Goal: Transaction & Acquisition: Purchase product/service

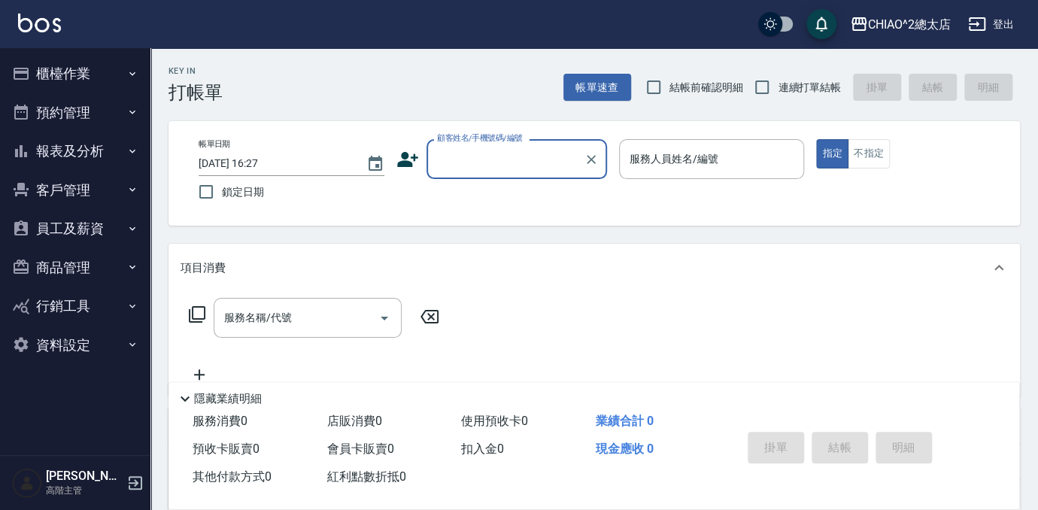
click at [71, 116] on button "預約管理" at bounding box center [75, 112] width 138 height 39
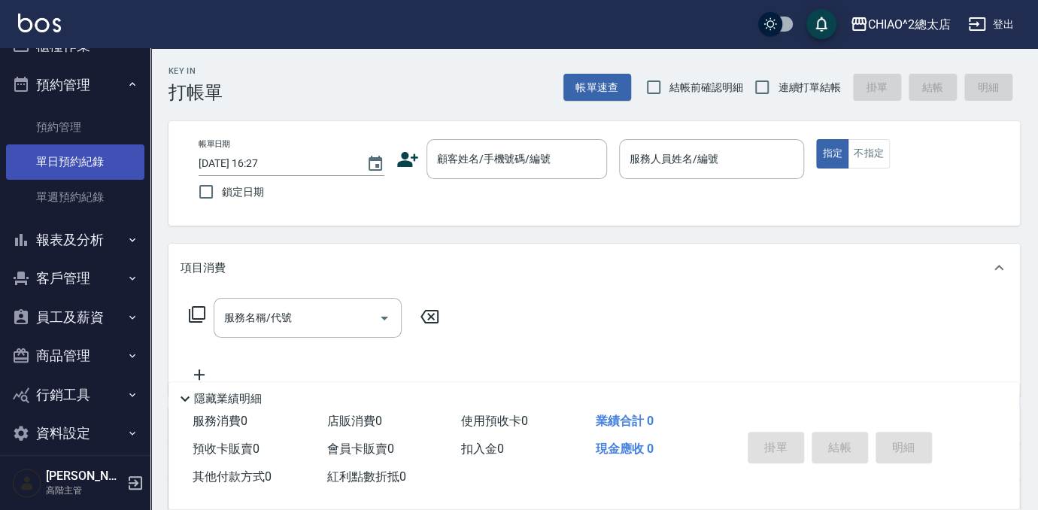
scroll to position [42, 0]
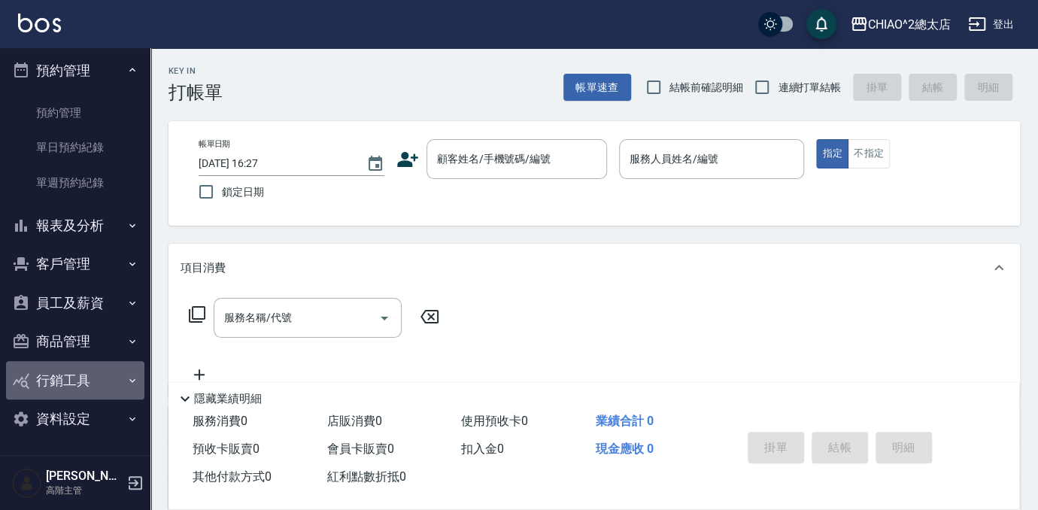
click at [78, 388] on button "行銷工具" at bounding box center [75, 380] width 138 height 39
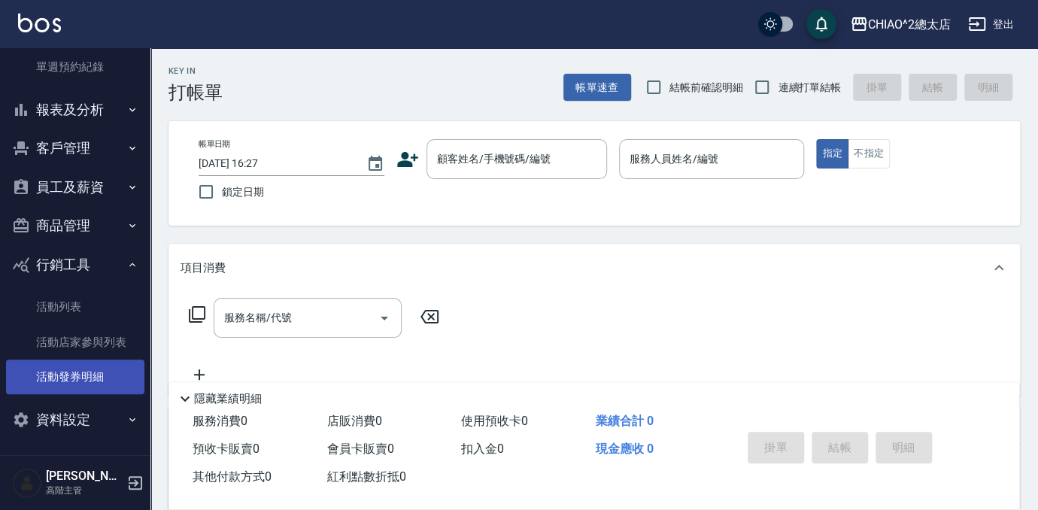
scroll to position [159, 0]
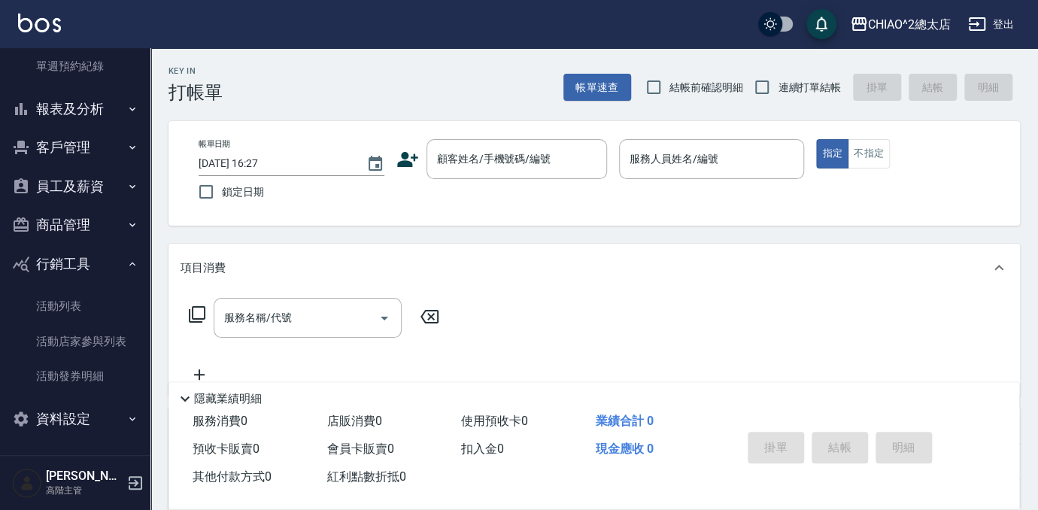
click at [70, 220] on button "商品管理" at bounding box center [75, 224] width 138 height 39
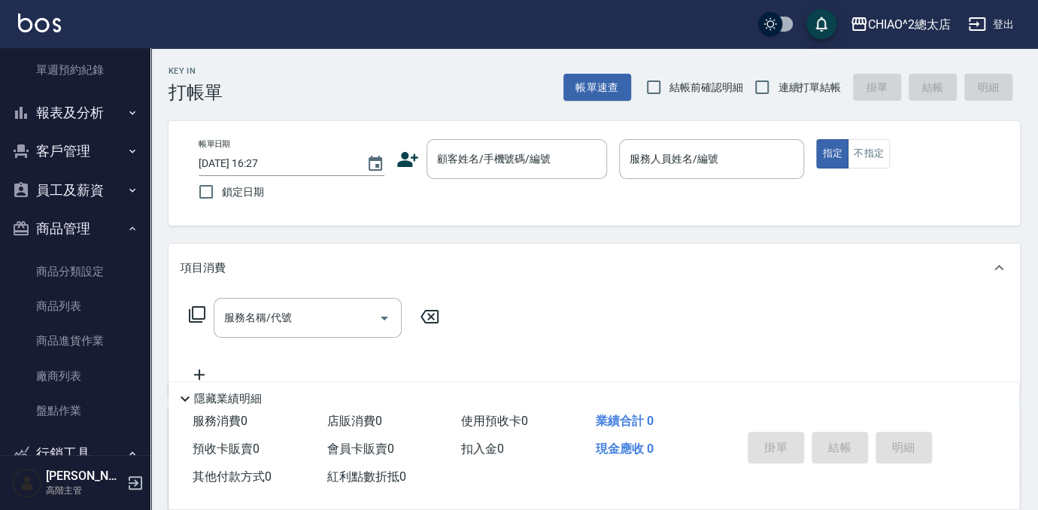
scroll to position [22, 0]
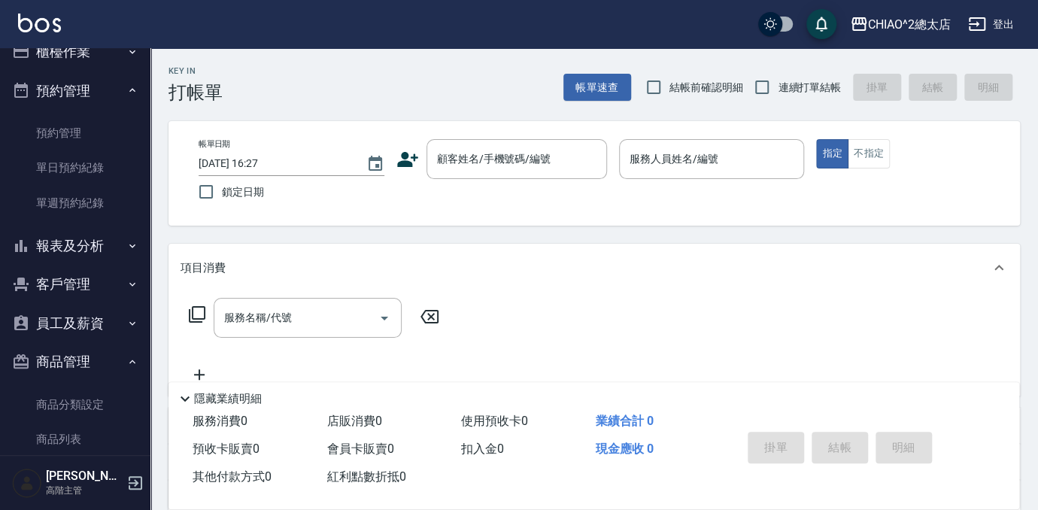
click at [88, 243] on button "報表及分析" at bounding box center [75, 245] width 138 height 39
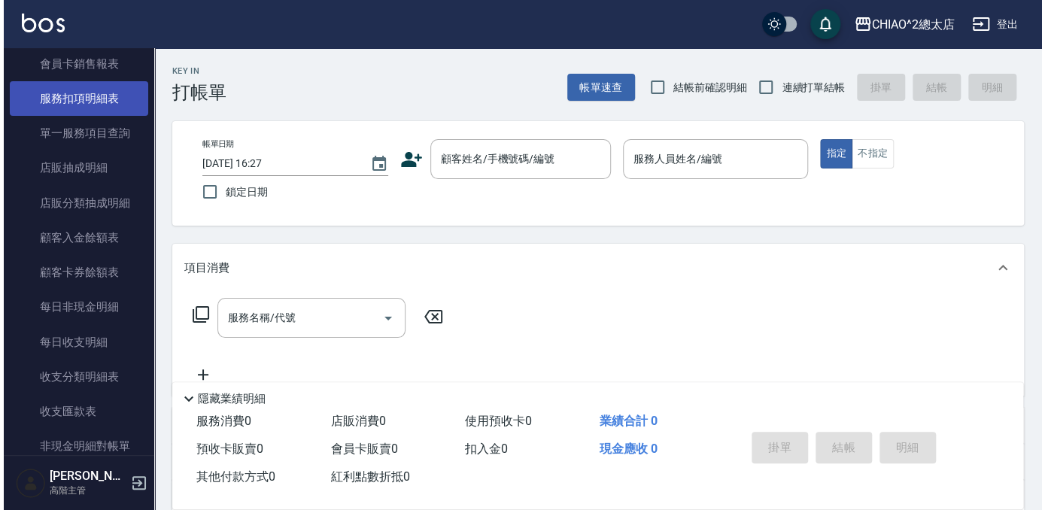
scroll to position [1185, 0]
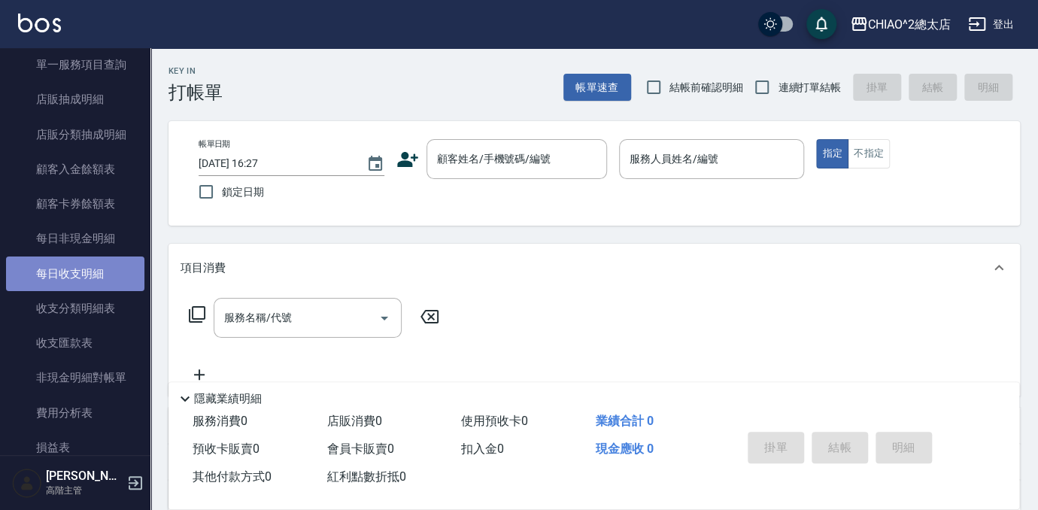
click at [108, 270] on link "每日收支明細" at bounding box center [75, 274] width 138 height 35
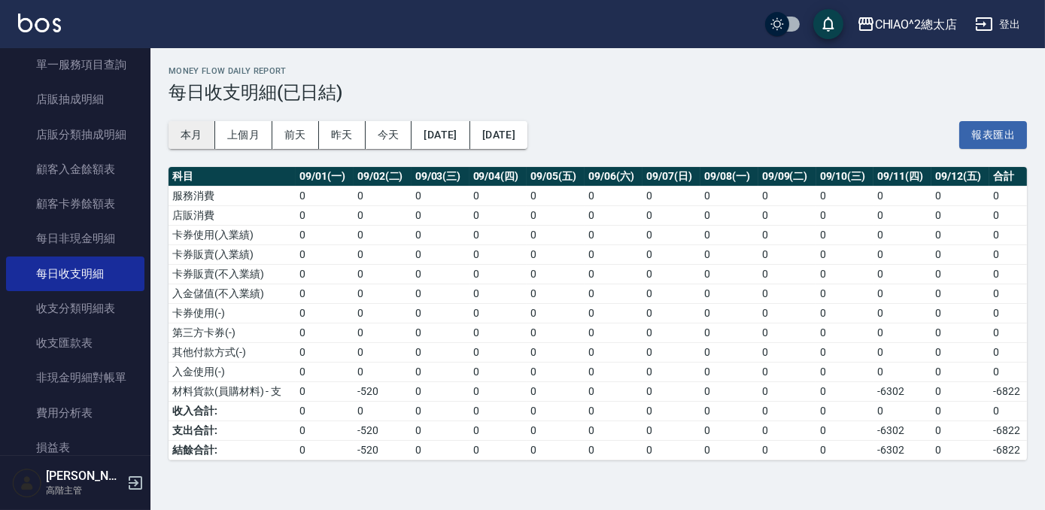
click at [203, 132] on button "本月" at bounding box center [192, 135] width 47 height 28
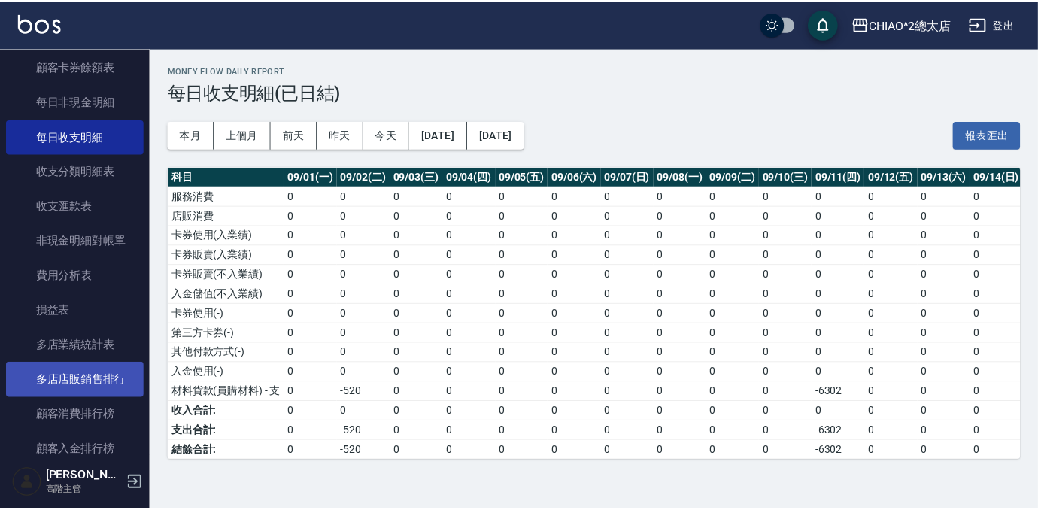
scroll to position [1390, 0]
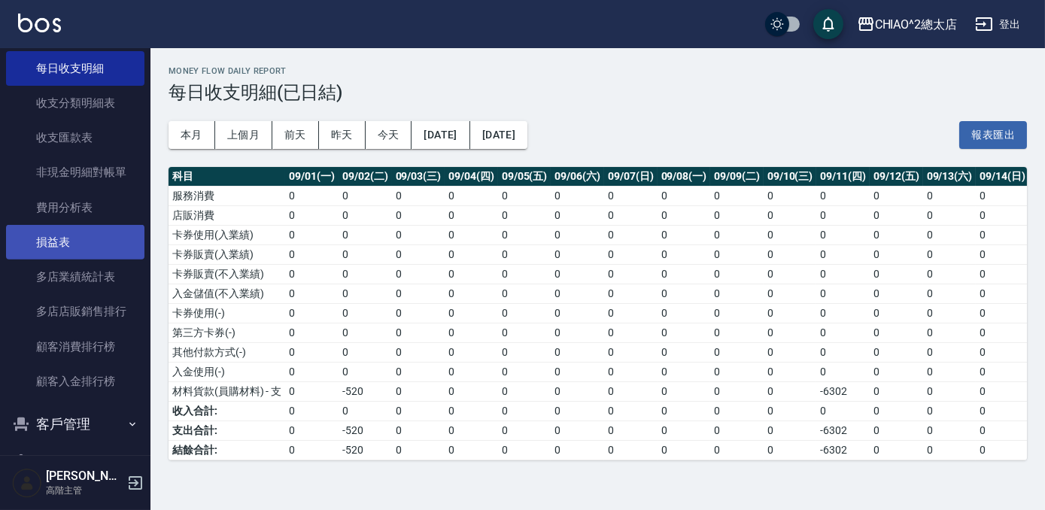
click at [80, 254] on link "損益表" at bounding box center [75, 242] width 138 height 35
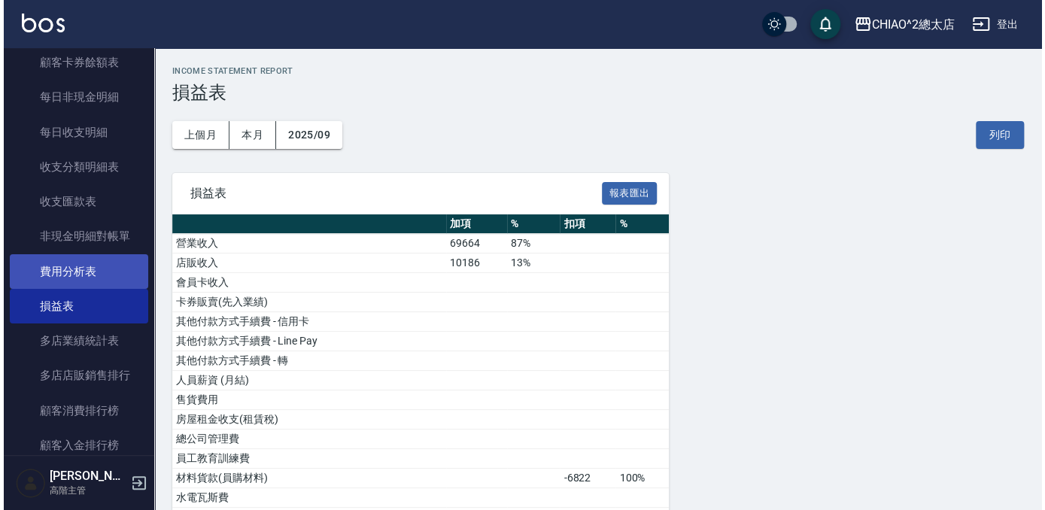
scroll to position [1253, 0]
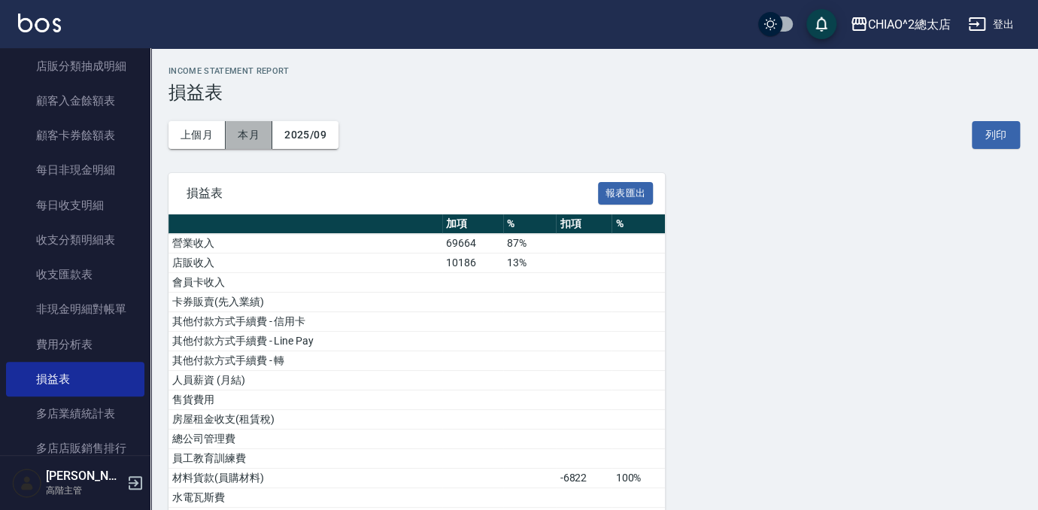
click at [253, 125] on button "本月" at bounding box center [249, 135] width 47 height 28
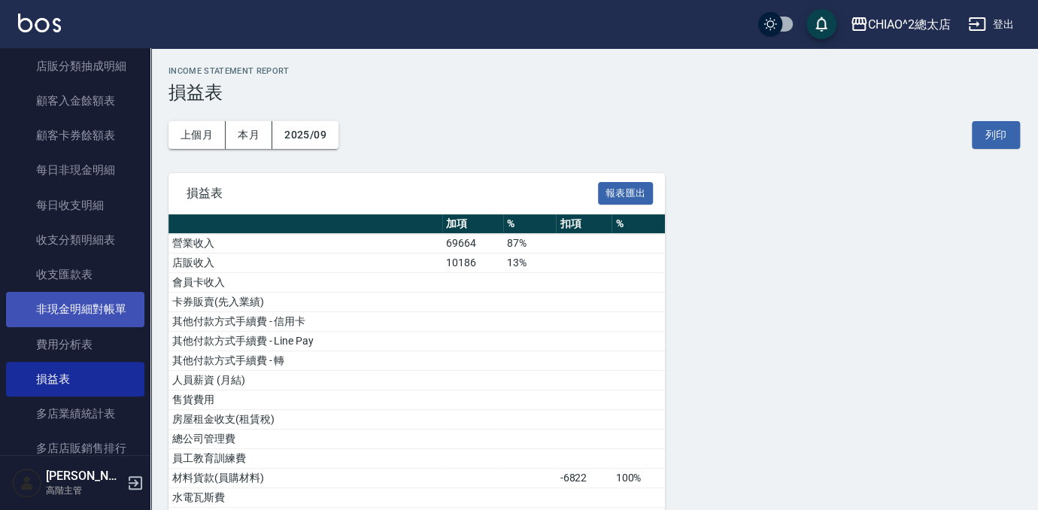
click at [98, 312] on link "非現金明細對帳單" at bounding box center [75, 309] width 138 height 35
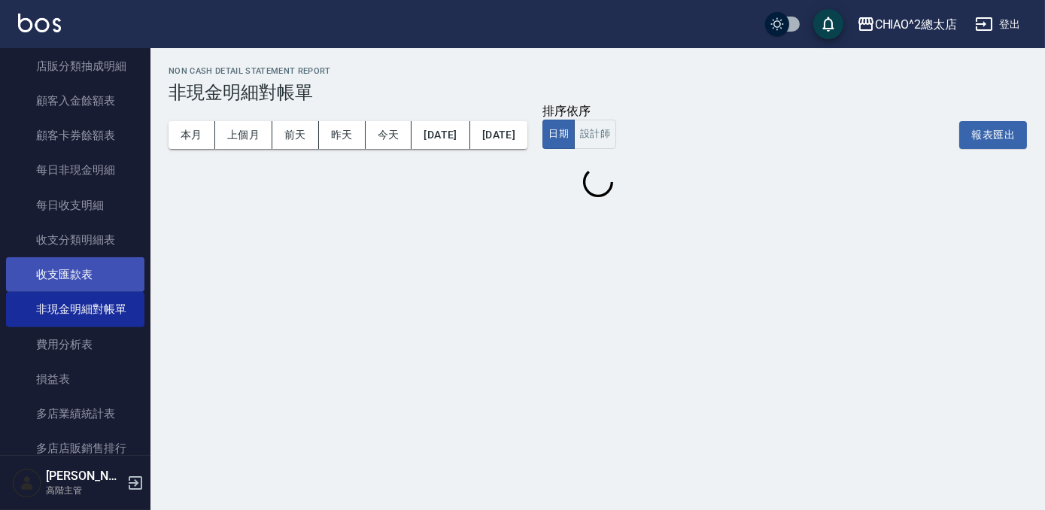
click at [100, 284] on link "收支匯款表" at bounding box center [75, 274] width 138 height 35
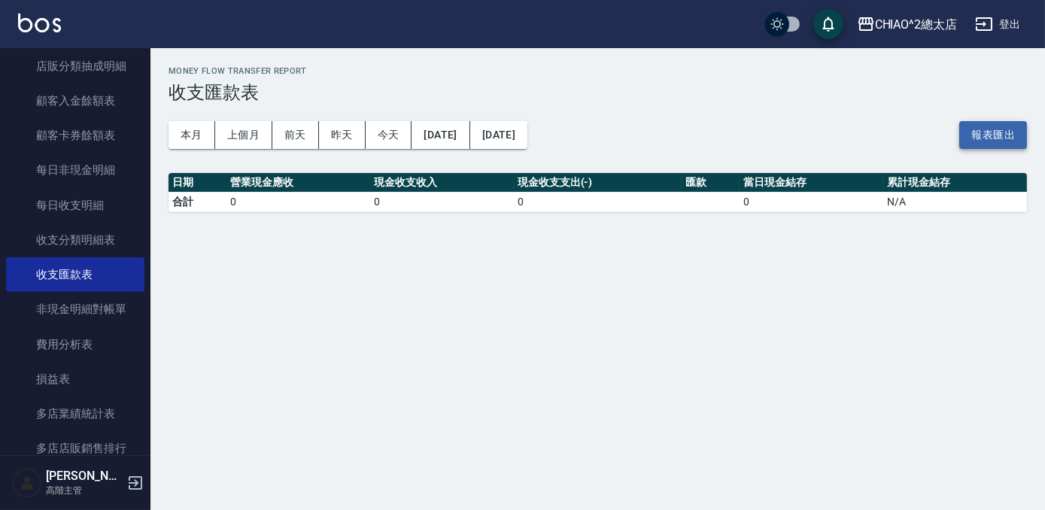
click at [975, 125] on button "報表匯出" at bounding box center [993, 135] width 68 height 28
click at [857, 138] on div "本月 上個月 [DATE] [DATE] [DATE] [DATE] [DATE] 報表匯出" at bounding box center [598, 135] width 858 height 64
click at [81, 229] on link "收支分類明細表" at bounding box center [75, 240] width 138 height 35
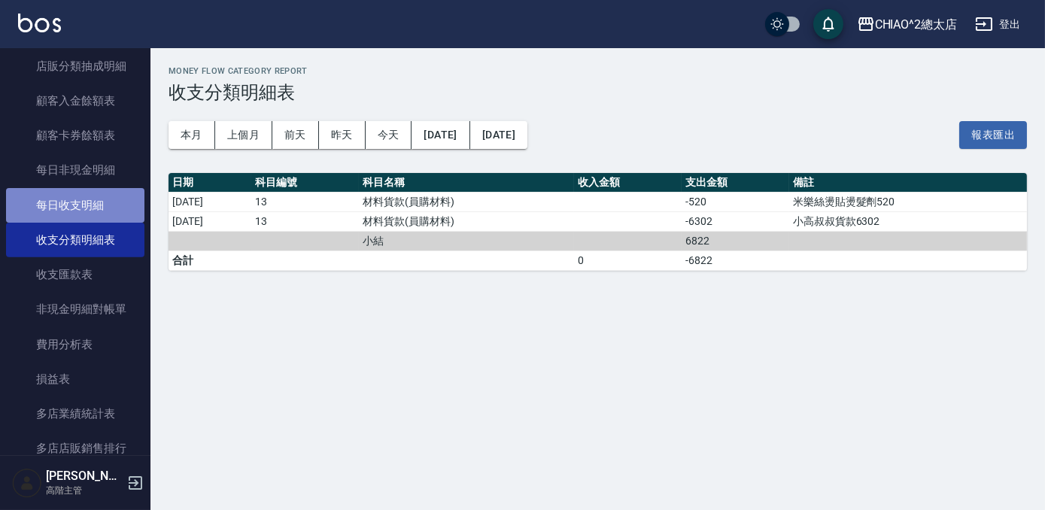
click at [86, 206] on link "每日收支明細" at bounding box center [75, 205] width 138 height 35
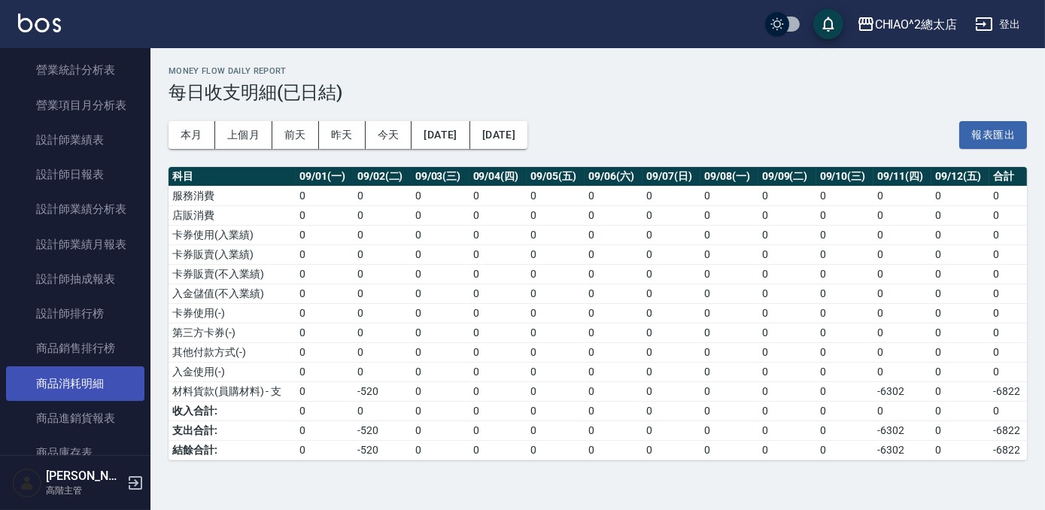
scroll to position [638, 0]
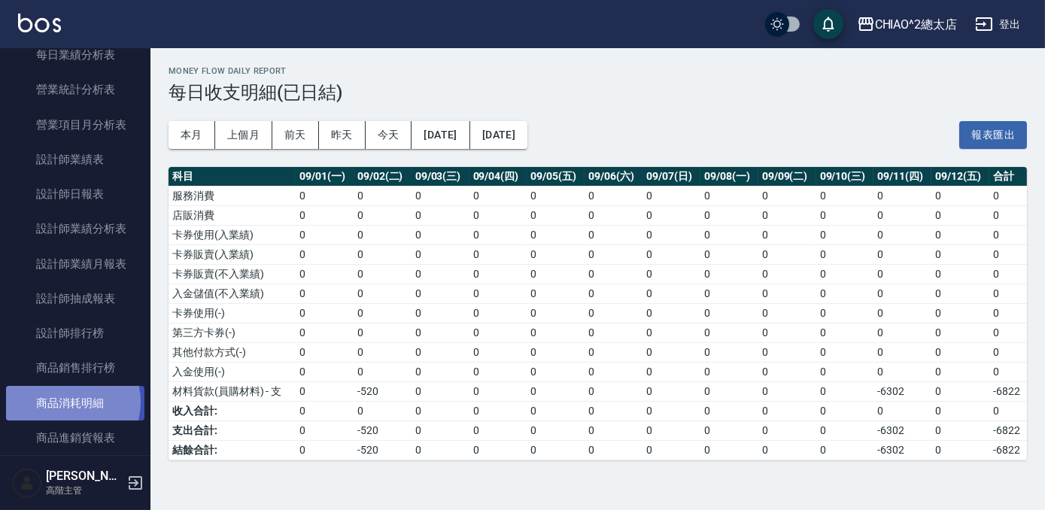
click at [70, 402] on link "商品消耗明細" at bounding box center [75, 403] width 138 height 35
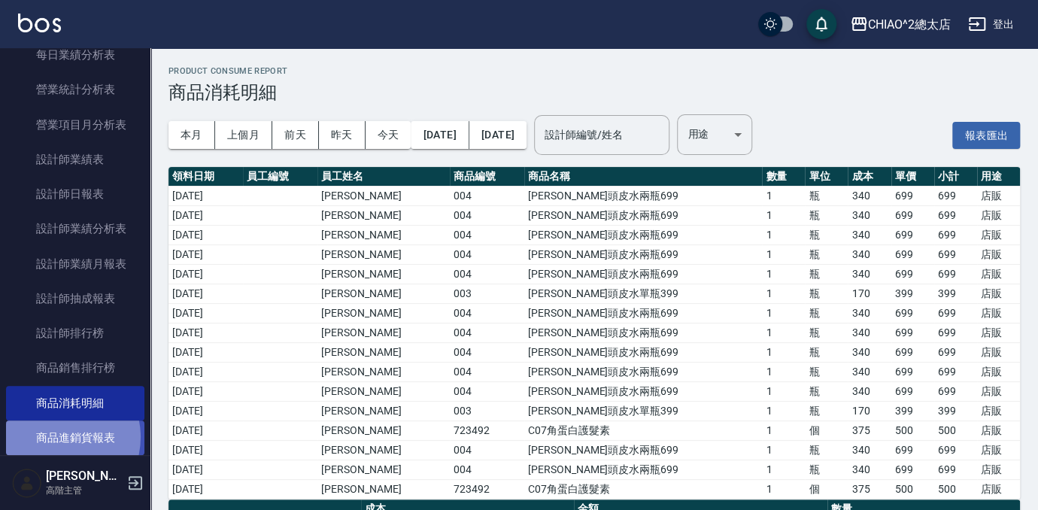
click at [58, 437] on link "商品進銷貨報表" at bounding box center [75, 438] width 138 height 35
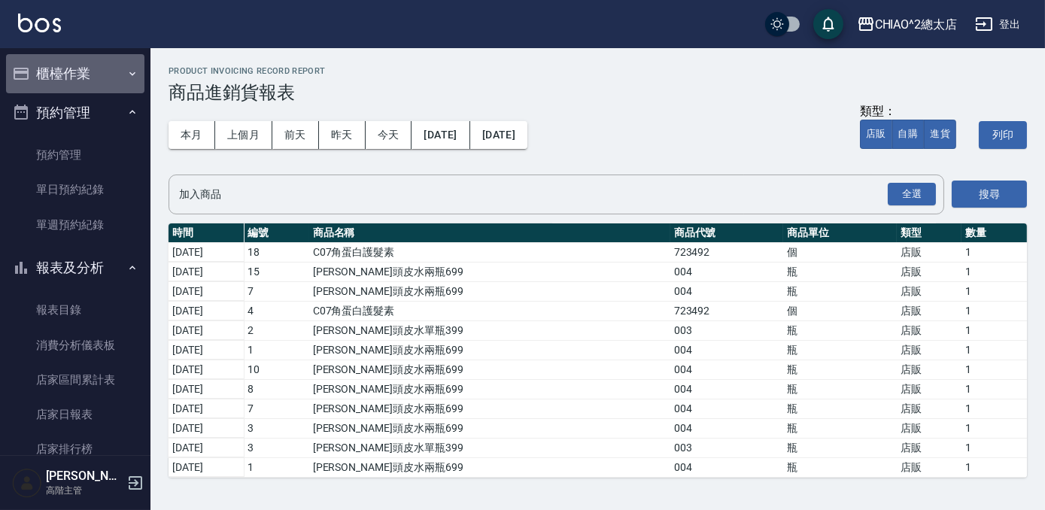
click at [105, 69] on button "櫃檯作業" at bounding box center [75, 73] width 138 height 39
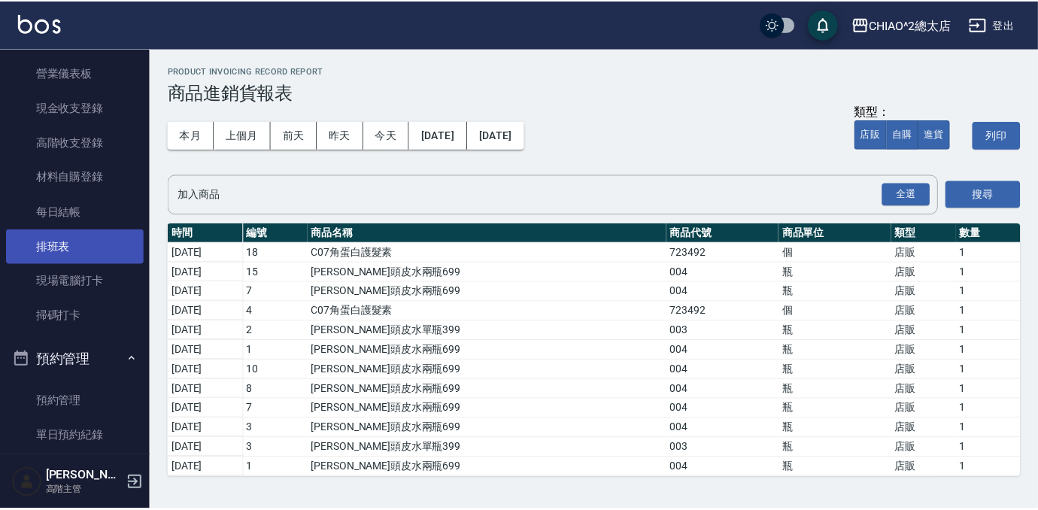
scroll to position [68, 0]
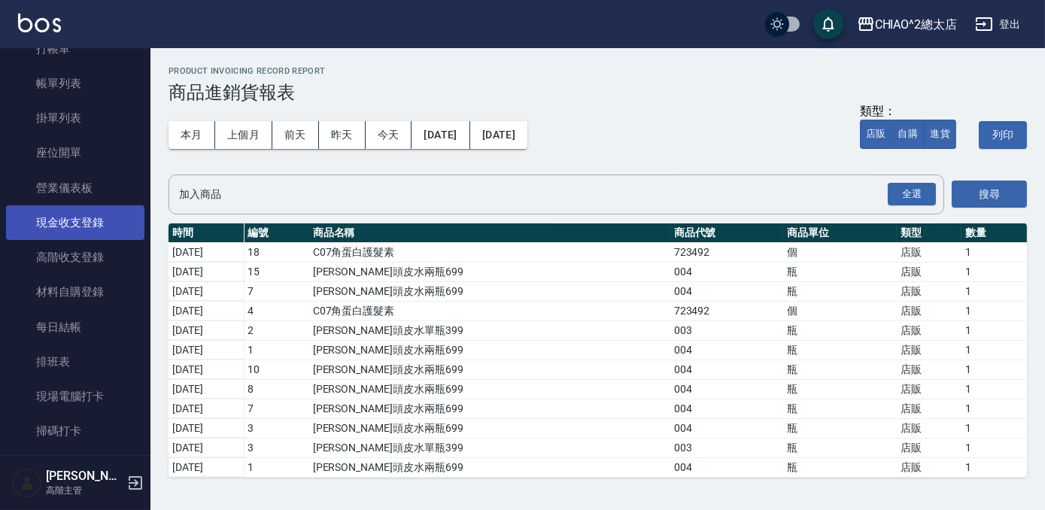
click at [80, 227] on link "現金收支登錄" at bounding box center [75, 222] width 138 height 35
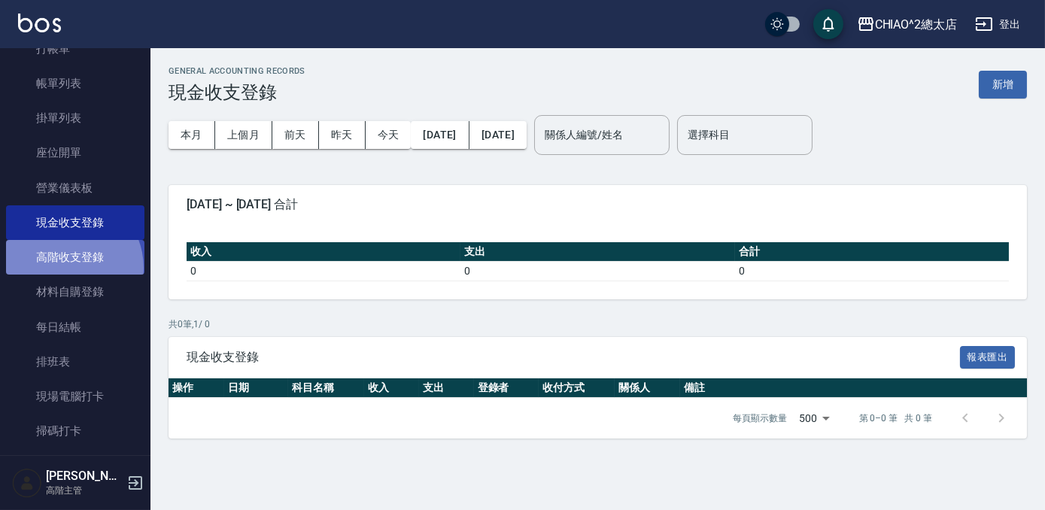
click at [65, 267] on link "高階收支登錄" at bounding box center [75, 257] width 138 height 35
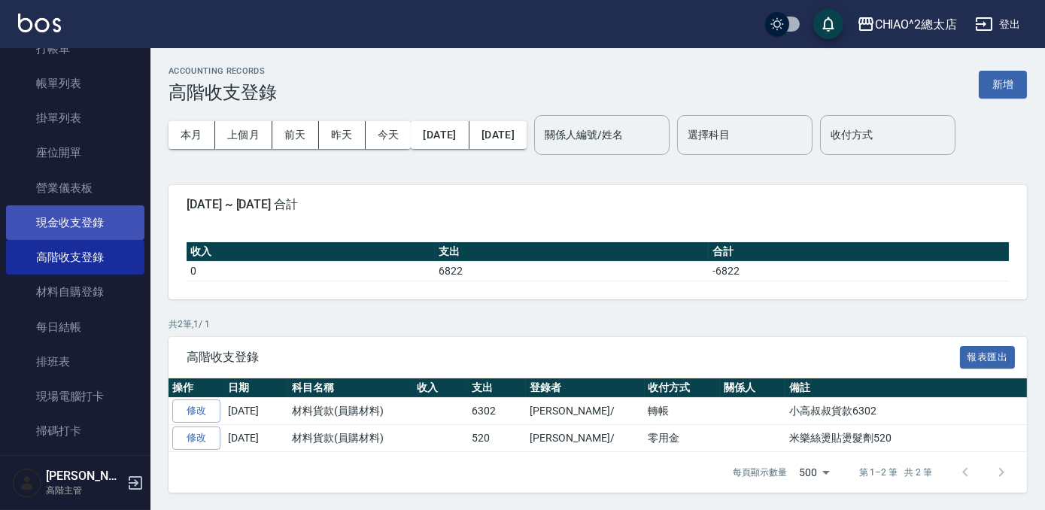
click at [68, 223] on link "現金收支登錄" at bounding box center [75, 222] width 138 height 35
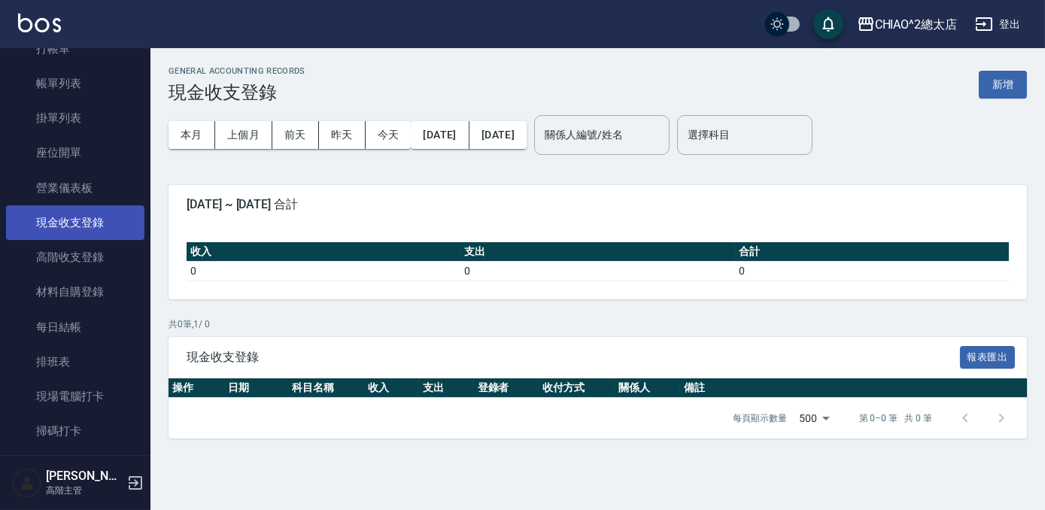
click at [68, 223] on link "現金收支登錄" at bounding box center [75, 222] width 138 height 35
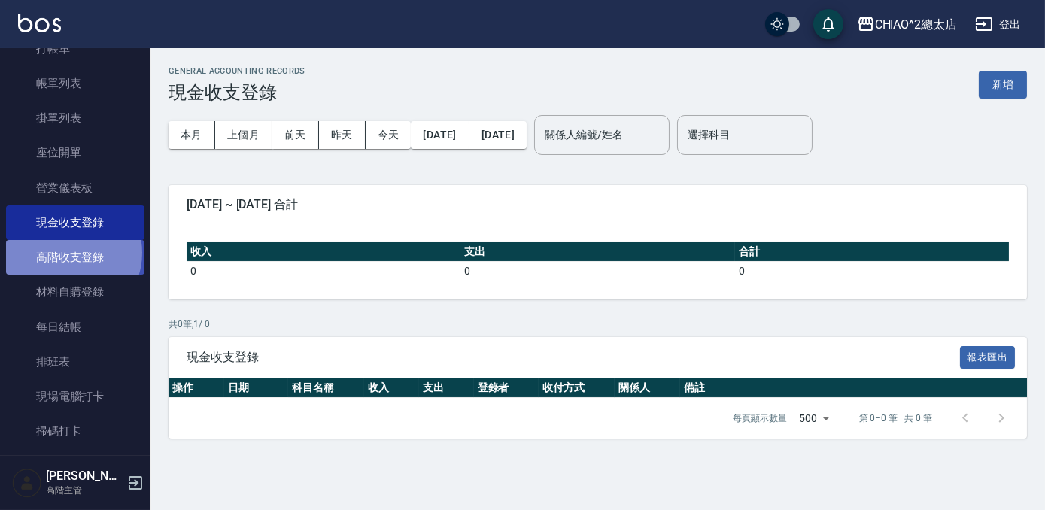
click at [68, 252] on link "高階收支登錄" at bounding box center [75, 257] width 138 height 35
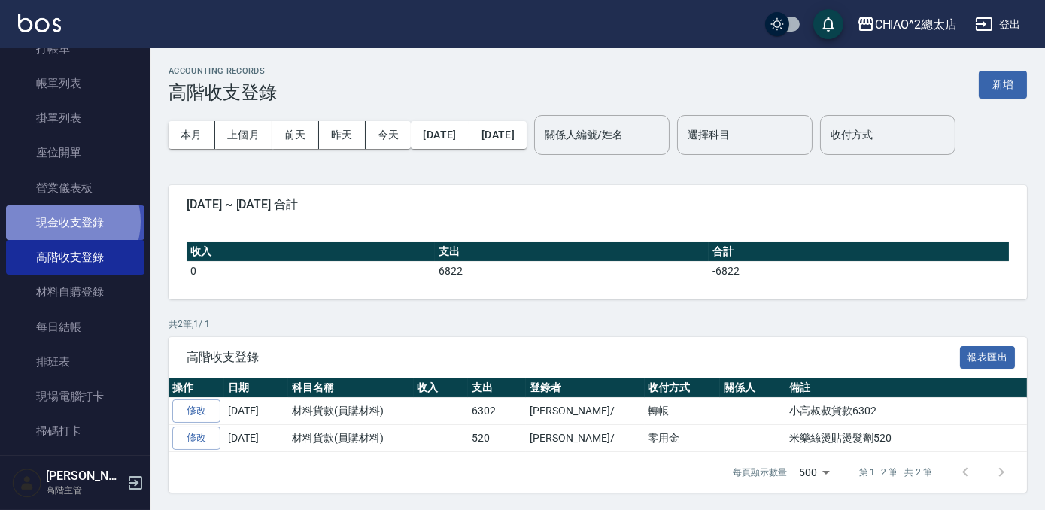
click at [70, 221] on link "現金收支登錄" at bounding box center [75, 222] width 138 height 35
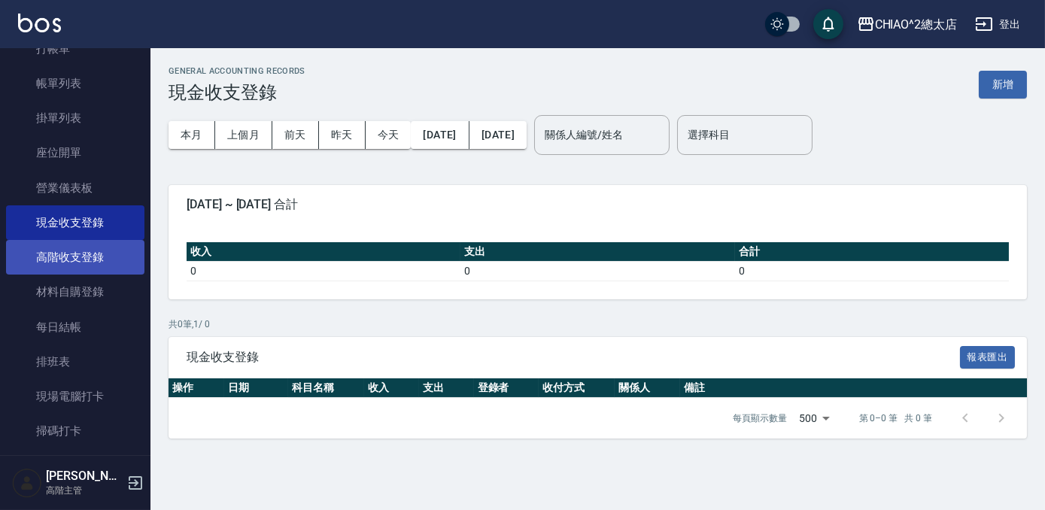
click at [76, 245] on link "高階收支登錄" at bounding box center [75, 257] width 138 height 35
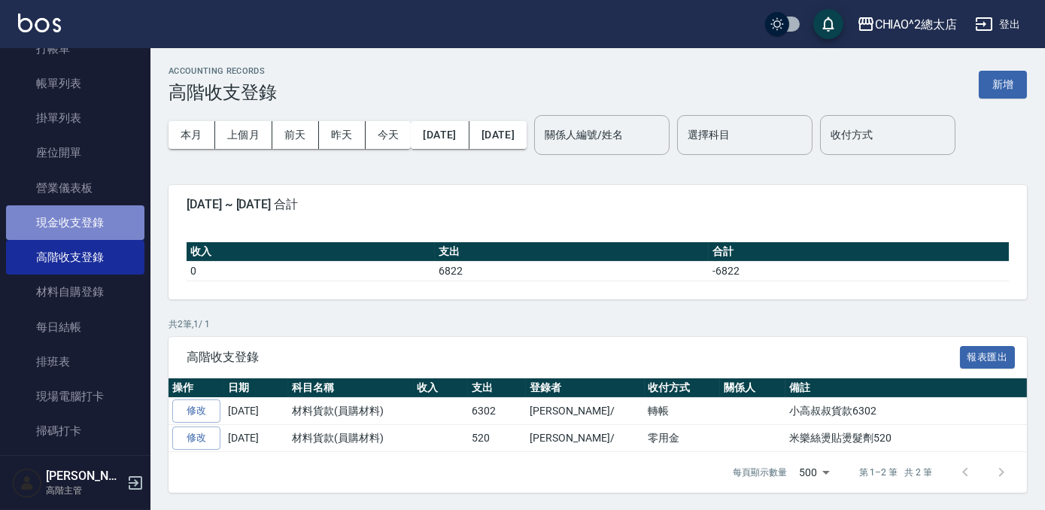
click at [87, 225] on link "現金收支登錄" at bounding box center [75, 222] width 138 height 35
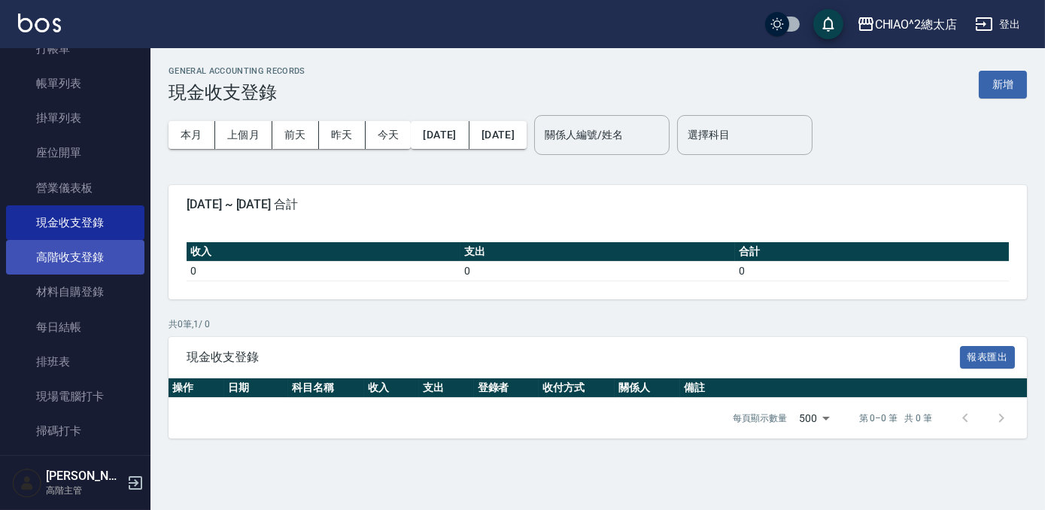
click at [79, 254] on link "高階收支登錄" at bounding box center [75, 257] width 138 height 35
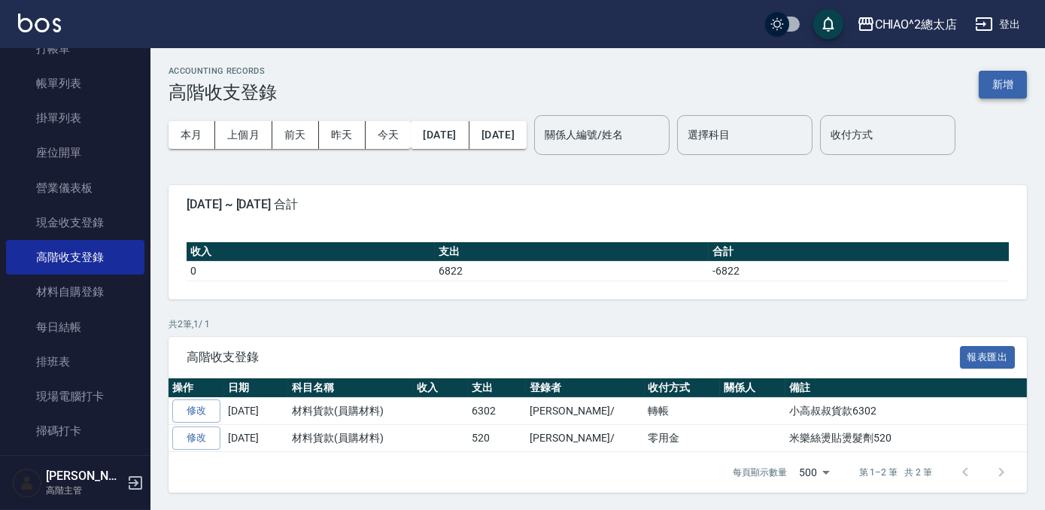
click at [1018, 79] on button "新增" at bounding box center [1003, 85] width 48 height 28
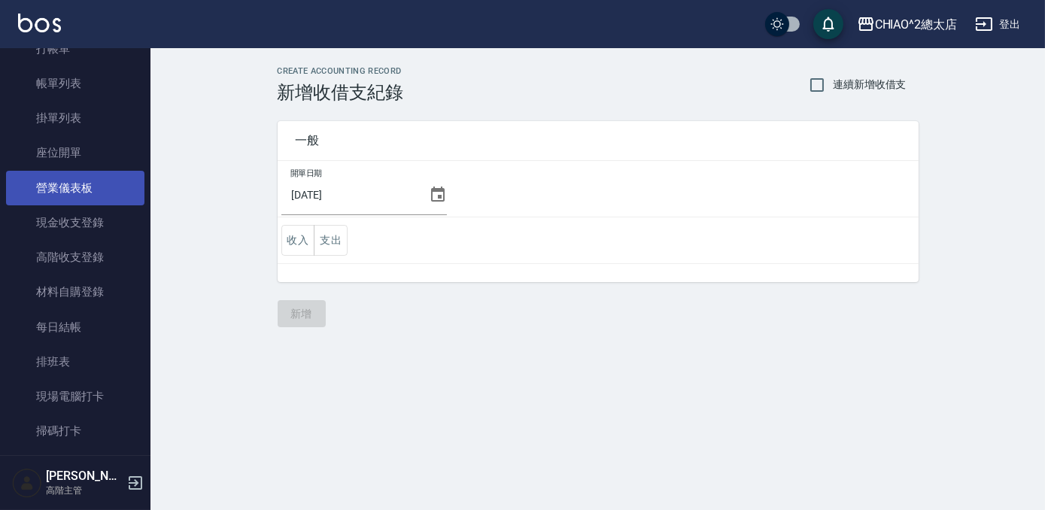
click at [92, 202] on link "營業儀表板" at bounding box center [75, 188] width 138 height 35
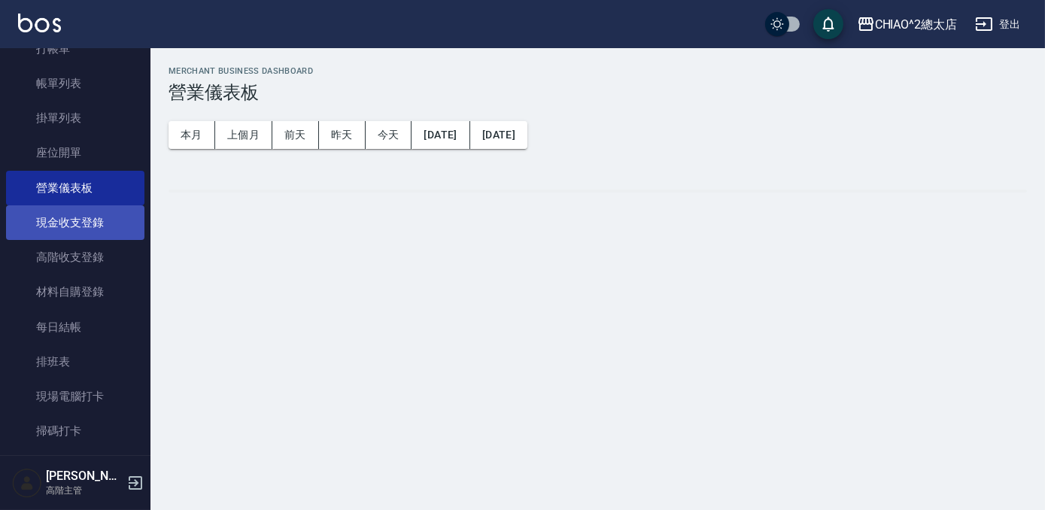
click at [90, 219] on link "現金收支登錄" at bounding box center [75, 222] width 138 height 35
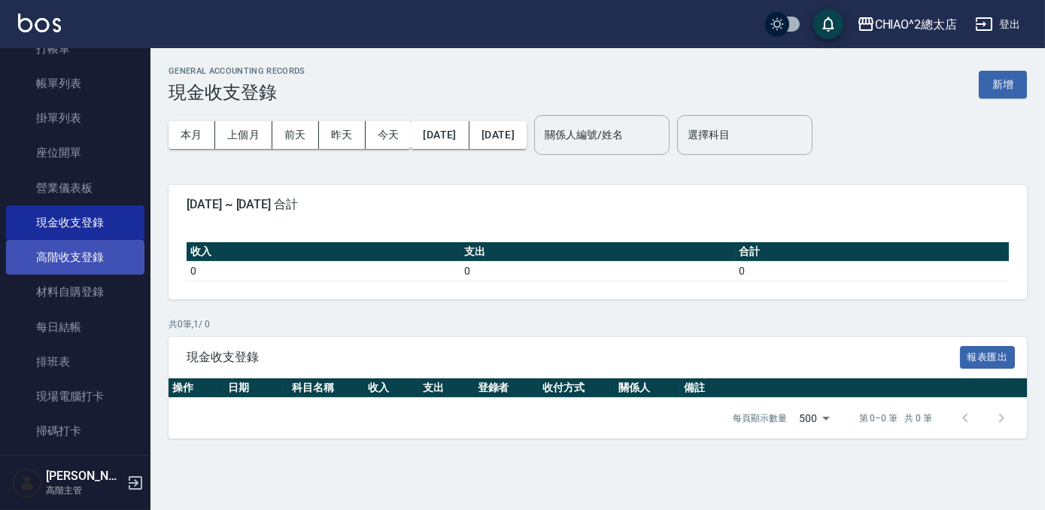
click at [90, 263] on link "高階收支登錄" at bounding box center [75, 257] width 138 height 35
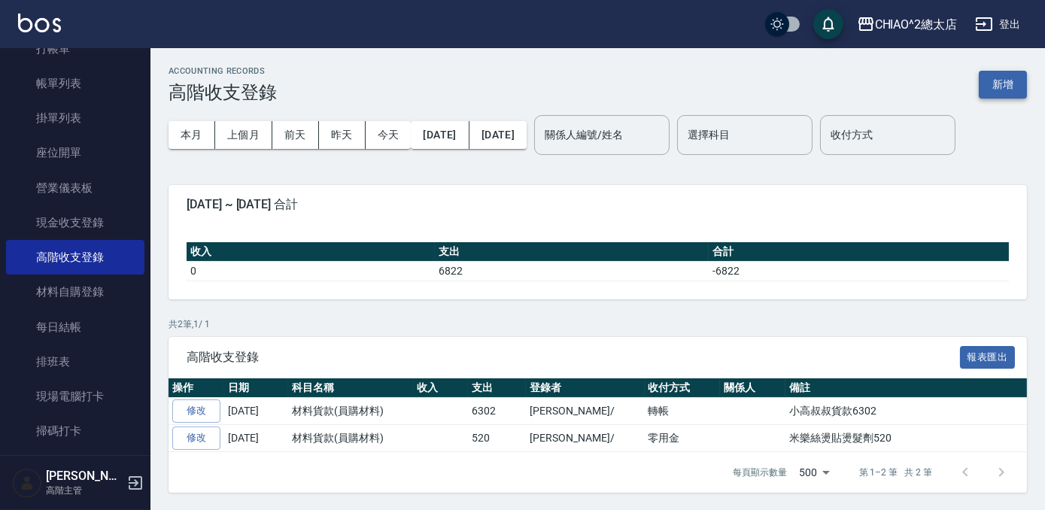
click at [1022, 87] on button "新增" at bounding box center [1003, 85] width 48 height 28
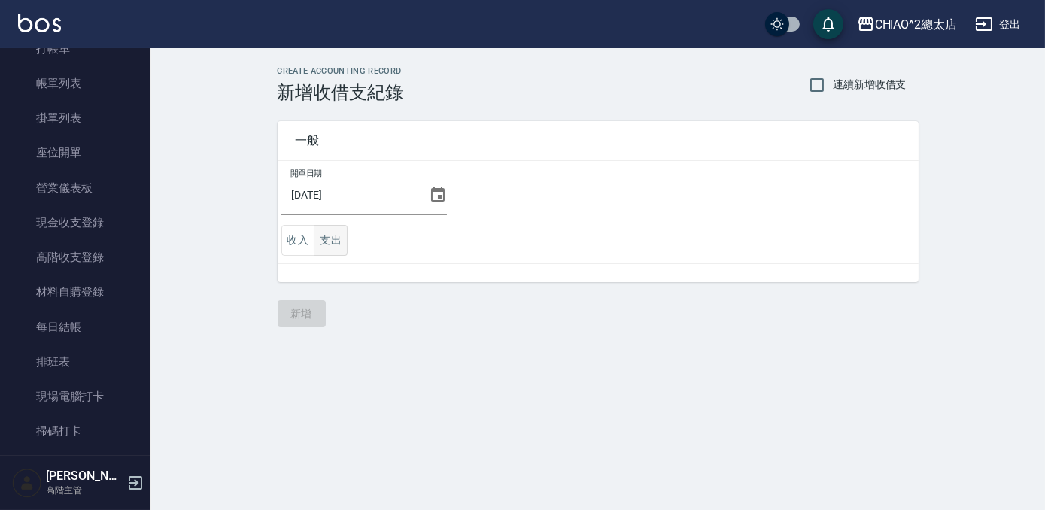
click at [341, 236] on button "支出" at bounding box center [331, 240] width 34 height 31
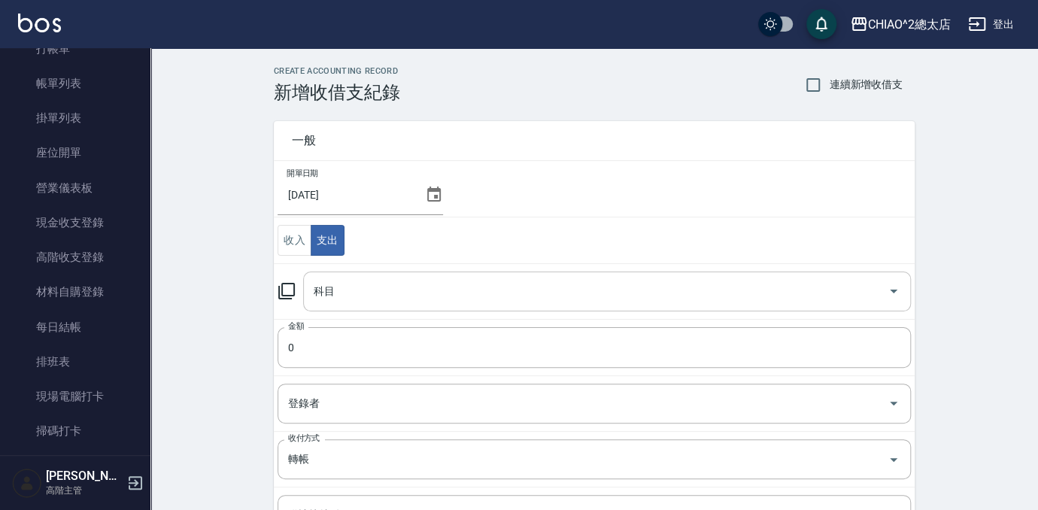
click at [348, 308] on div "科目" at bounding box center [607, 292] width 608 height 40
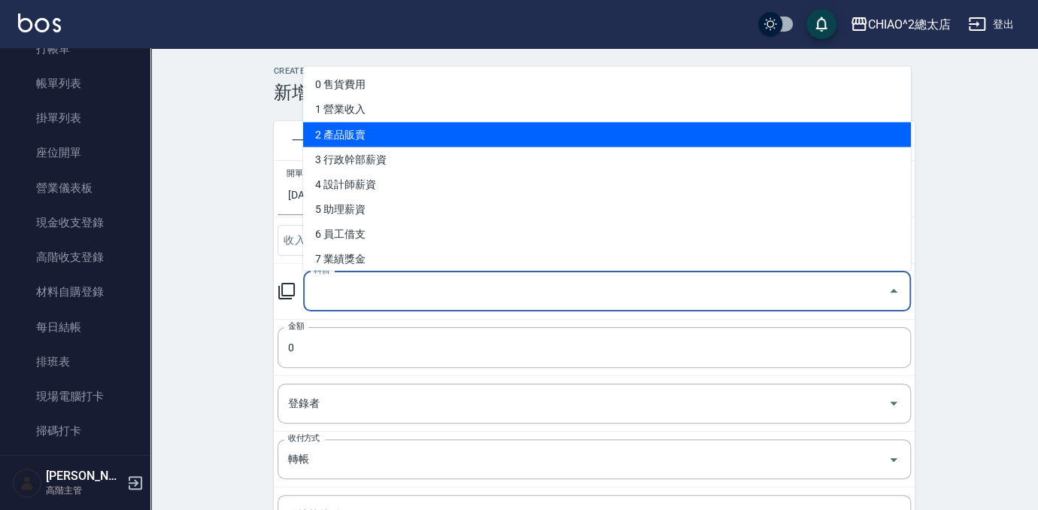
click at [506, 132] on li "2 產品販賣" at bounding box center [607, 134] width 608 height 25
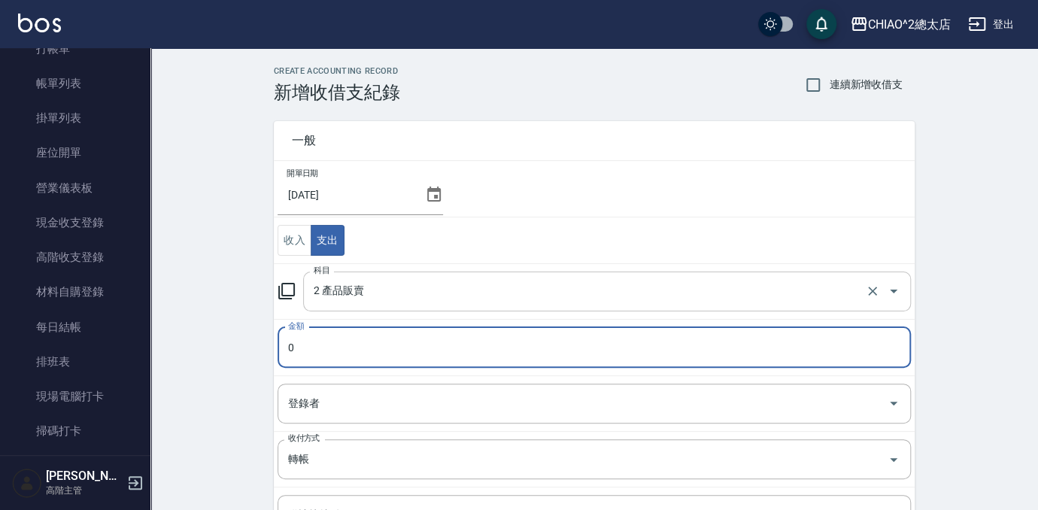
click at [413, 293] on input "2 產品販賣" at bounding box center [586, 291] width 552 height 26
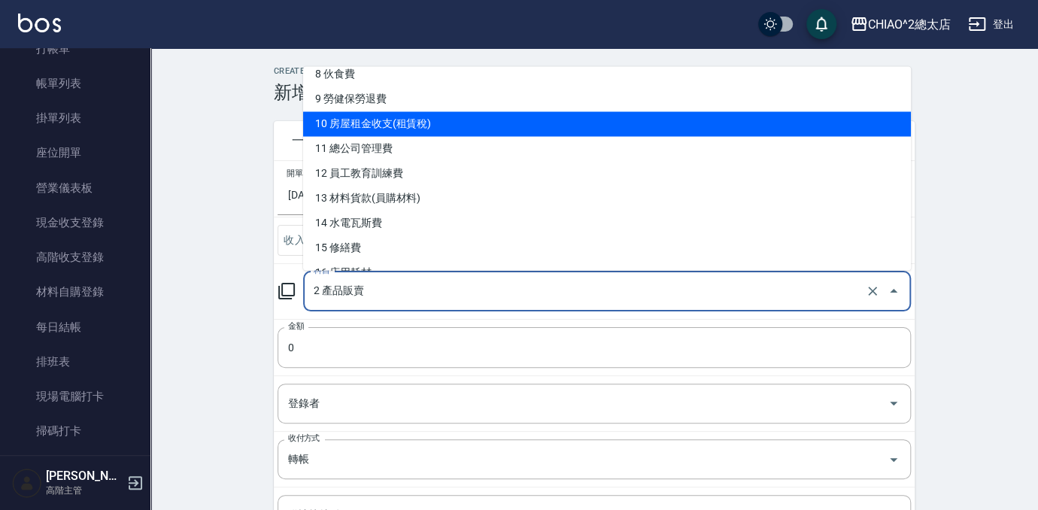
scroll to position [273, 0]
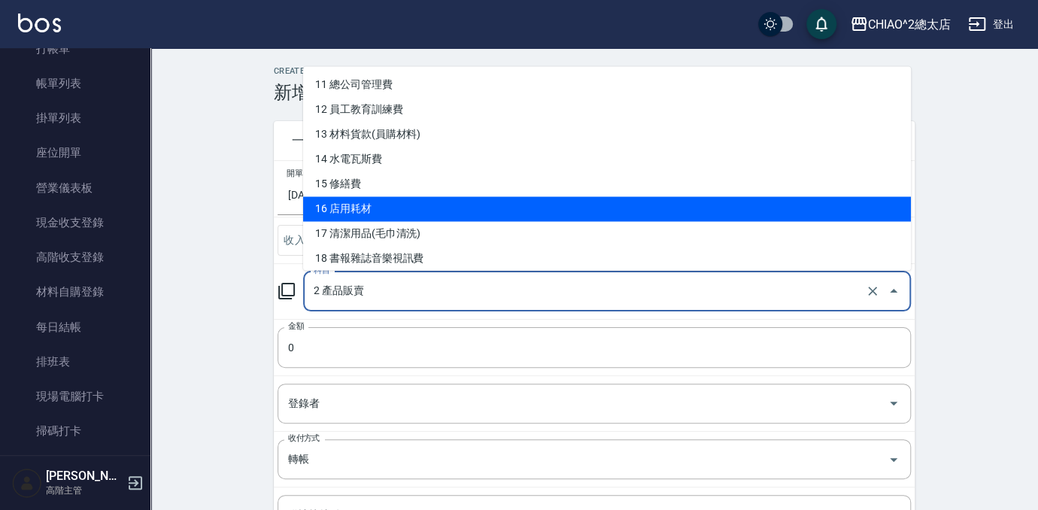
click at [486, 209] on li "16 店用耗材" at bounding box center [607, 208] width 608 height 25
type input "16 店用耗材"
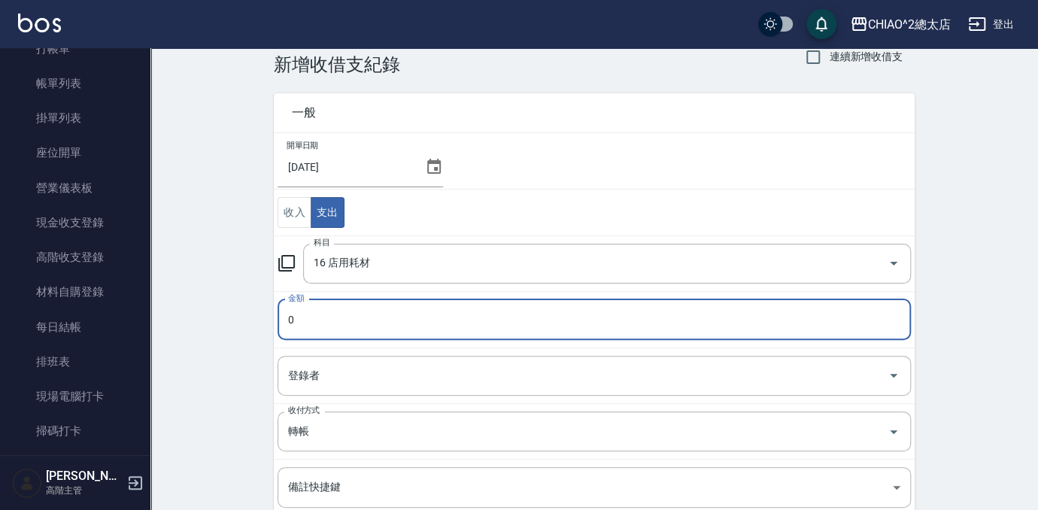
scroll to position [68, 0]
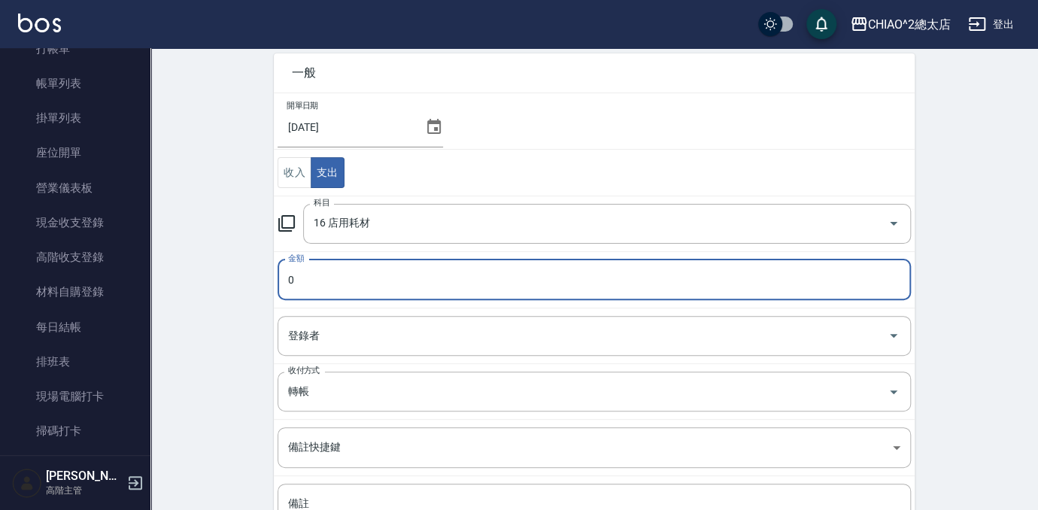
click at [448, 283] on input "0" at bounding box center [594, 280] width 633 height 41
click at [291, 287] on input "03200" at bounding box center [594, 280] width 633 height 41
type input "3200"
click at [438, 340] on input "登錄者" at bounding box center [582, 336] width 597 height 26
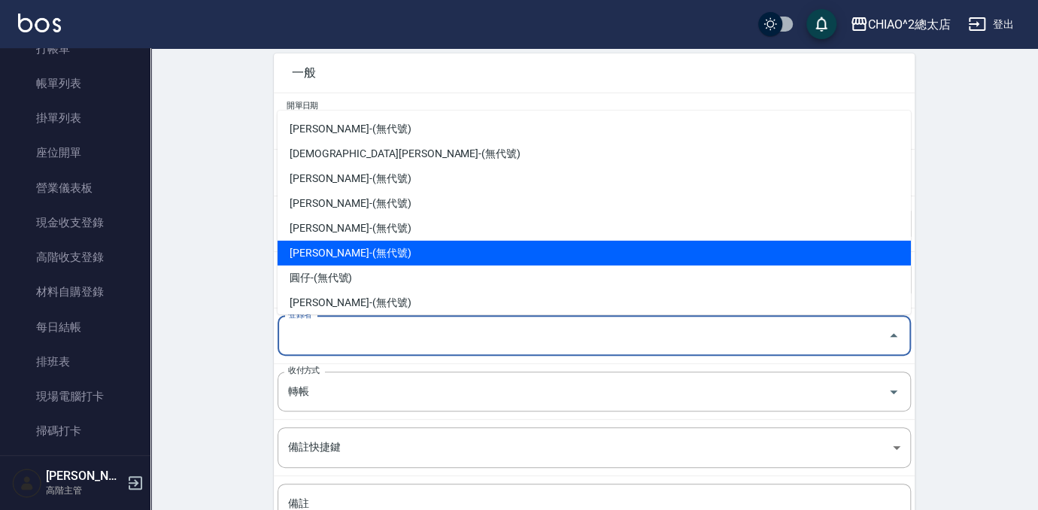
click at [413, 253] on li "[PERSON_NAME]-(無代號)" at bounding box center [594, 253] width 633 height 25
type input "[PERSON_NAME]-(無代號)"
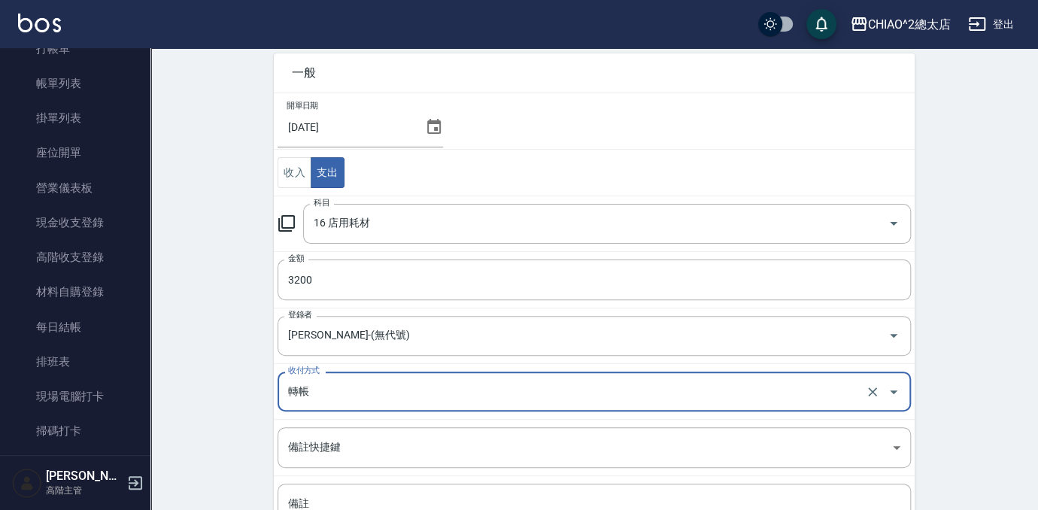
click at [379, 388] on input "轉帳" at bounding box center [573, 391] width 578 height 26
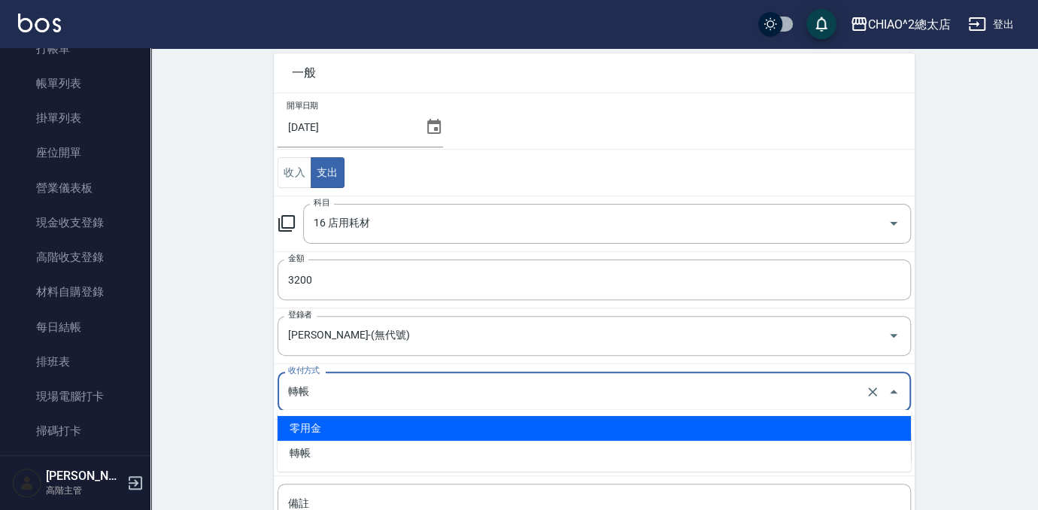
click at [372, 434] on li "零用金" at bounding box center [594, 428] width 633 height 25
type input "零用金"
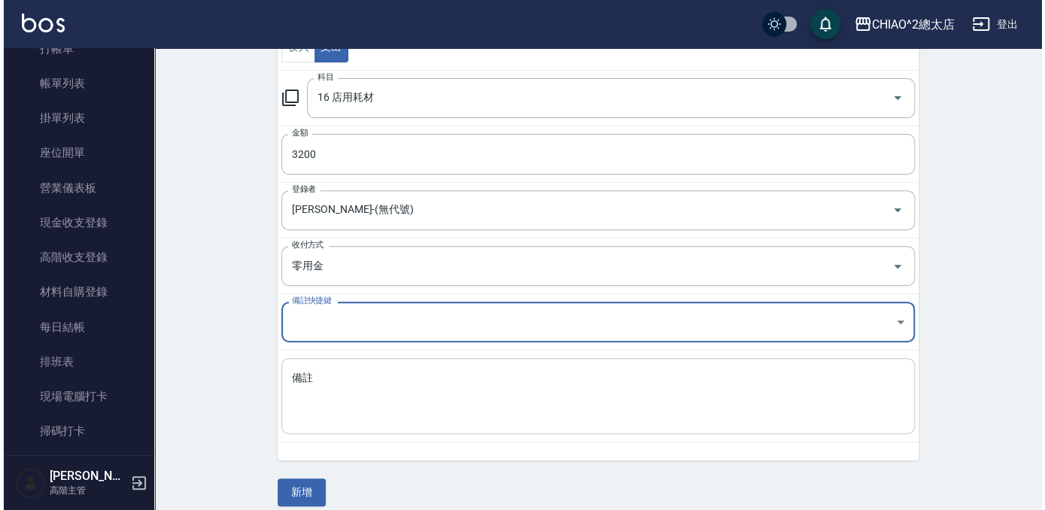
scroll to position [205, 0]
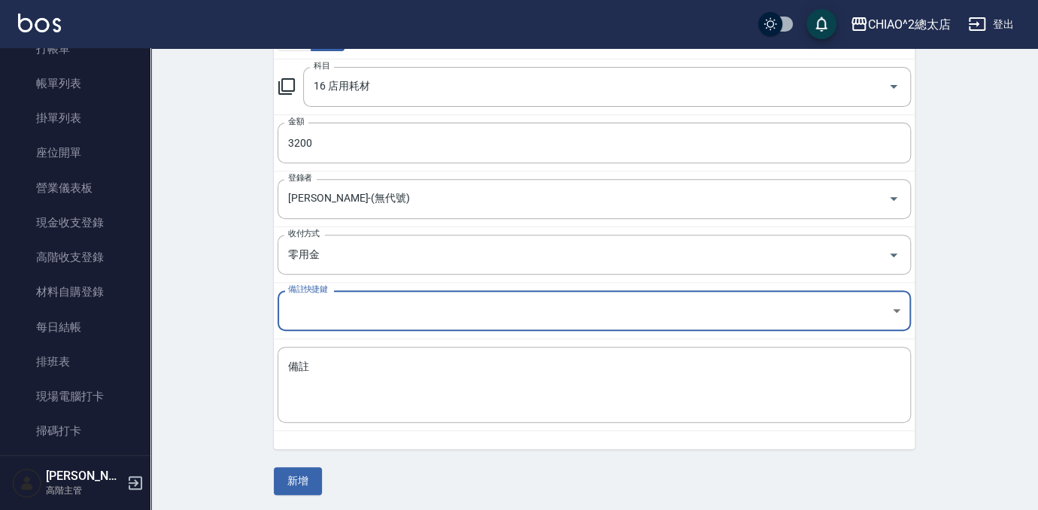
click at [396, 316] on body "CHIAO^2總太店 登出 櫃檯作業 打帳單 帳單列表 掛單列表 座位開單 營業儀表板 現金收支登錄 高階收支登錄 材料自購登錄 每日結帳 排班表 現場電腦打…" at bounding box center [519, 154] width 1038 height 718
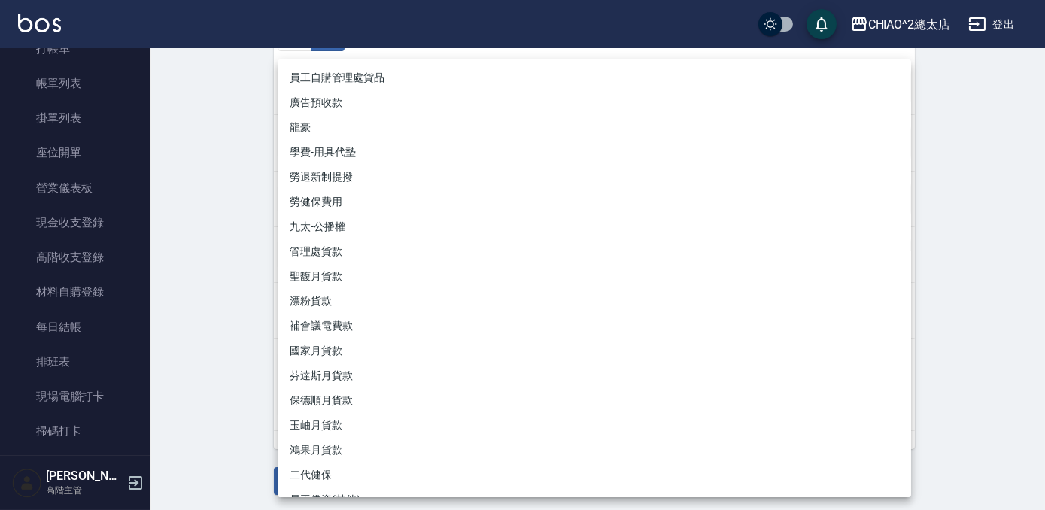
click at [235, 346] on div at bounding box center [522, 255] width 1045 height 510
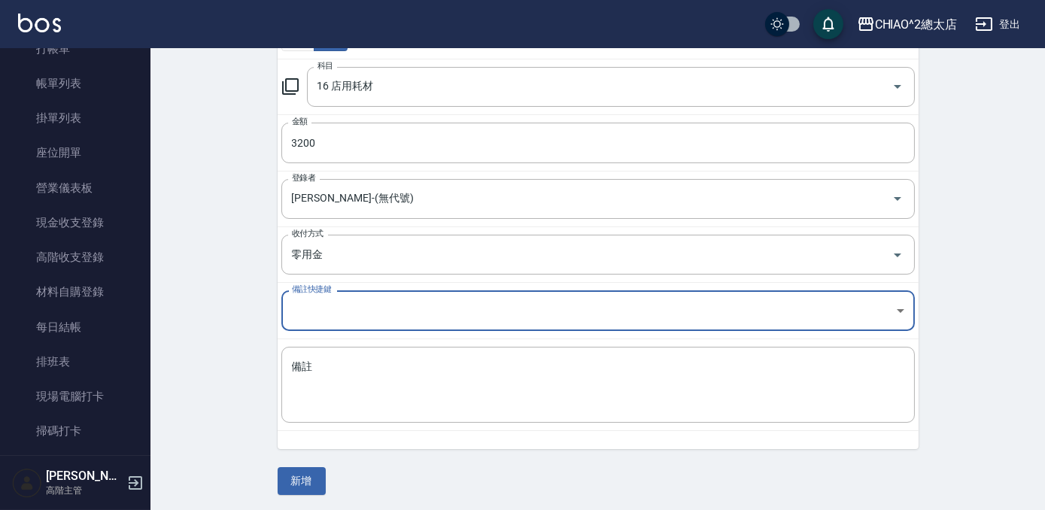
click at [344, 300] on body "CHIAO^2總太店 登出 櫃檯作業 打帳單 帳單列表 掛單列表 座位開單 營業儀表板 現金收支登錄 高階收支登錄 材料自購登錄 每日結帳 排班表 現場電腦打…" at bounding box center [522, 154] width 1045 height 718
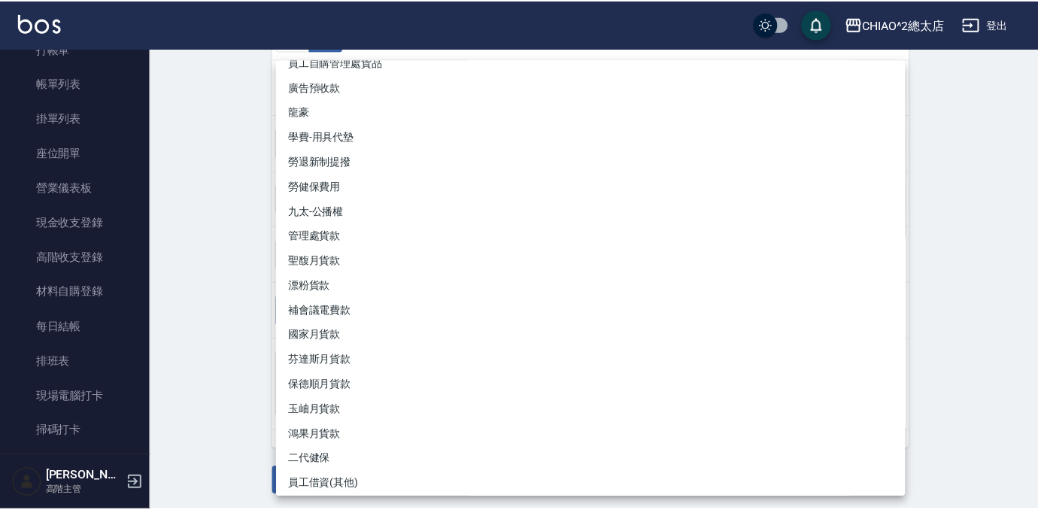
scroll to position [20, 0]
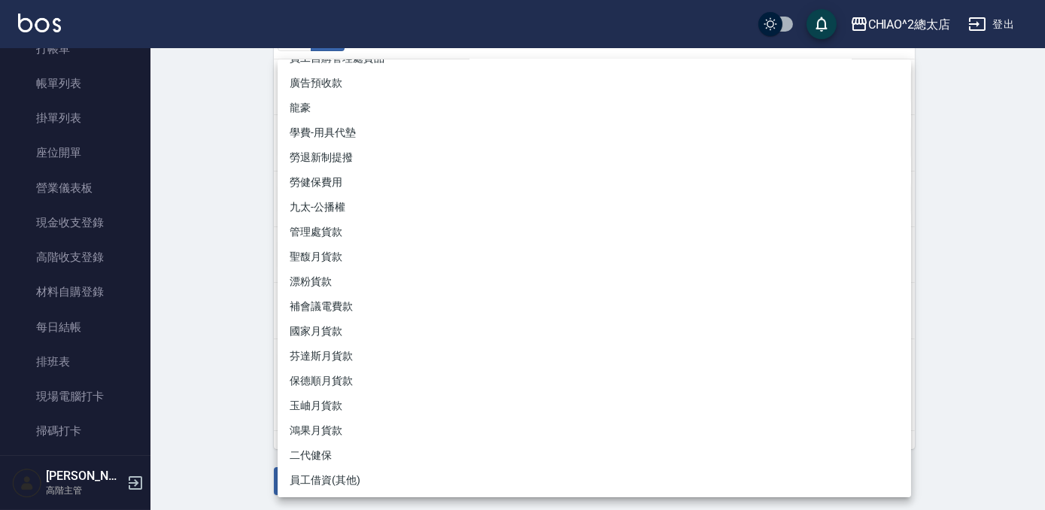
click at [175, 366] on div at bounding box center [522, 255] width 1045 height 510
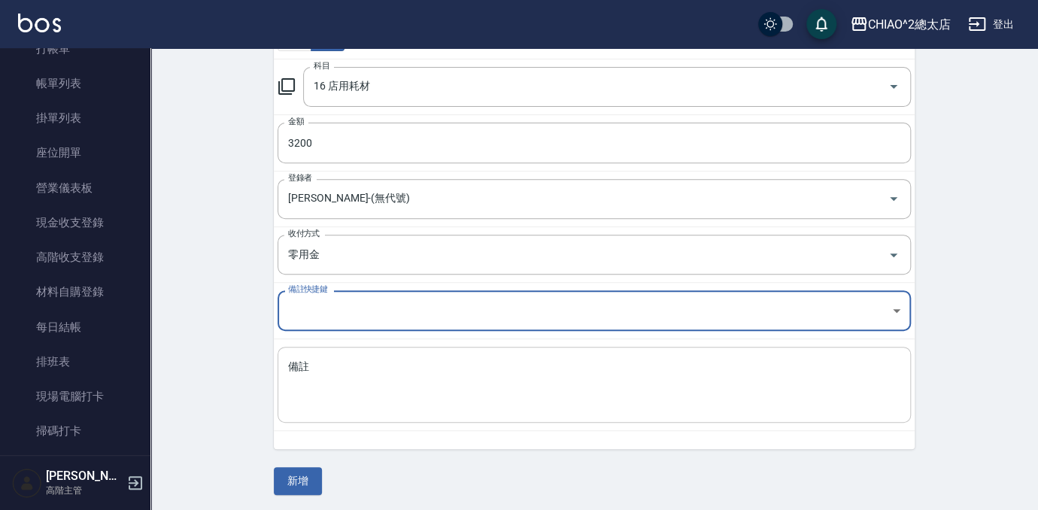
click at [327, 381] on textarea "備註" at bounding box center [594, 385] width 612 height 51
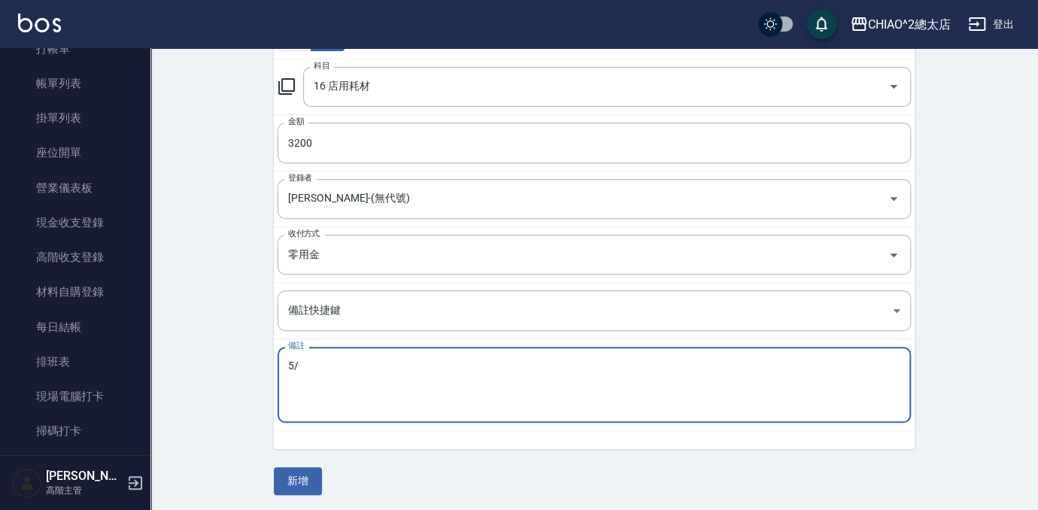
type textarea "5"
type textarea "ㄓ"
type textarea "5"
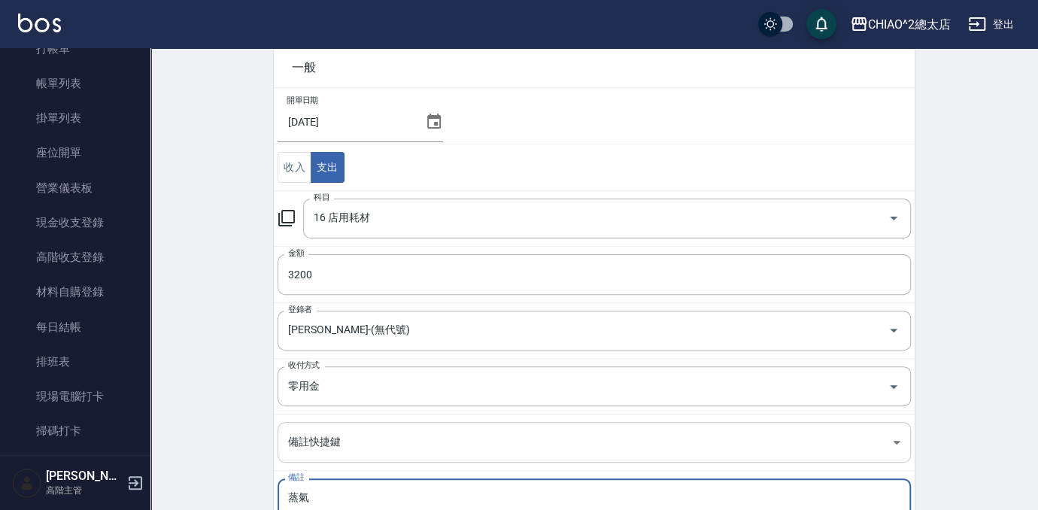
scroll to position [0, 0]
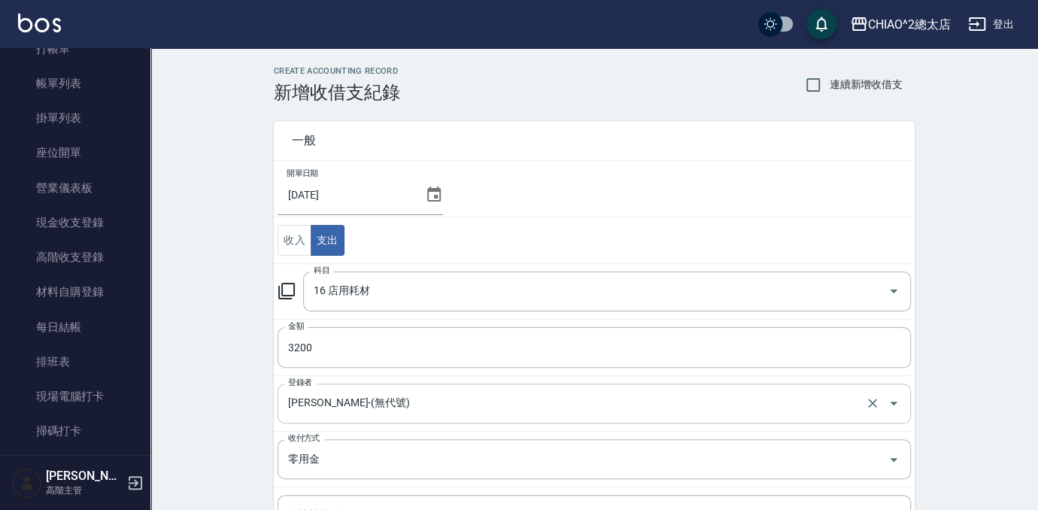
type textarea "蒸氣"
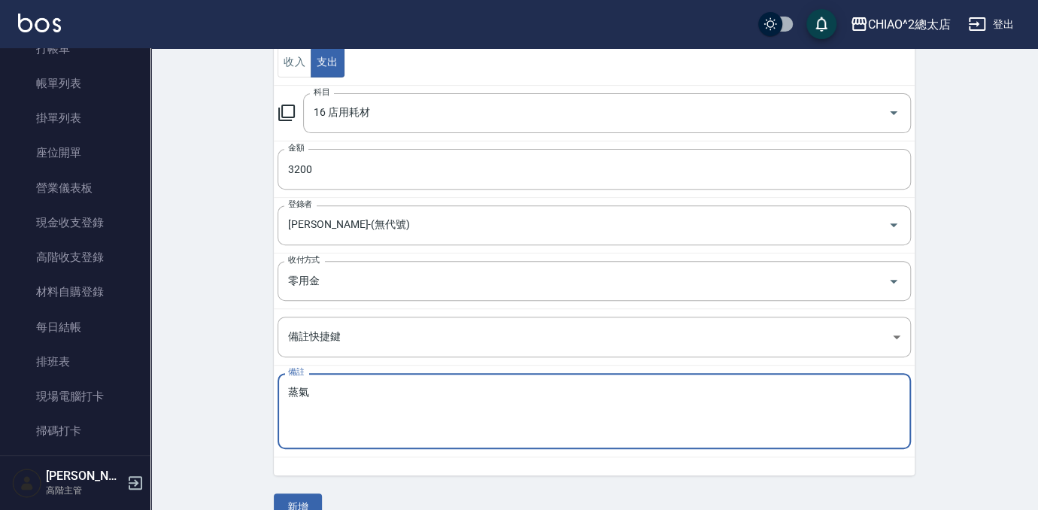
scroll to position [199, 0]
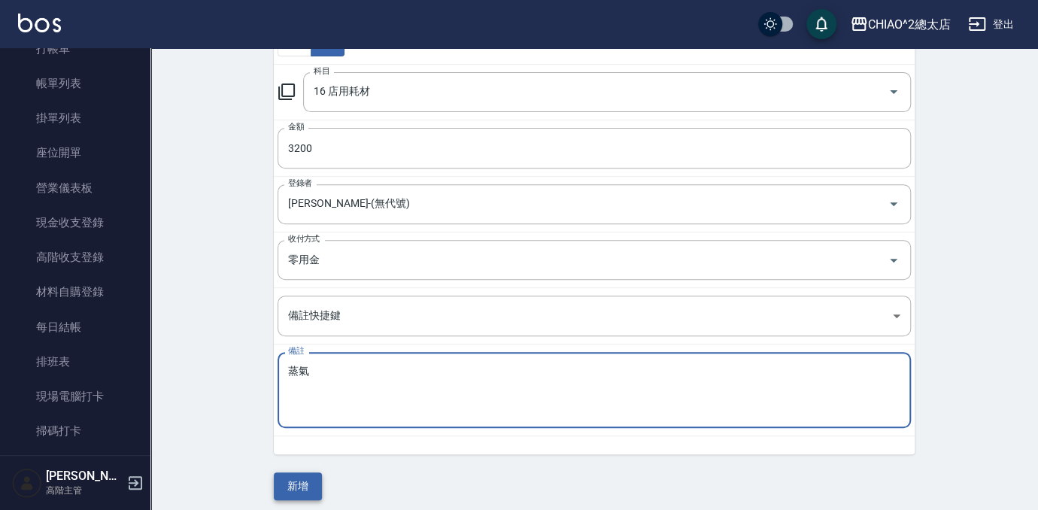
click at [293, 488] on button "新增" at bounding box center [298, 486] width 48 height 28
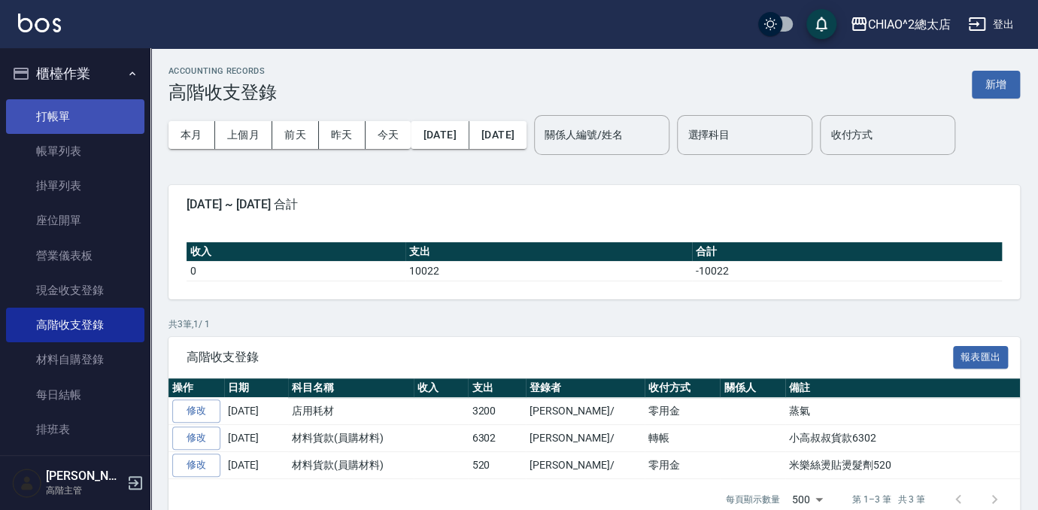
click at [90, 111] on link "打帳單" at bounding box center [75, 116] width 138 height 35
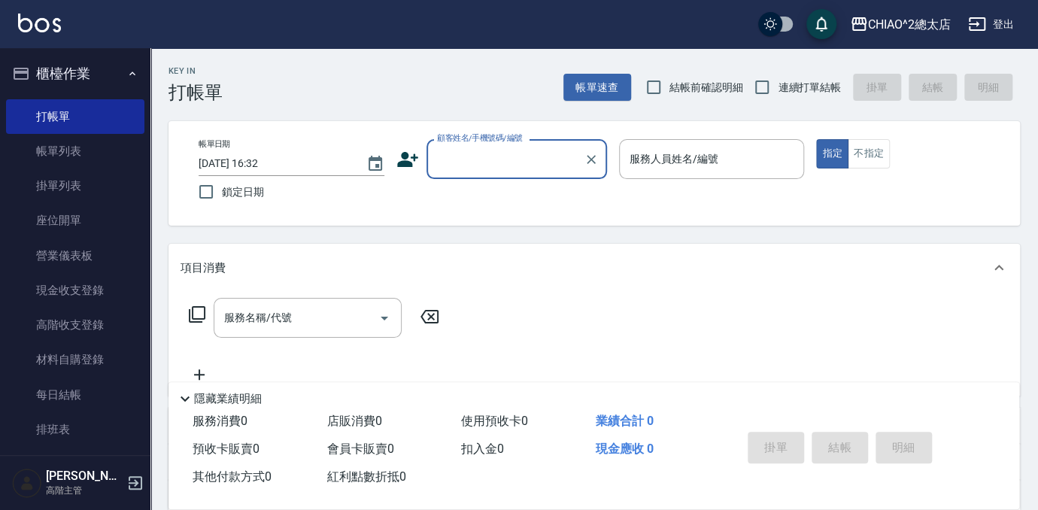
click at [487, 155] on input "顧客姓名/手機號碼/編號" at bounding box center [505, 159] width 144 height 26
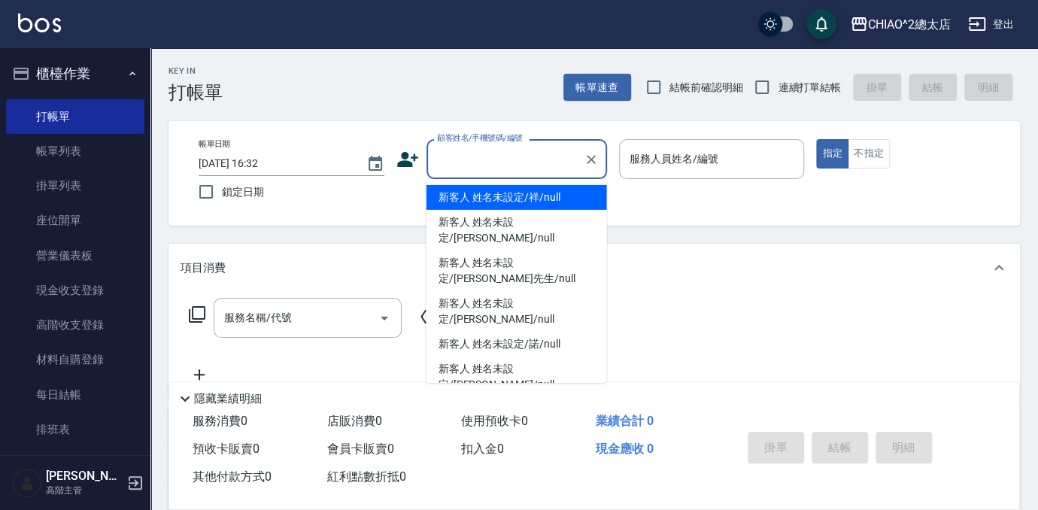
click at [487, 155] on input "顧客姓名/手機號碼/編號" at bounding box center [505, 159] width 144 height 26
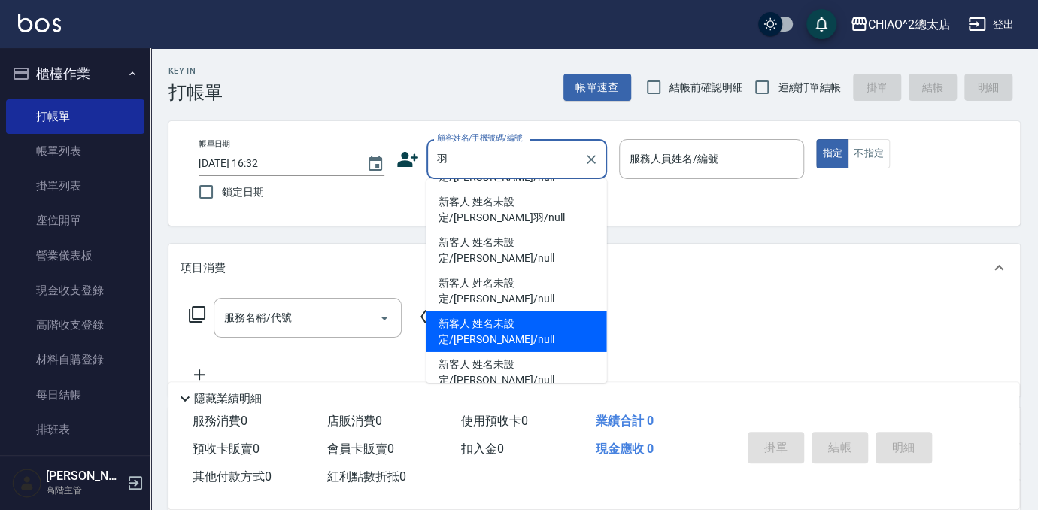
scroll to position [121, 0]
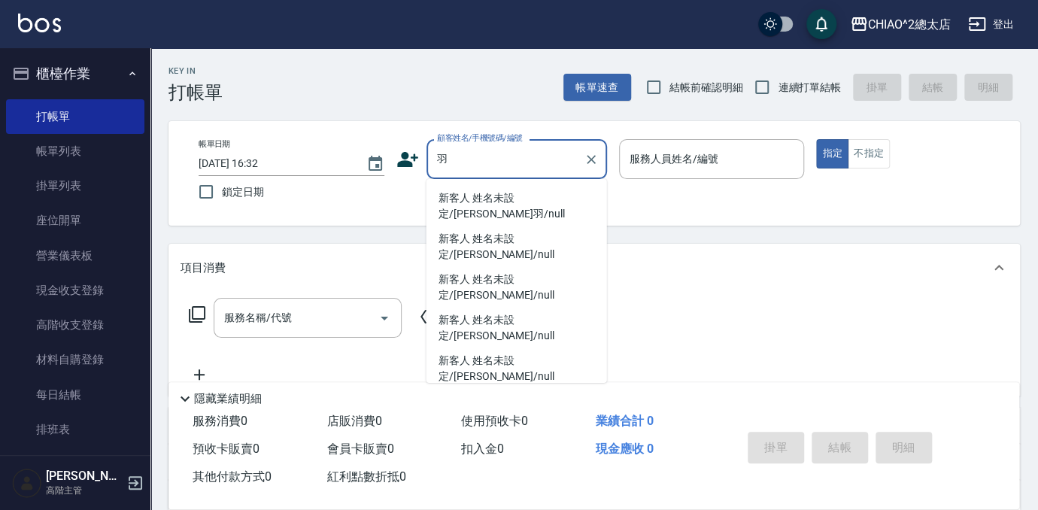
click at [507, 364] on li "新客人 姓名未設定/[PERSON_NAME]/null" at bounding box center [517, 368] width 181 height 41
type input "新客人 姓名未設定/[PERSON_NAME]/null"
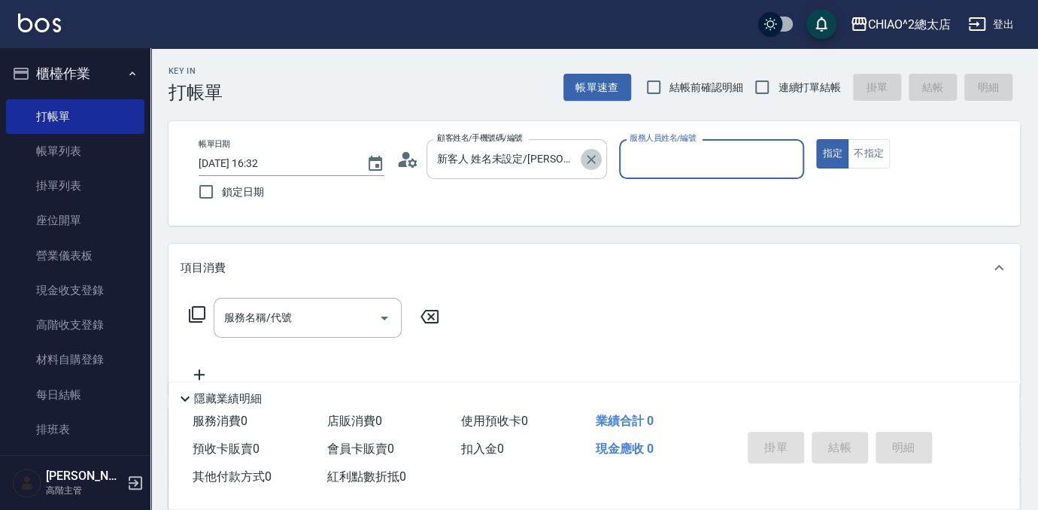
click at [591, 156] on icon "Clear" at bounding box center [591, 159] width 15 height 15
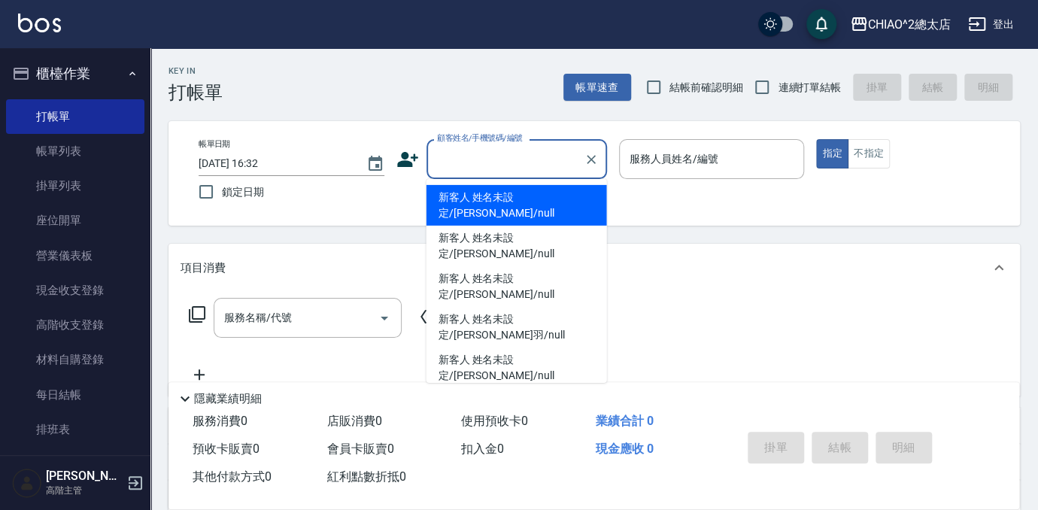
click at [530, 159] on input "顧客姓名/手機號碼/編號" at bounding box center [505, 159] width 144 height 26
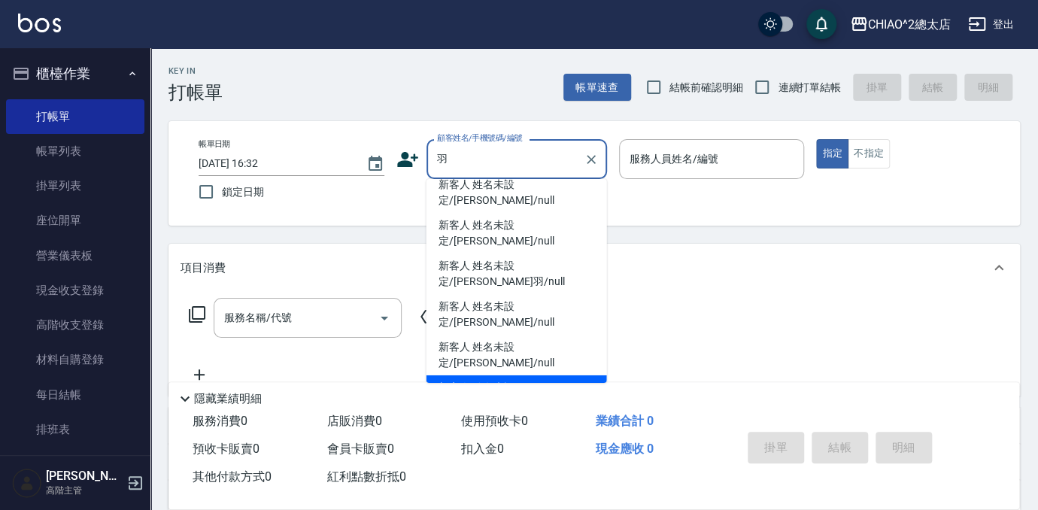
scroll to position [121, 0]
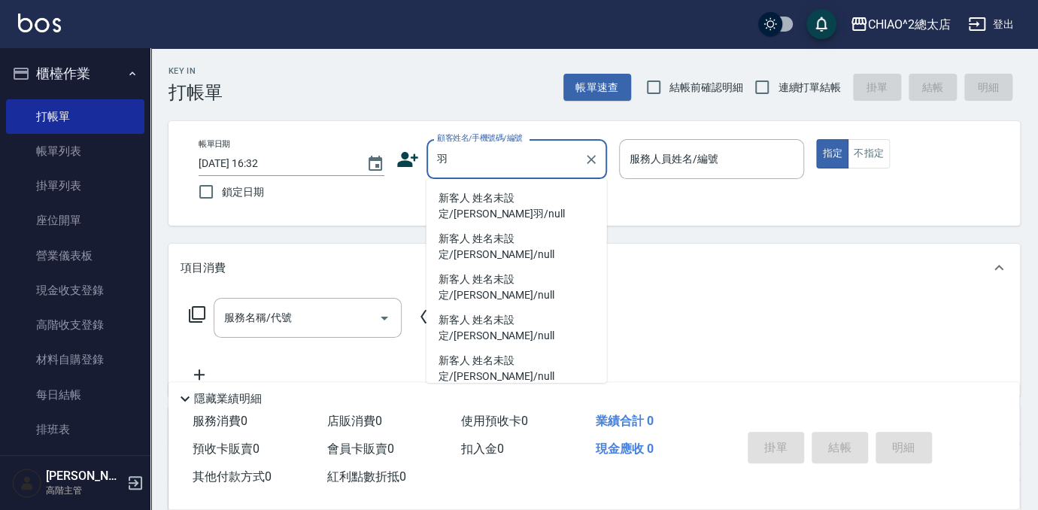
click at [485, 360] on li "新客人 姓名未設定/[PERSON_NAME]/null" at bounding box center [517, 368] width 181 height 41
type input "新客人 姓名未設定/[PERSON_NAME]/null"
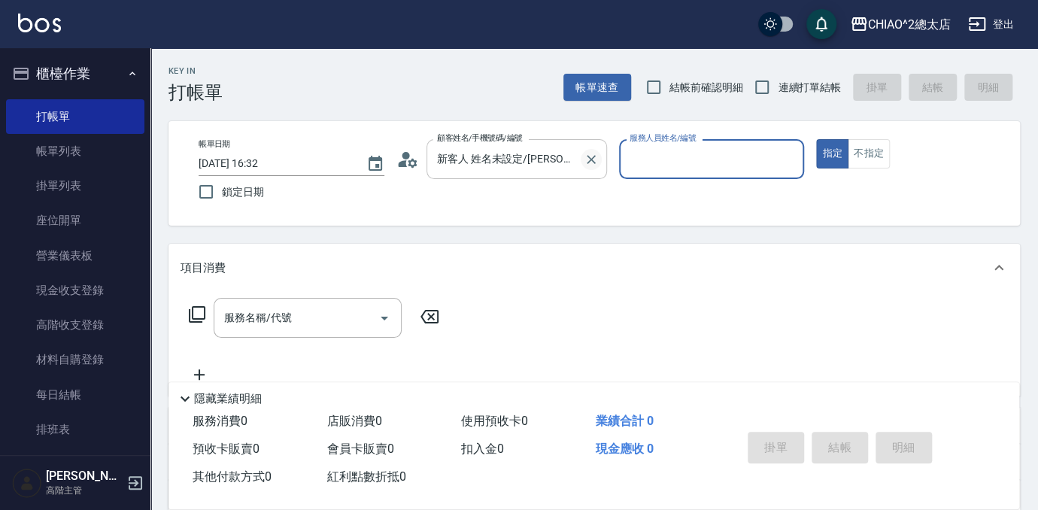
click at [591, 156] on icon "Clear" at bounding box center [591, 159] width 15 height 15
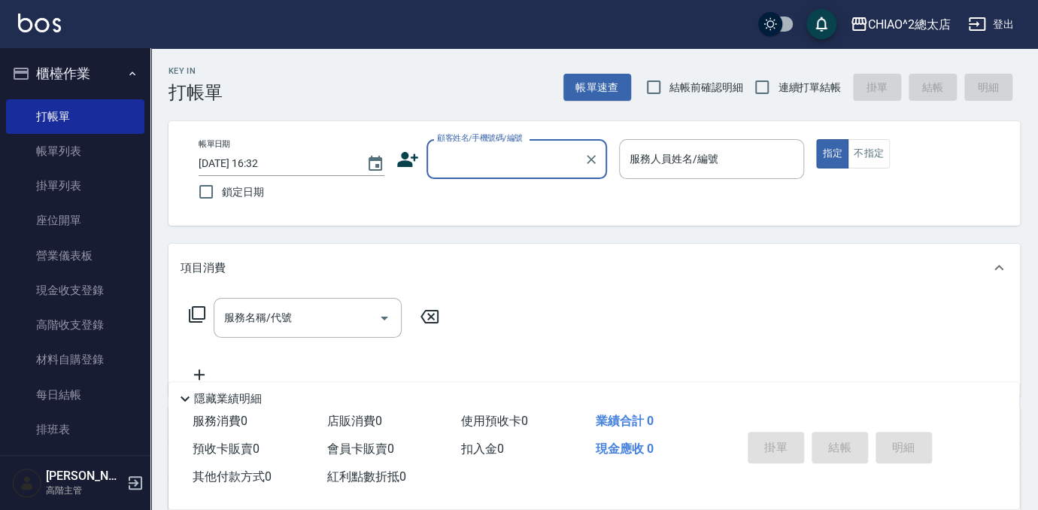
click at [537, 167] on input "顧客姓名/手機號碼/編號" at bounding box center [505, 159] width 144 height 26
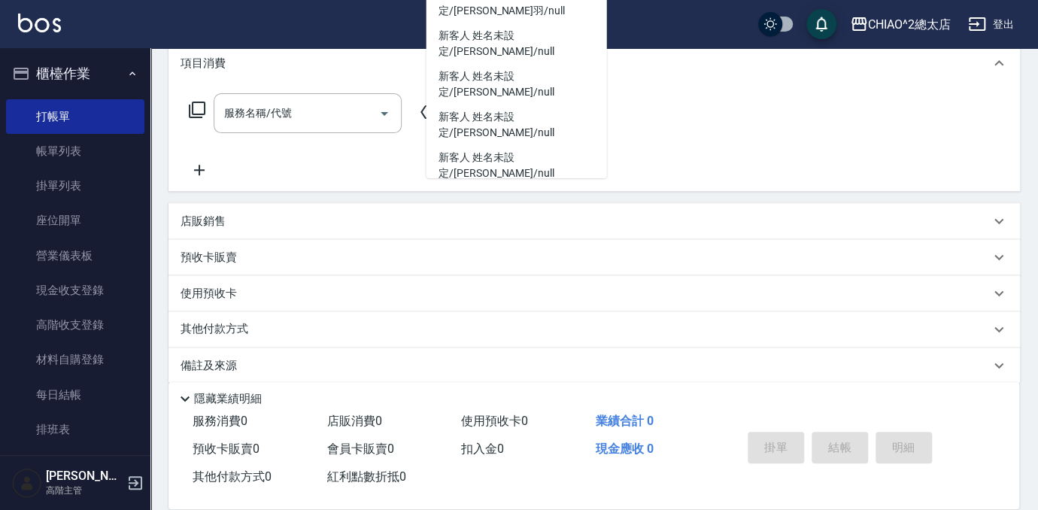
scroll to position [121, 0]
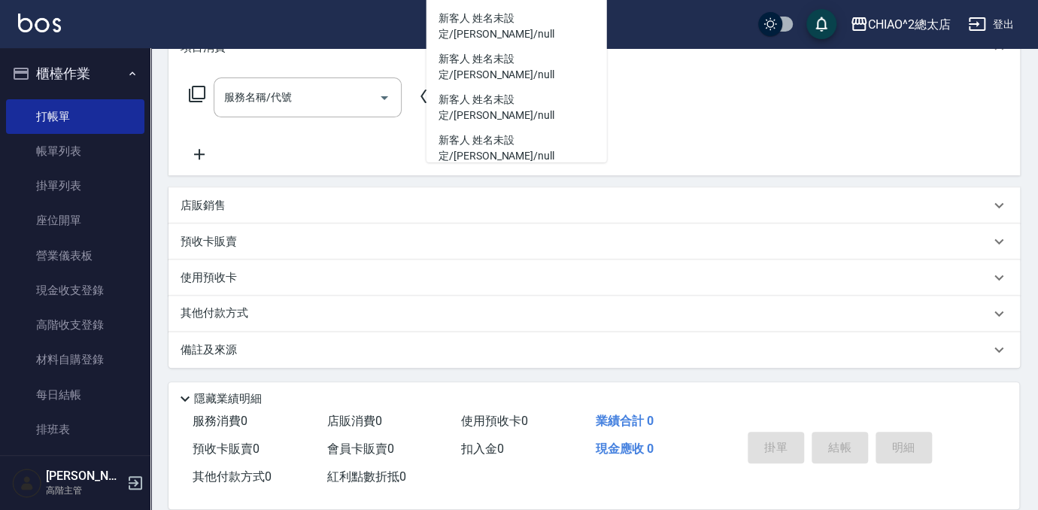
click at [453, 47] on li "新客人 姓名未設定/[PERSON_NAME]/null" at bounding box center [517, 26] width 181 height 41
type input "新客人 姓名未設定/[PERSON_NAME]/null"
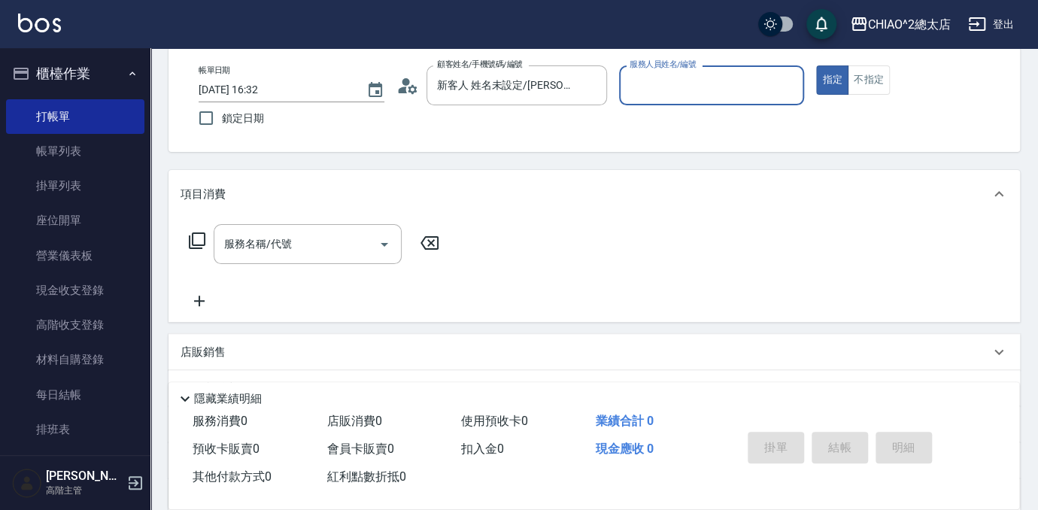
scroll to position [0, 0]
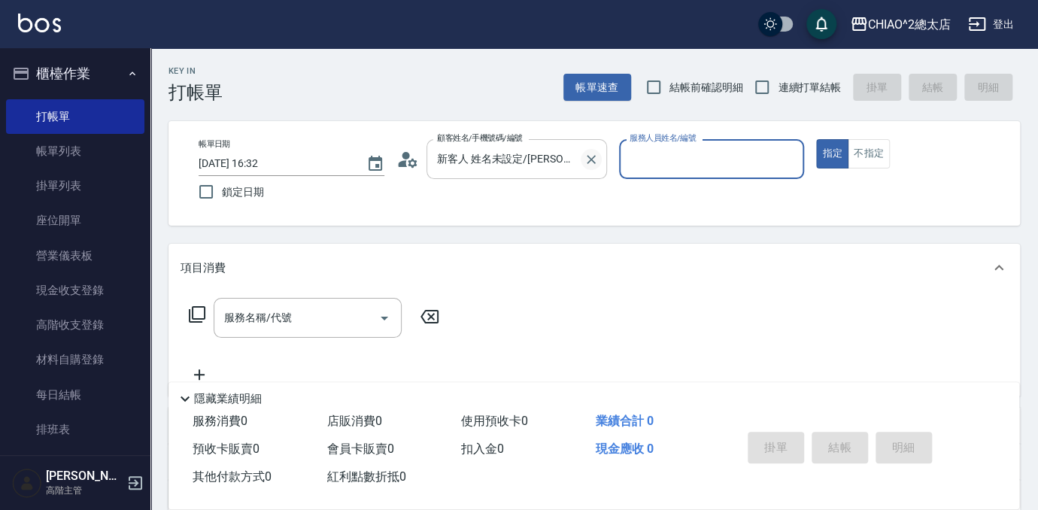
click at [593, 165] on icon "Clear" at bounding box center [591, 159] width 15 height 15
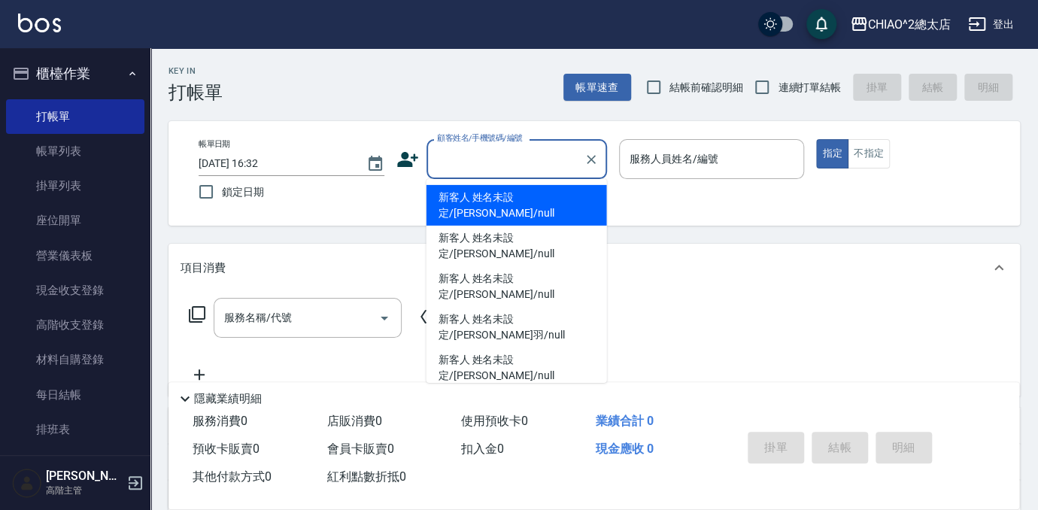
click at [545, 159] on input "顧客姓名/手機號碼/編號" at bounding box center [505, 159] width 144 height 26
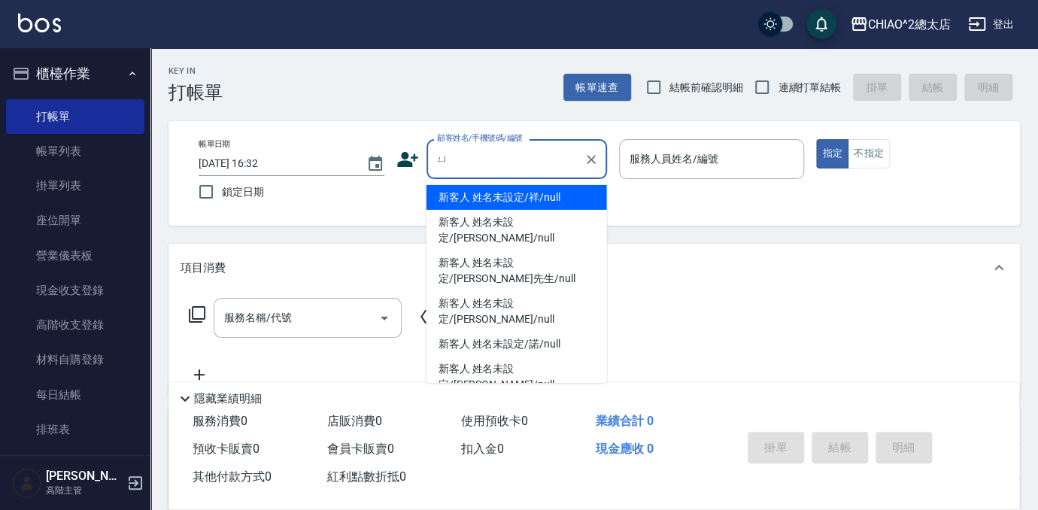
type input "淤"
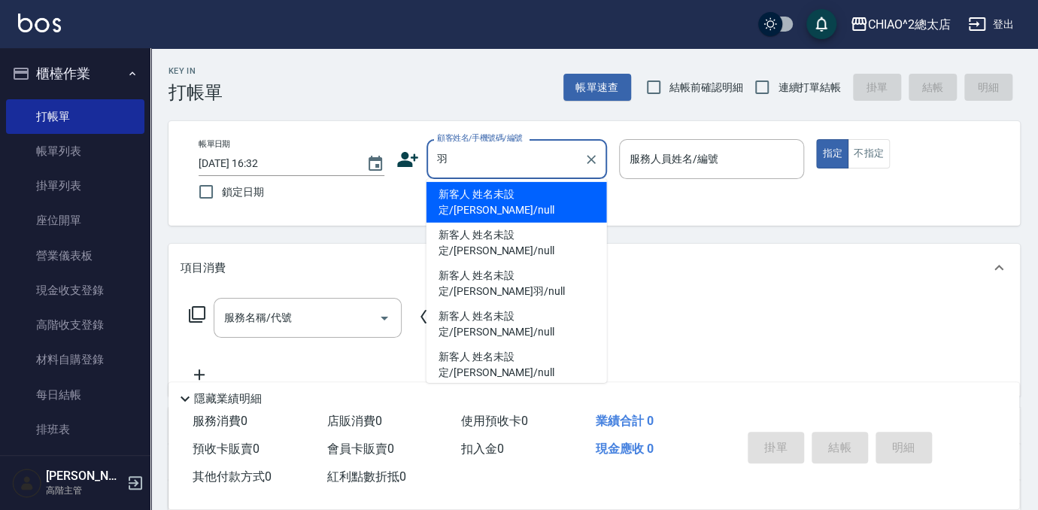
scroll to position [121, 0]
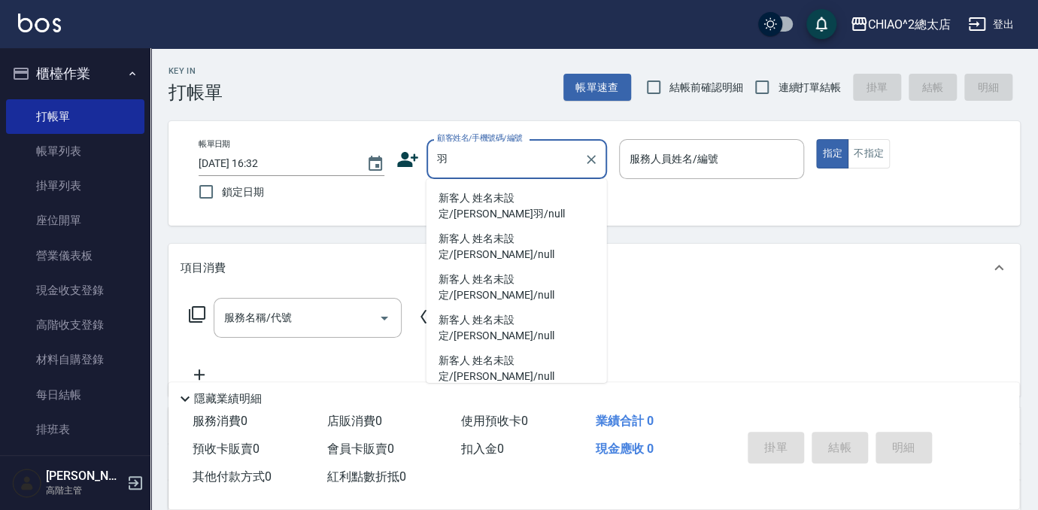
click at [447, 364] on li "新客人 姓名未設定/[PERSON_NAME]/null" at bounding box center [517, 368] width 181 height 41
type input "新客人 姓名未設定/[PERSON_NAME]/null"
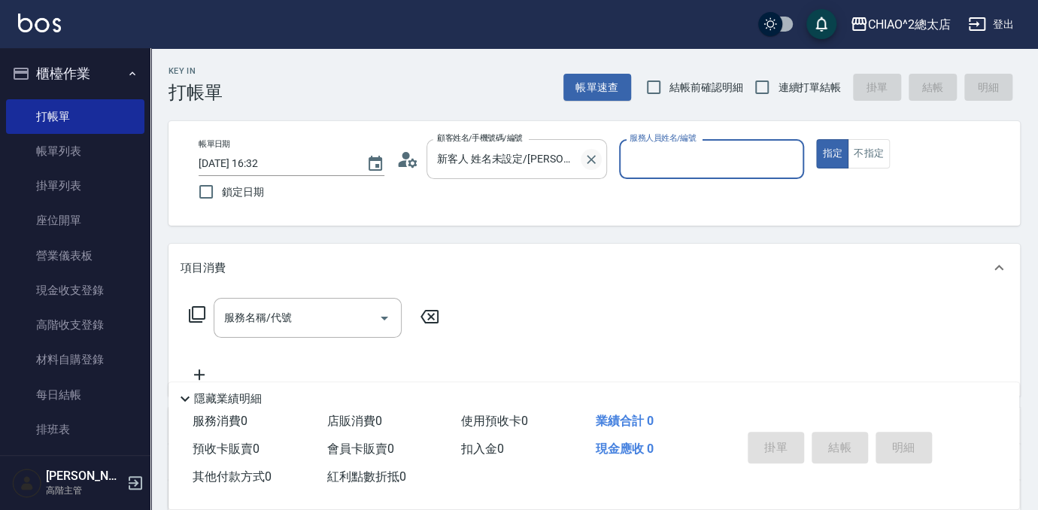
click at [593, 159] on icon "Clear" at bounding box center [591, 159] width 15 height 15
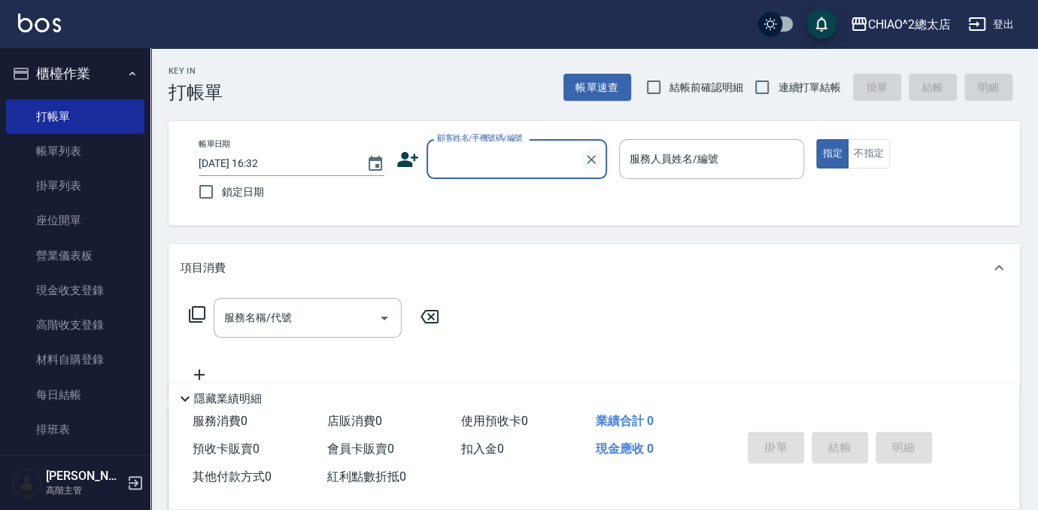
scroll to position [0, 0]
click at [538, 163] on input "顧客姓名/手機號碼/編號" at bounding box center [505, 159] width 144 height 26
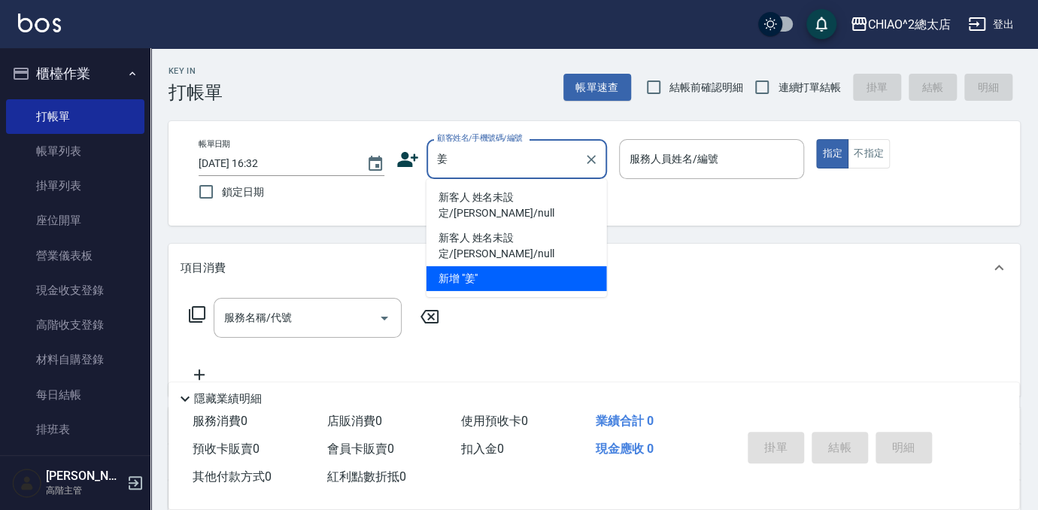
type input "姜"
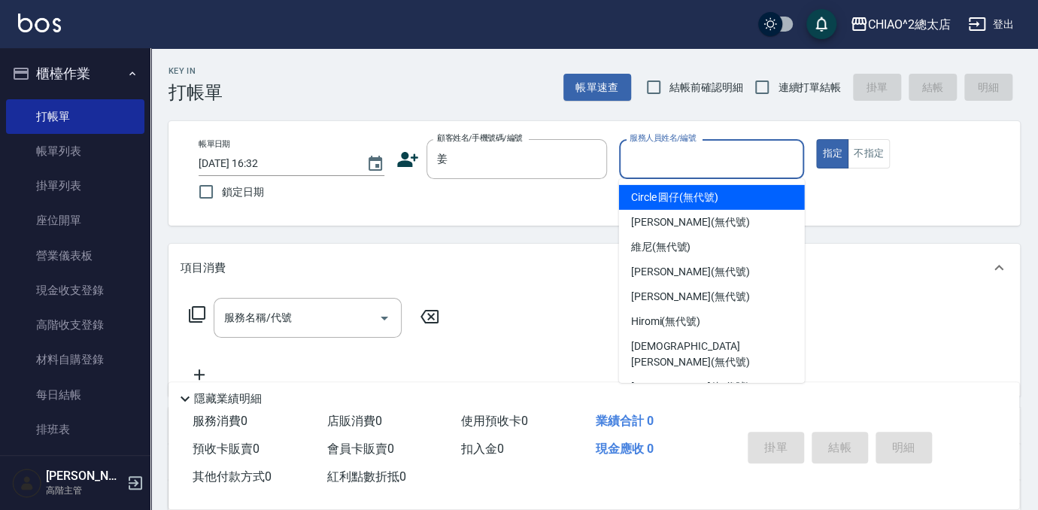
click at [670, 157] on input "服務人員姓名/編號" at bounding box center [712, 159] width 172 height 26
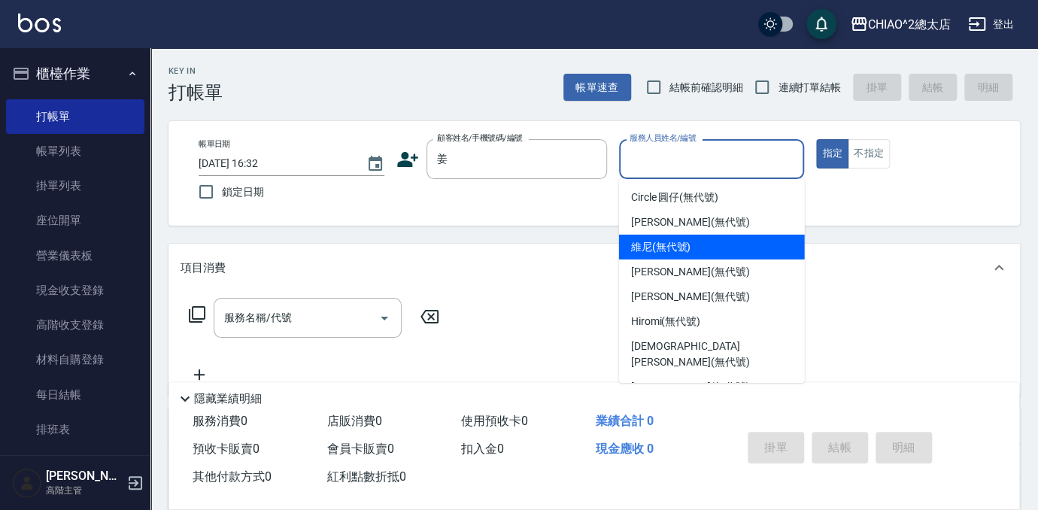
click at [648, 248] on span "維尼 (無代號)" at bounding box center [661, 247] width 60 height 16
type input "維尼(無代號)"
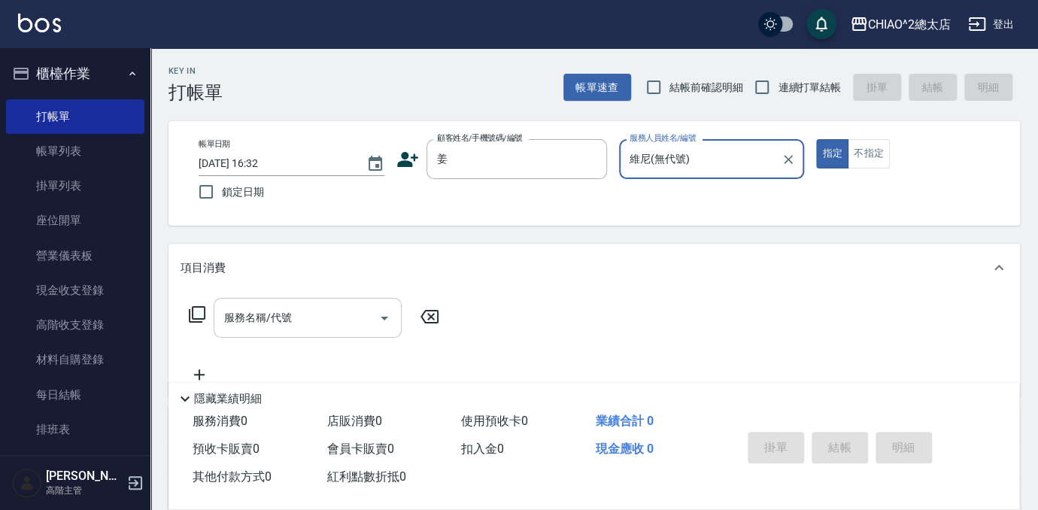
click at [299, 317] on input "服務名稱/代號" at bounding box center [296, 318] width 152 height 26
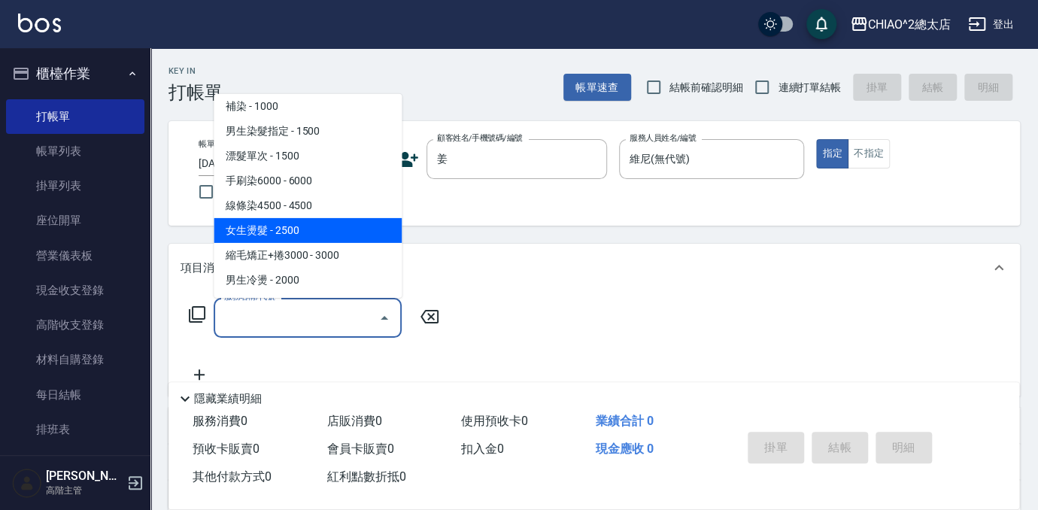
scroll to position [68, 0]
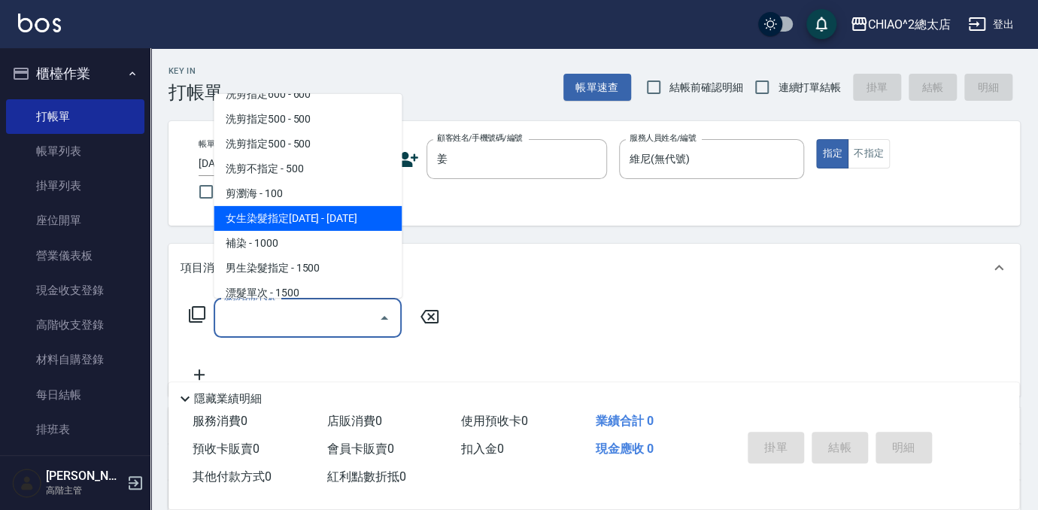
click at [329, 219] on span "女生染髮指定[DATE] - [DATE]" at bounding box center [308, 218] width 188 height 25
type input "女生染髮指定2000(103113)"
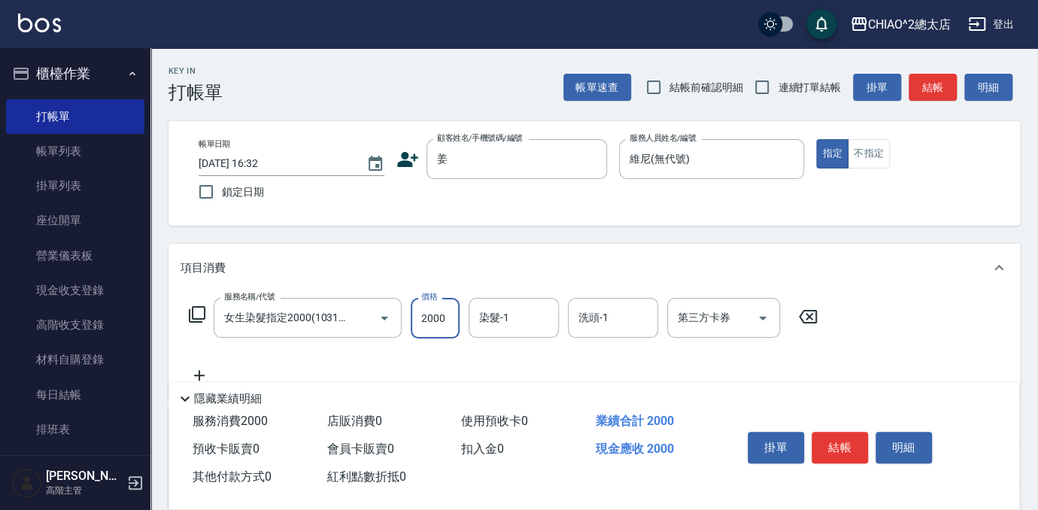
click at [446, 320] on input "2000" at bounding box center [435, 318] width 49 height 41
type input "4888"
click at [826, 444] on button "結帳" at bounding box center [840, 448] width 56 height 32
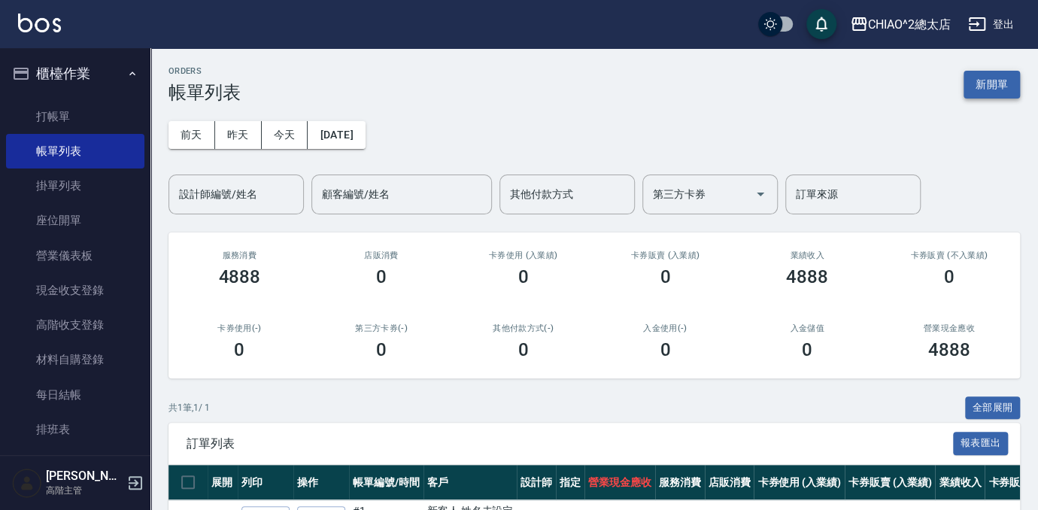
click at [975, 81] on button "新開單" at bounding box center [992, 85] width 56 height 28
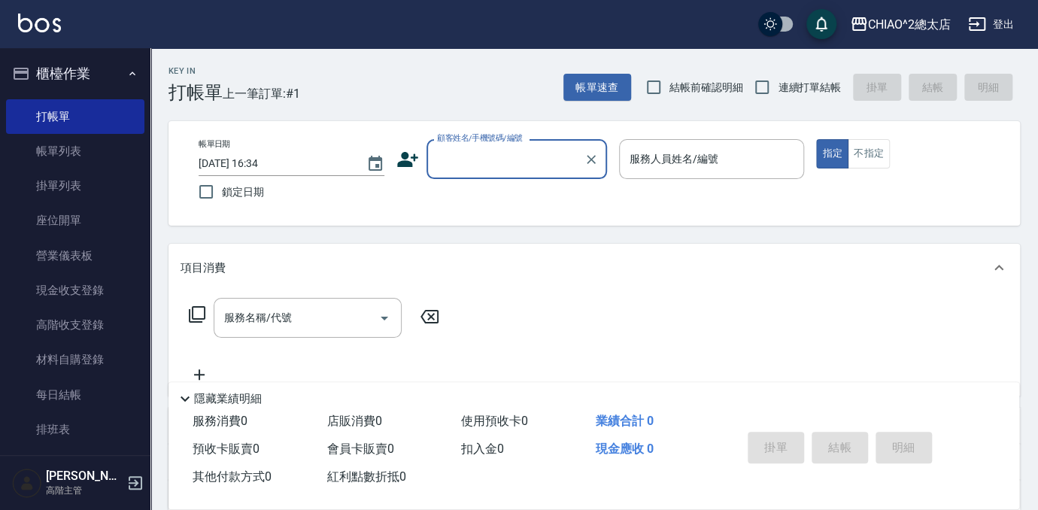
click at [456, 176] on div "顧客姓名/手機號碼/編號" at bounding box center [517, 159] width 181 height 40
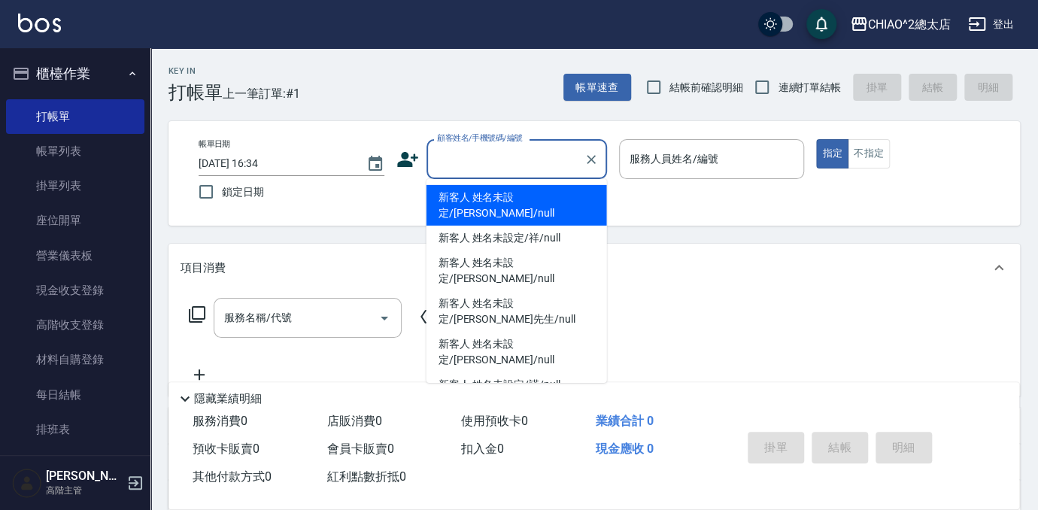
click at [466, 192] on li "新客人 姓名未設定/[PERSON_NAME]/null" at bounding box center [517, 205] width 181 height 41
type input "新客人 姓名未設定/[PERSON_NAME]/null"
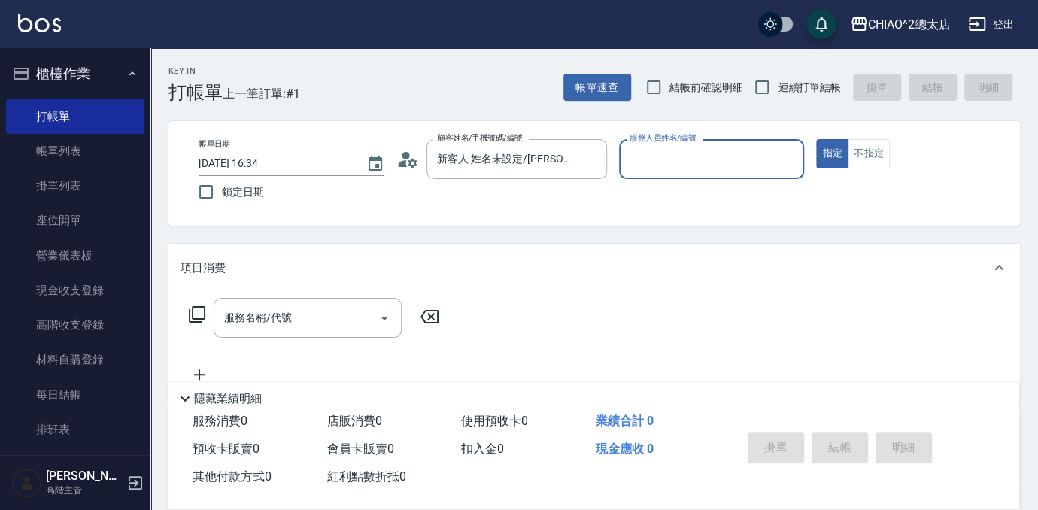
click at [675, 158] on input "服務人員姓名/編號" at bounding box center [712, 159] width 172 height 26
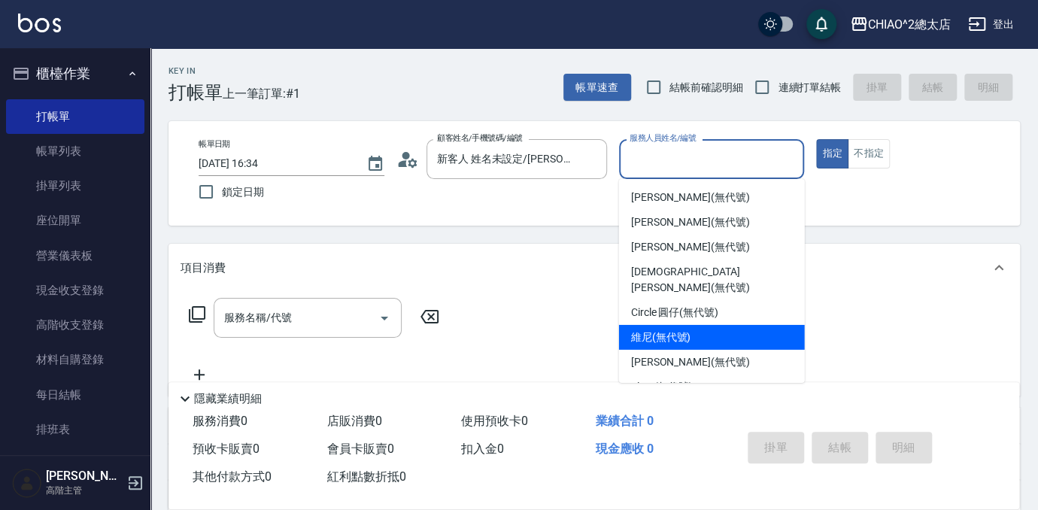
click at [654, 330] on span "維尼 (無代號)" at bounding box center [661, 338] width 60 height 16
type input "維尼(無代號)"
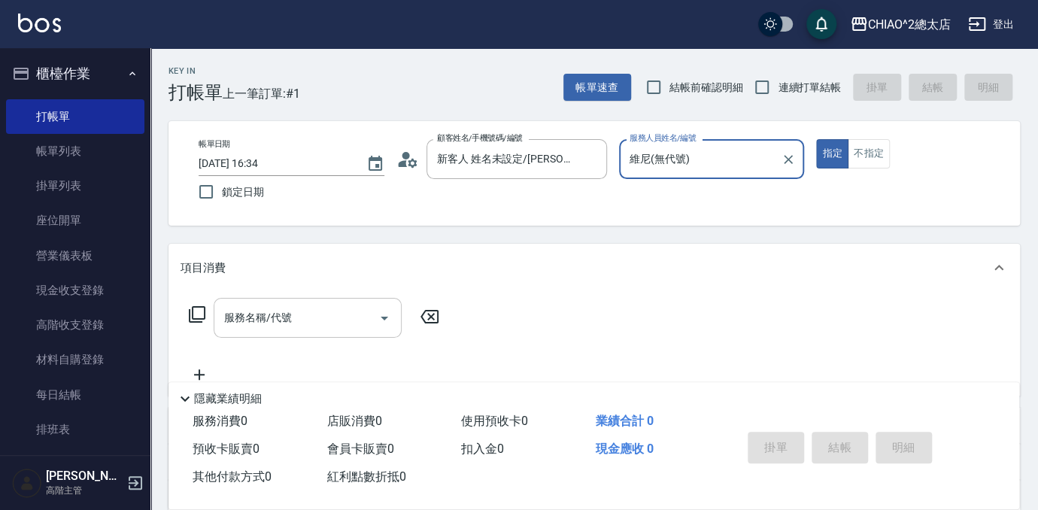
click at [341, 305] on input "服務名稱/代號" at bounding box center [296, 318] width 152 height 26
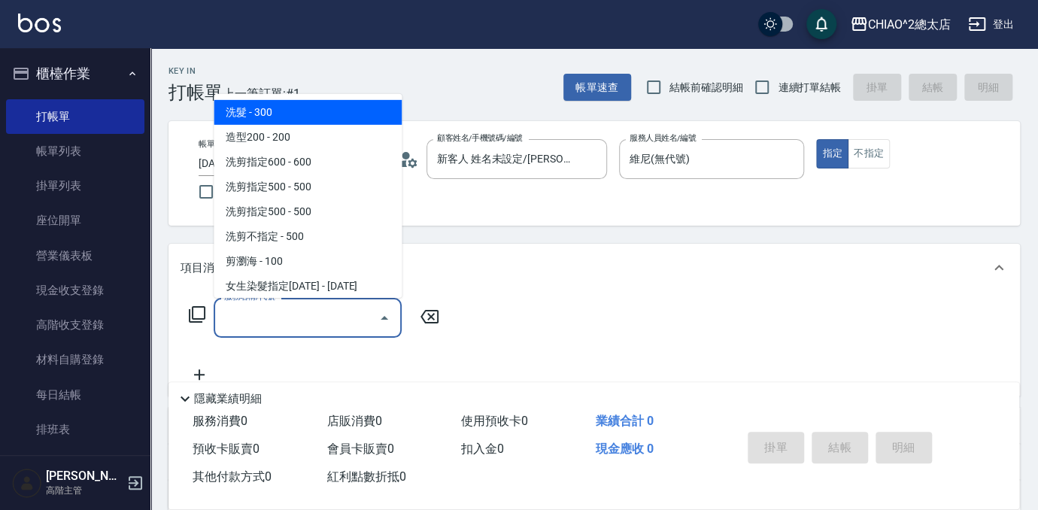
click at [341, 120] on span "洗髮 - 300" at bounding box center [308, 112] width 188 height 25
type input "洗髮(103103)"
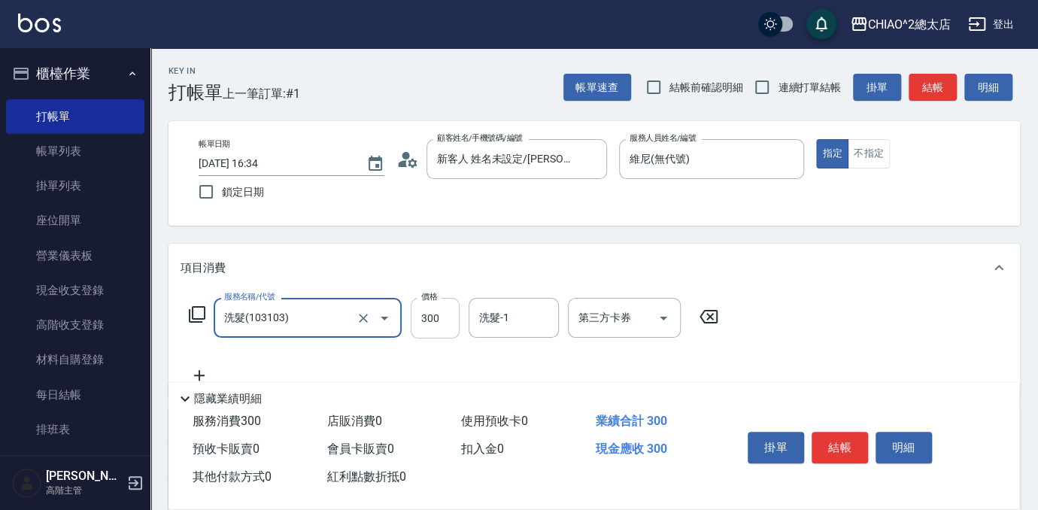
click at [442, 322] on input "300" at bounding box center [435, 318] width 49 height 41
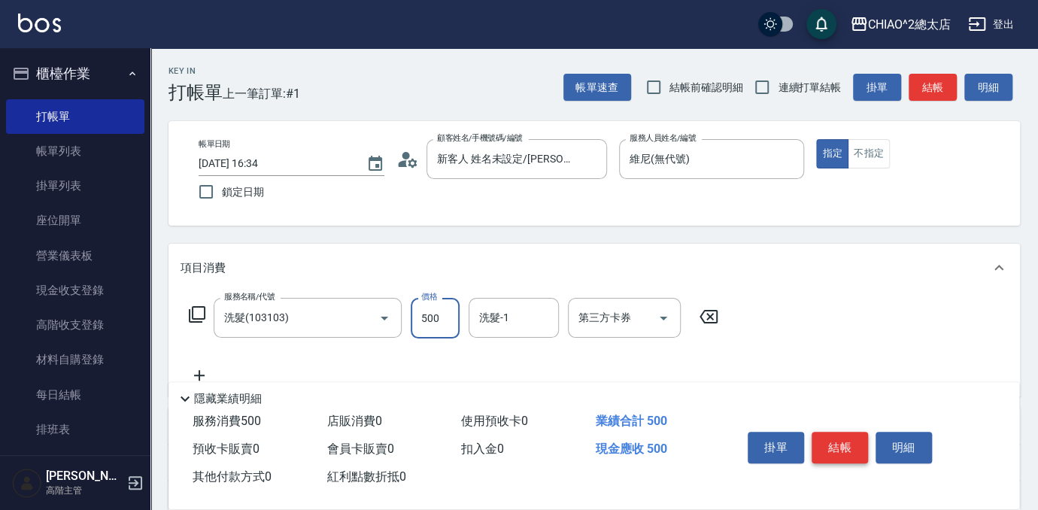
type input "500"
click at [841, 445] on button "結帳" at bounding box center [840, 448] width 56 height 32
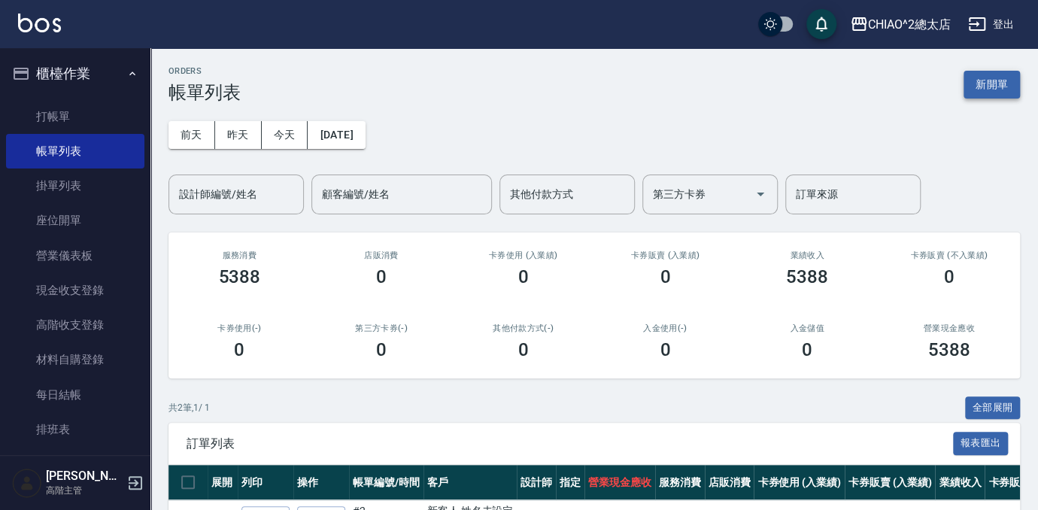
click at [987, 77] on button "新開單" at bounding box center [992, 85] width 56 height 28
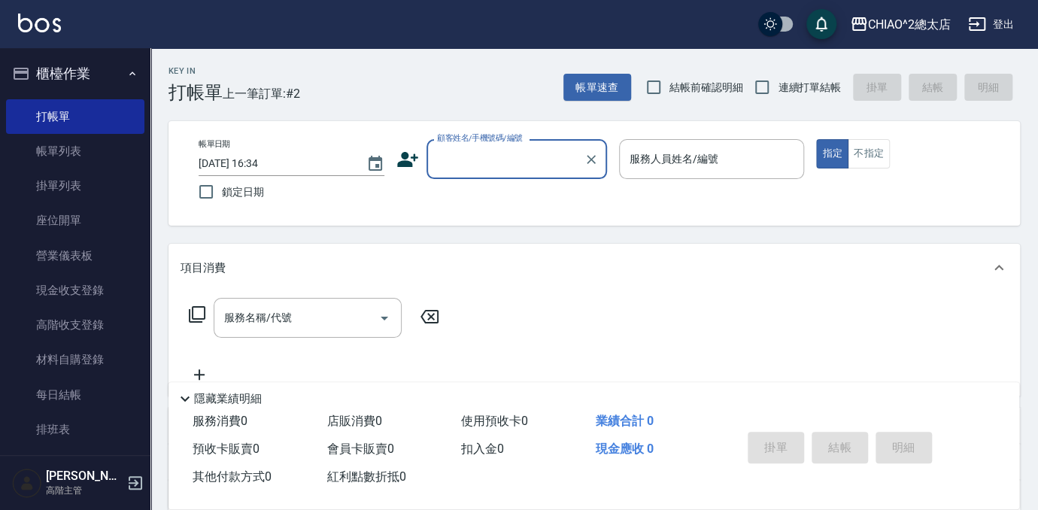
click at [519, 173] on div "顧客姓名/手機號碼/編號" at bounding box center [517, 159] width 181 height 40
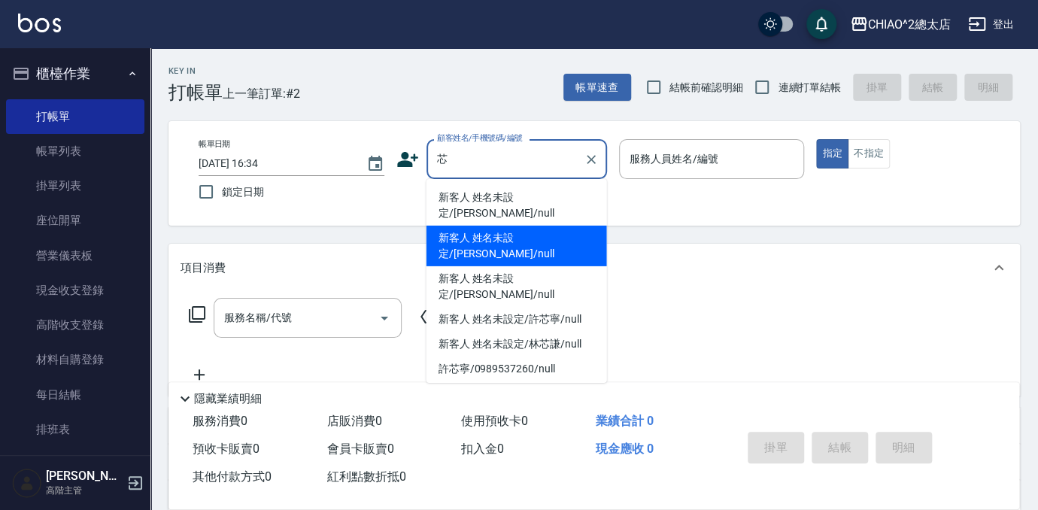
click at [557, 226] on li "新客人 姓名未設定/[PERSON_NAME]/null" at bounding box center [517, 246] width 181 height 41
type input "新客人 姓名未設定/[PERSON_NAME]/null"
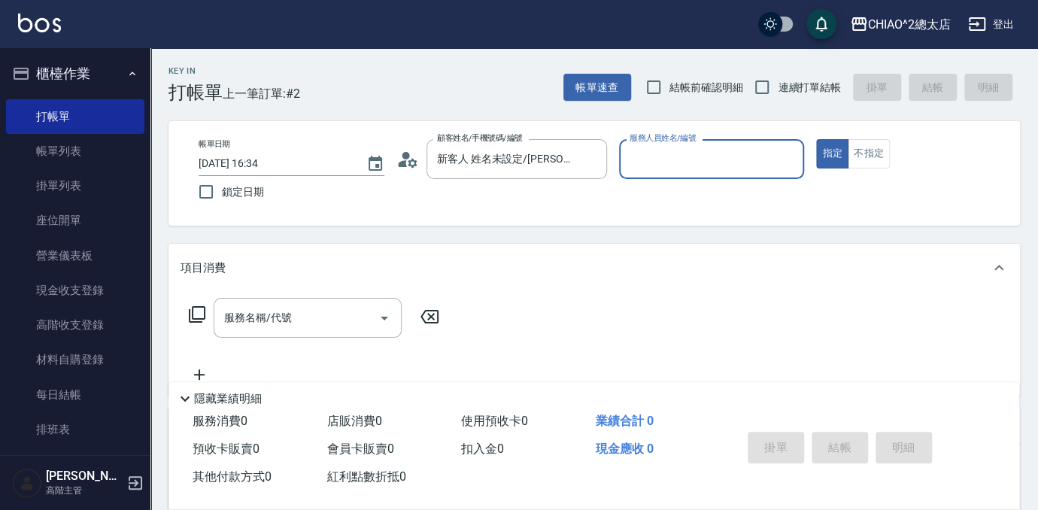
click at [724, 149] on input "服務人員姓名/編號" at bounding box center [712, 159] width 172 height 26
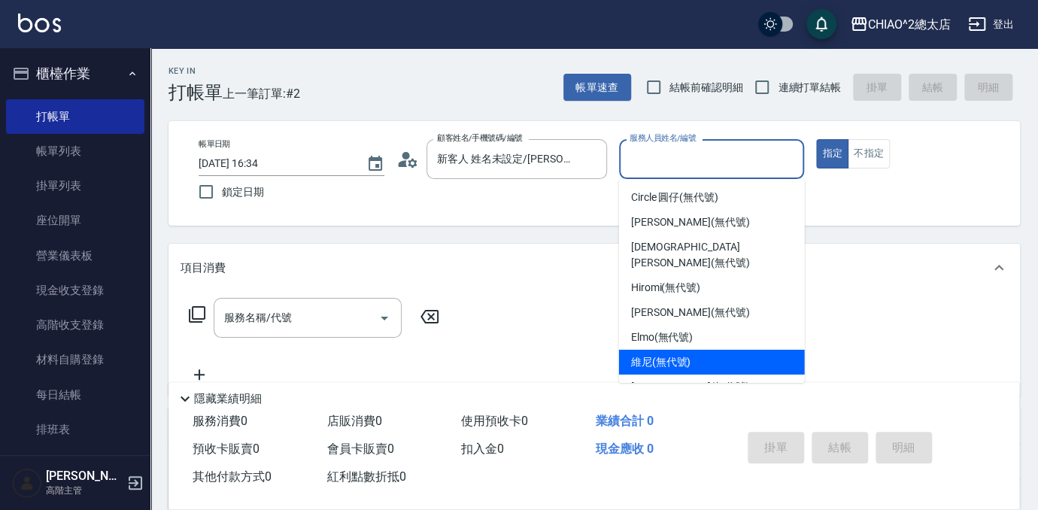
click at [661, 354] on span "維尼 (無代號)" at bounding box center [661, 362] width 60 height 16
type input "維尼(無代號)"
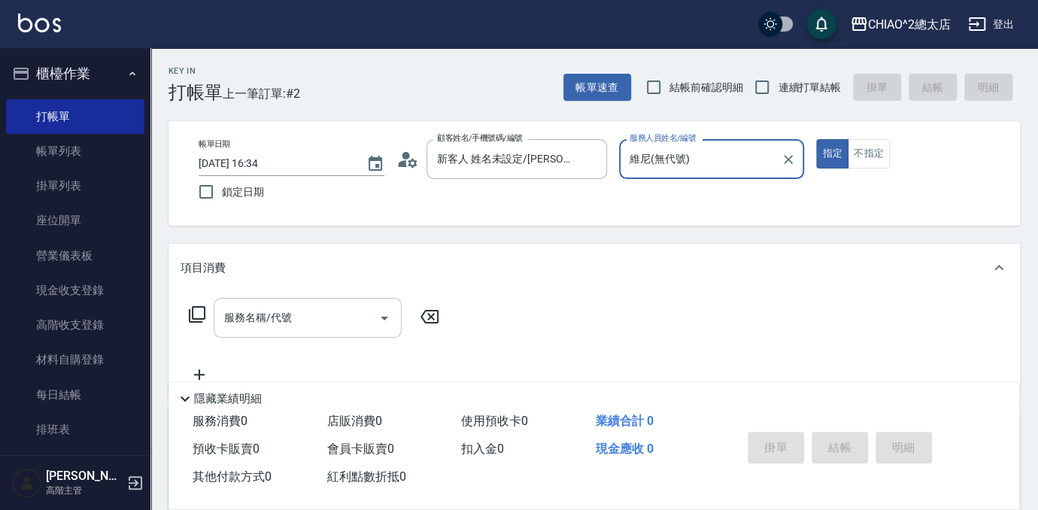
click at [349, 310] on input "服務名稱/代號" at bounding box center [296, 318] width 152 height 26
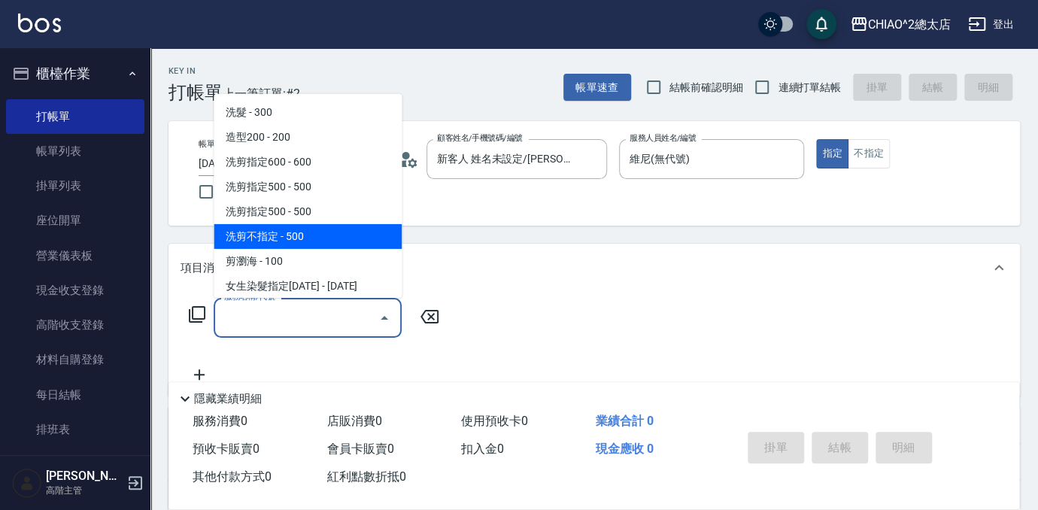
click at [257, 241] on span "洗剪不指定 - 500" at bounding box center [308, 236] width 188 height 25
type input "洗剪不指定(103110)"
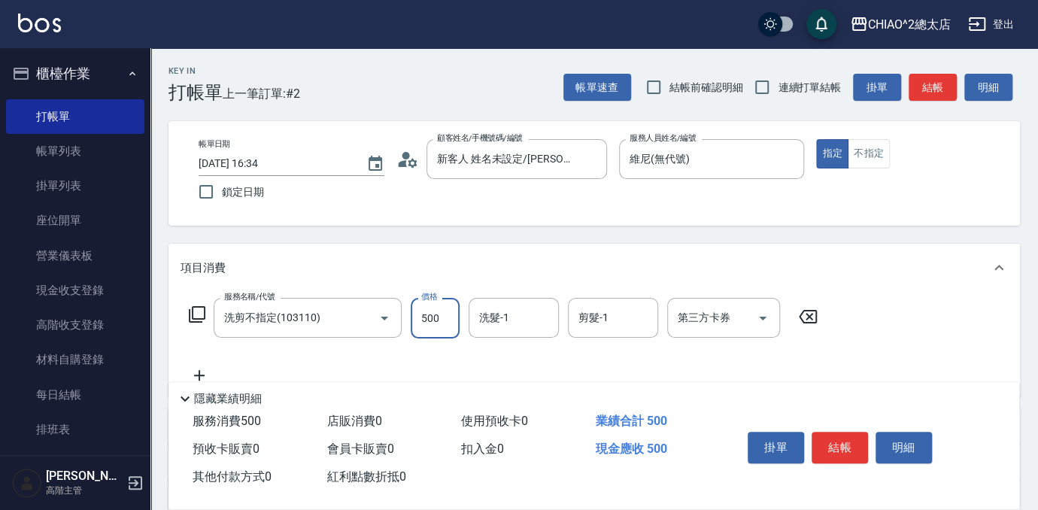
click at [441, 320] on input "500" at bounding box center [435, 318] width 49 height 41
type input "400"
click at [802, 316] on icon at bounding box center [808, 317] width 38 height 18
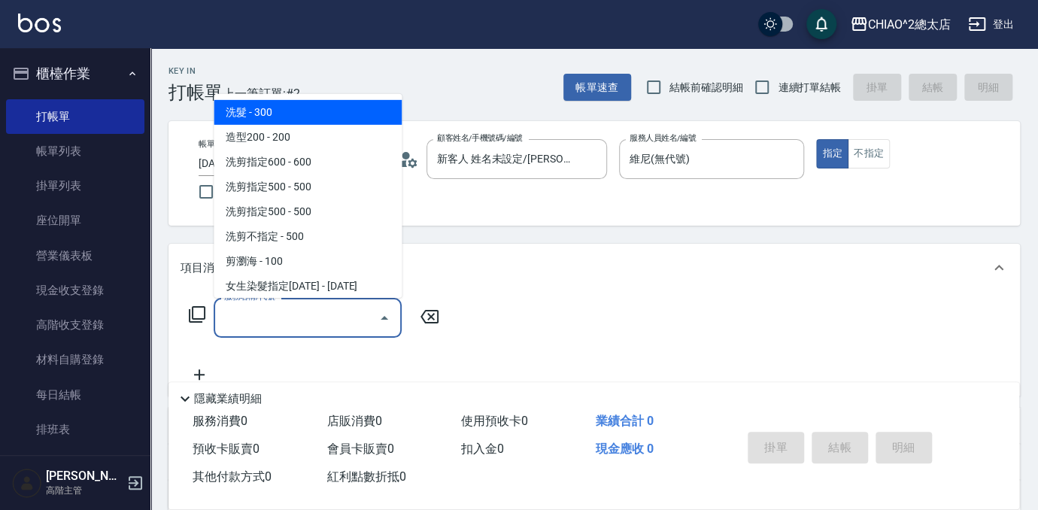
click at [354, 326] on input "服務名稱/代號" at bounding box center [296, 318] width 152 height 26
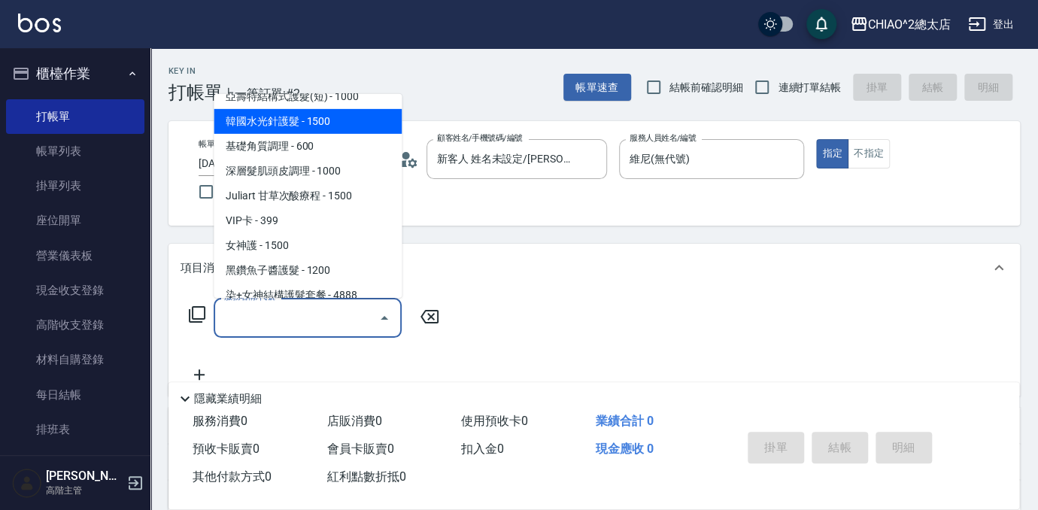
scroll to position [478, 0]
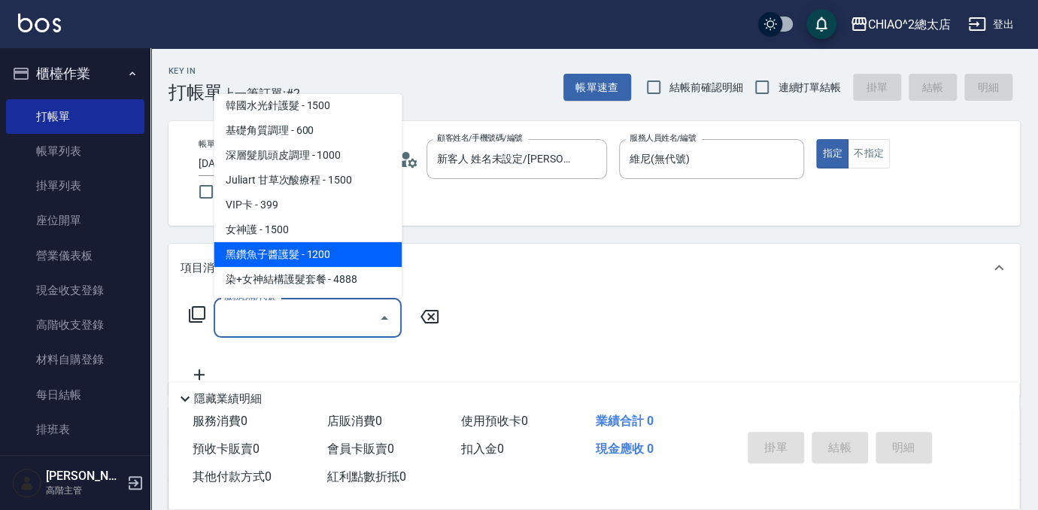
click at [304, 254] on span "黑鑽魚子醬護髮 - 1200" at bounding box center [308, 254] width 188 height 25
type input "黑鑽魚子醬護髮(104949)"
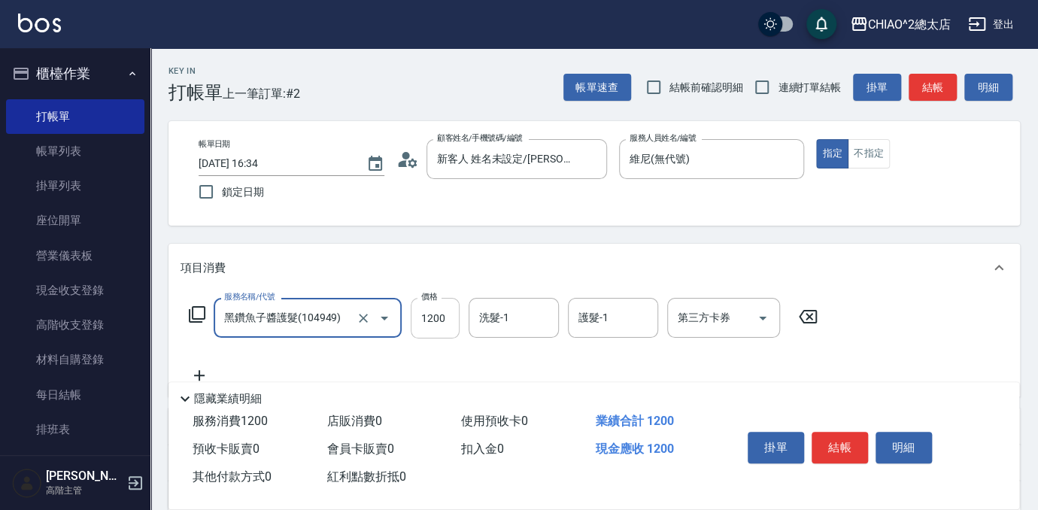
click at [440, 331] on input "1200" at bounding box center [435, 318] width 49 height 41
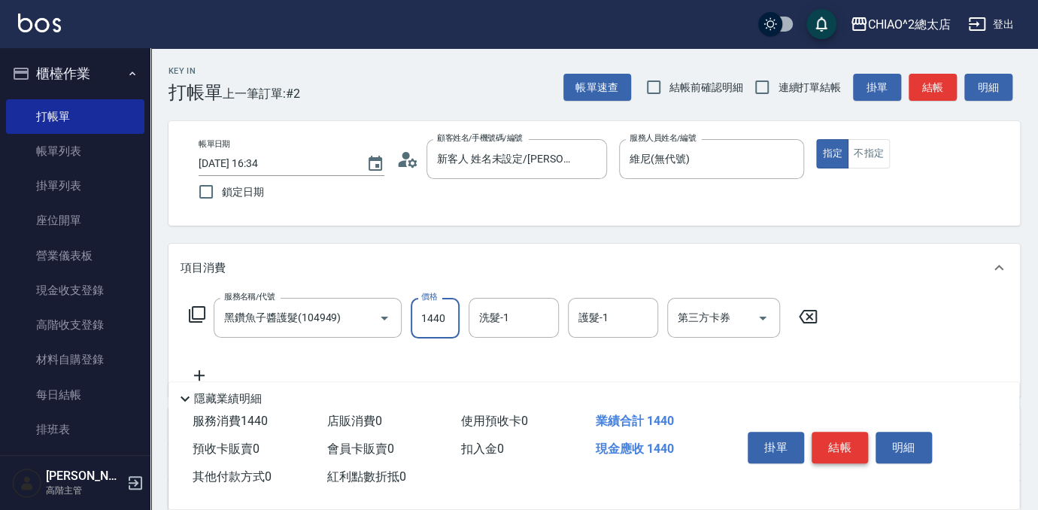
type input "1440"
click at [844, 448] on button "結帳" at bounding box center [840, 448] width 56 height 32
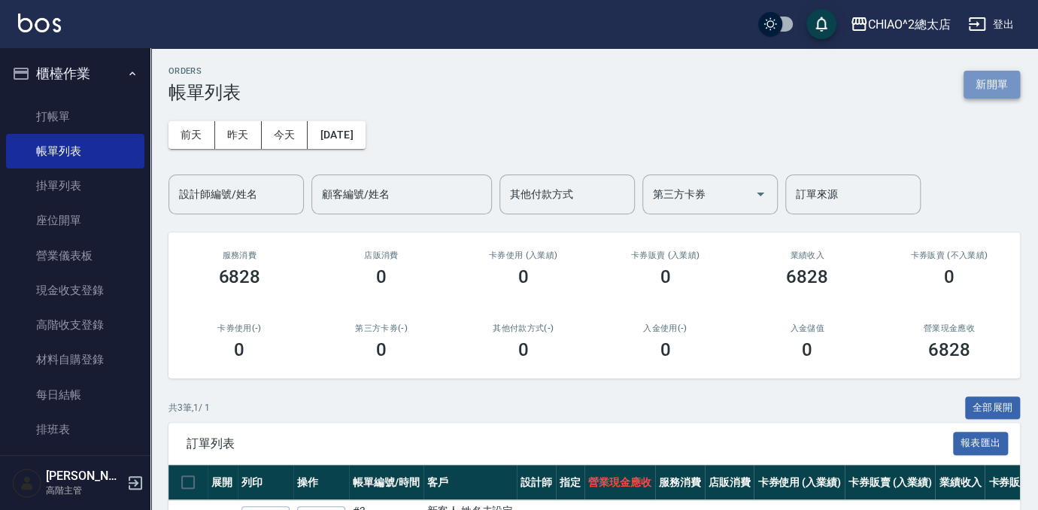
click at [997, 79] on button "新開單" at bounding box center [992, 85] width 56 height 28
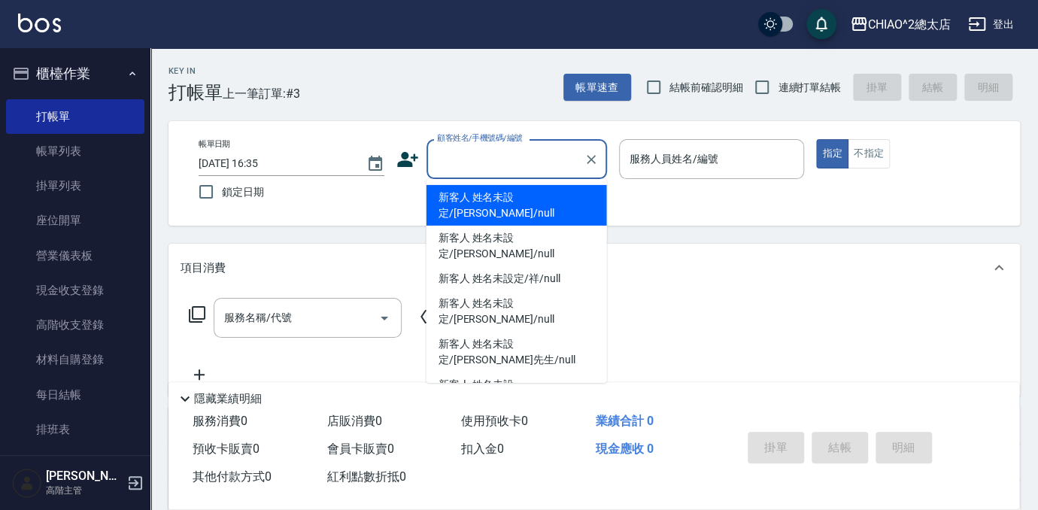
click at [506, 161] on input "顧客姓名/手機號碼/編號" at bounding box center [505, 159] width 144 height 26
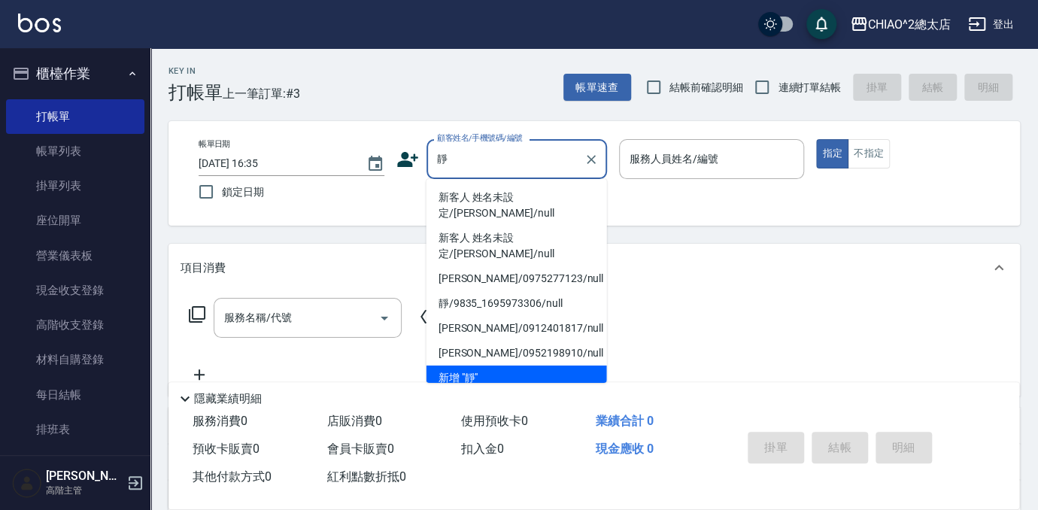
type input "靜"
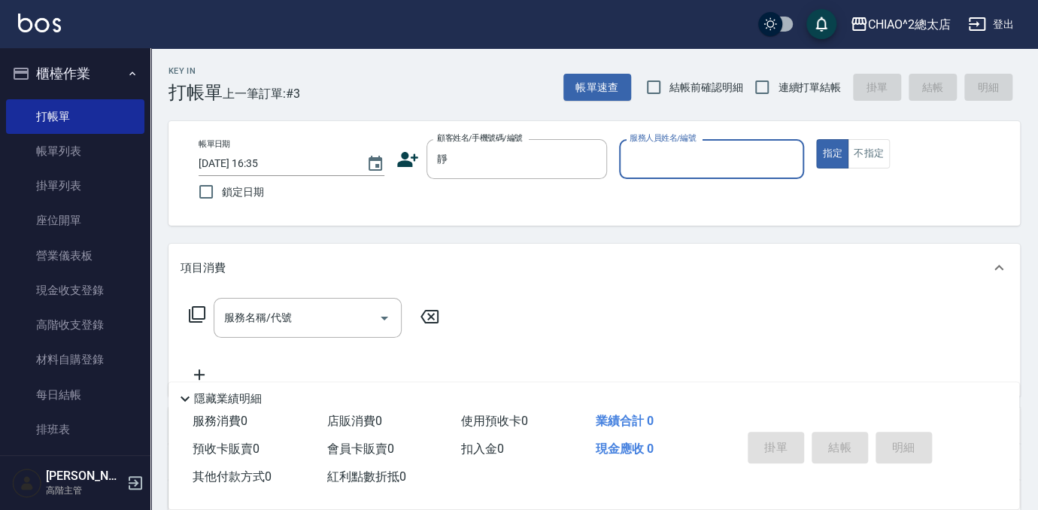
click at [679, 159] on input "服務人員姓名/編號" at bounding box center [712, 159] width 172 height 26
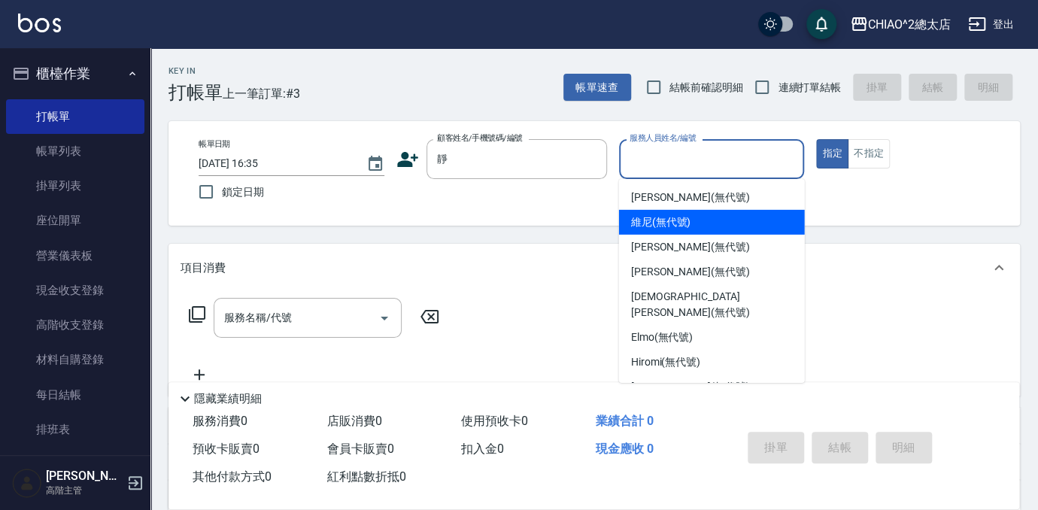
click at [676, 222] on span "維尼 (無代號)" at bounding box center [661, 222] width 60 height 16
type input "維尼(無代號)"
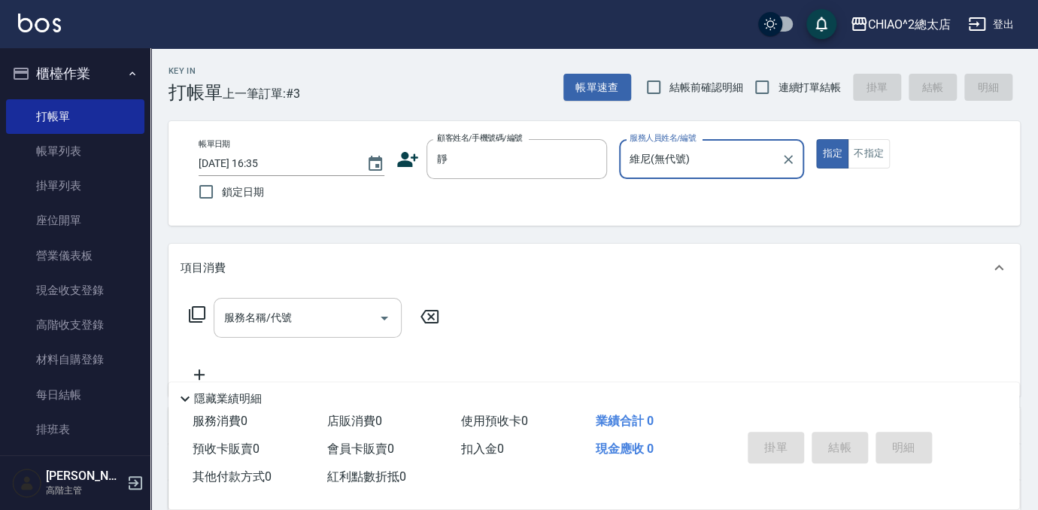
click at [329, 326] on input "服務名稱/代號" at bounding box center [296, 318] width 152 height 26
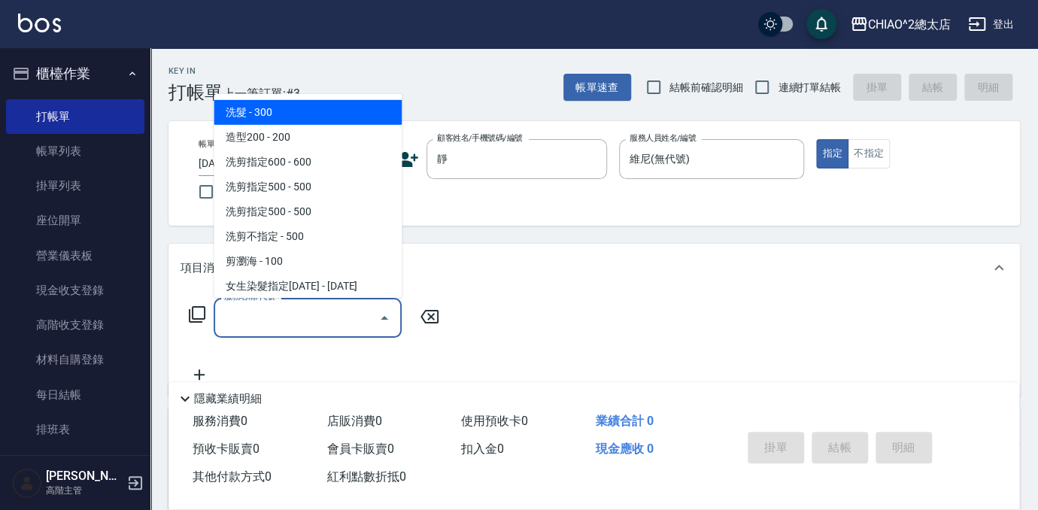
click at [341, 105] on span "洗髮 - 300" at bounding box center [308, 112] width 188 height 25
type input "洗髮(103103)"
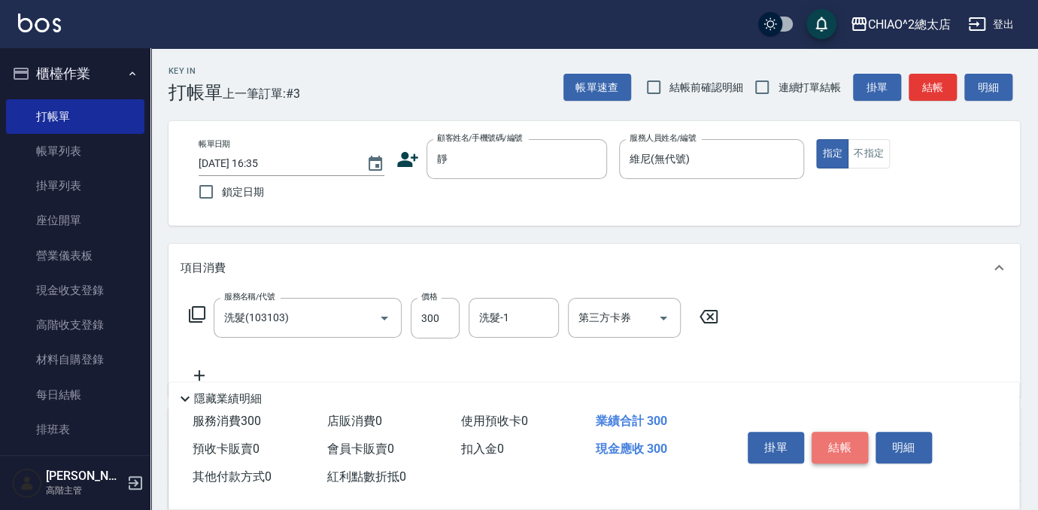
click at [846, 445] on button "結帳" at bounding box center [840, 448] width 56 height 32
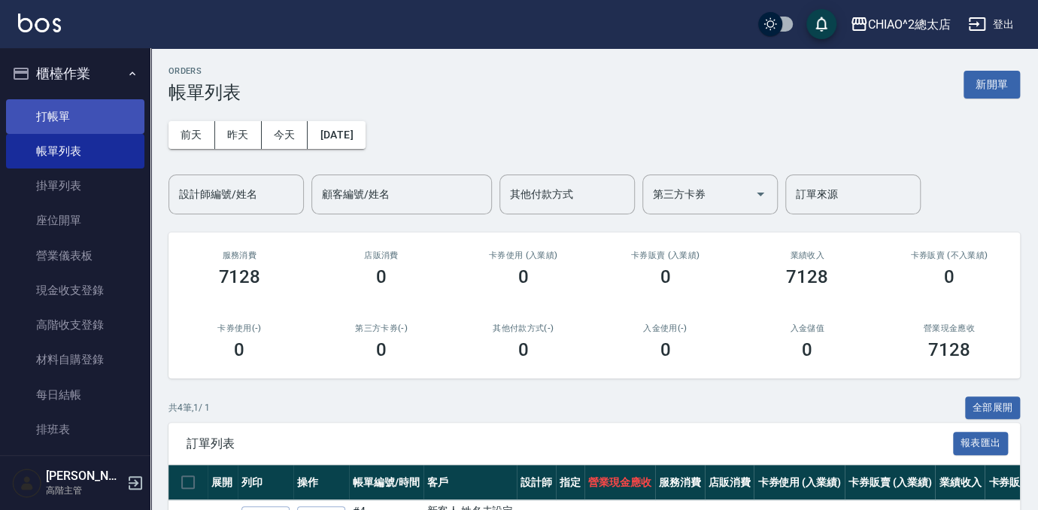
click at [28, 111] on link "打帳單" at bounding box center [75, 116] width 138 height 35
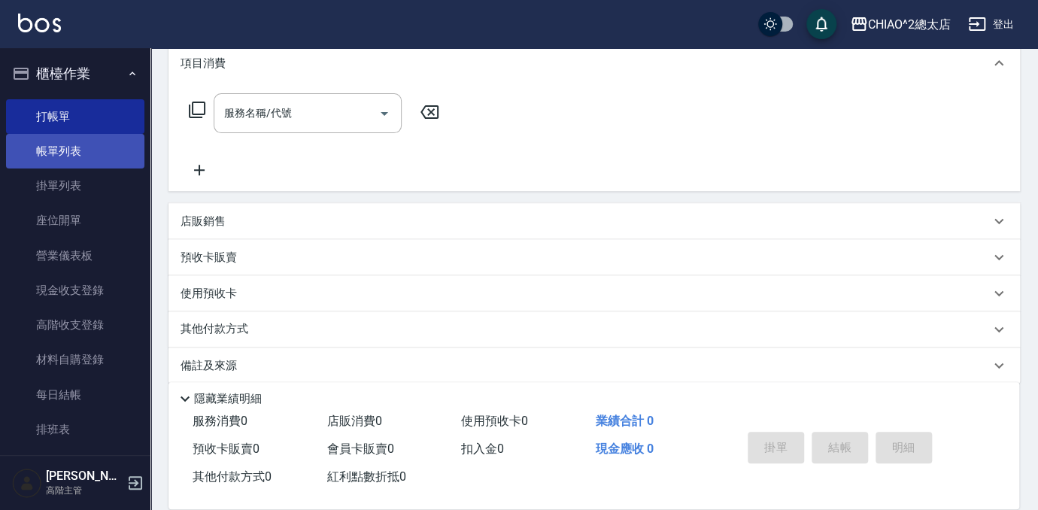
click at [53, 153] on link "帳單列表" at bounding box center [75, 151] width 138 height 35
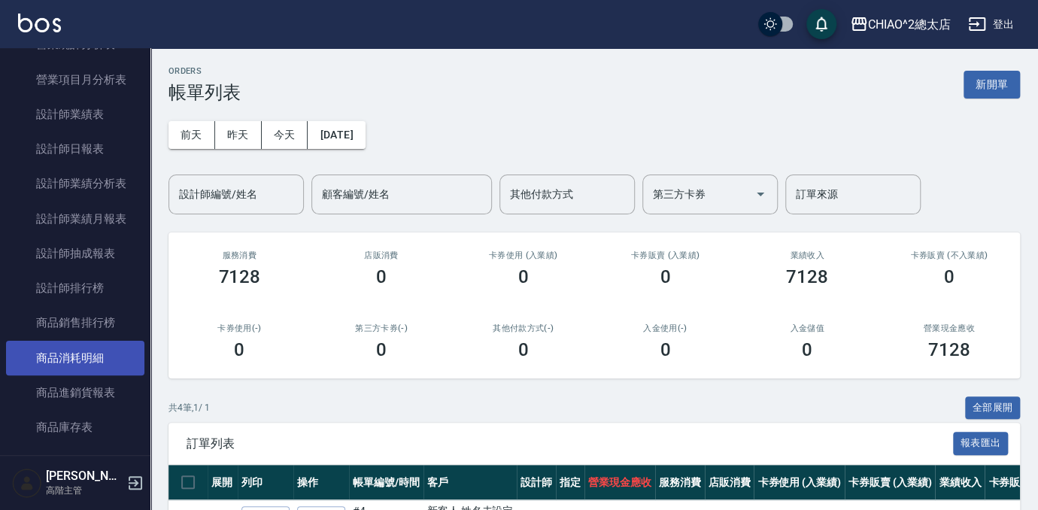
scroll to position [1162, 0]
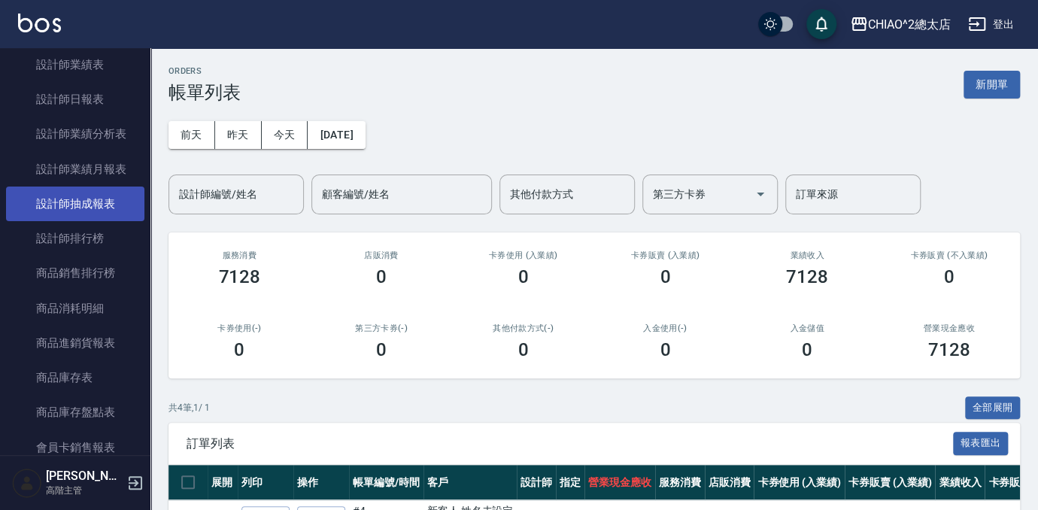
click at [100, 198] on link "設計師抽成報表" at bounding box center [75, 204] width 138 height 35
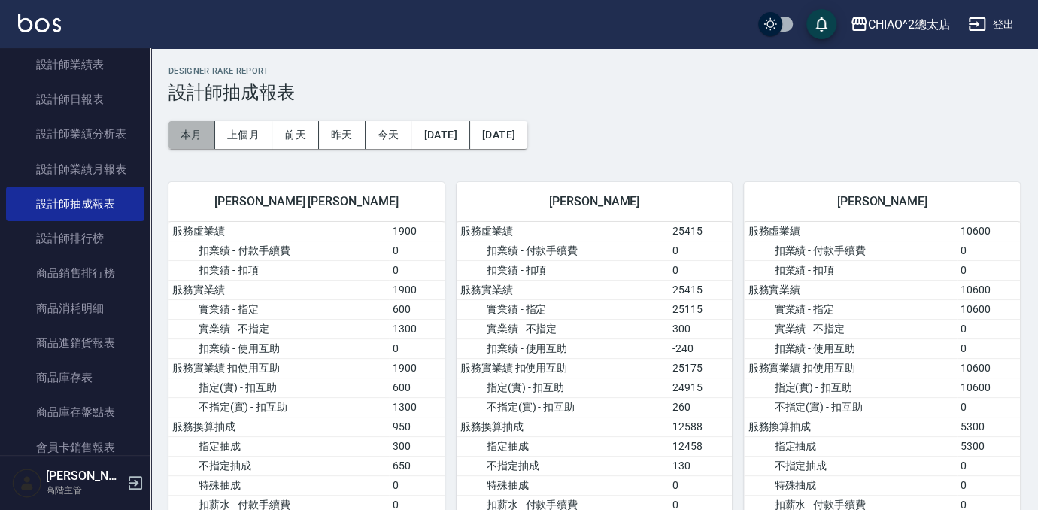
click at [197, 126] on button "本月" at bounding box center [192, 135] width 47 height 28
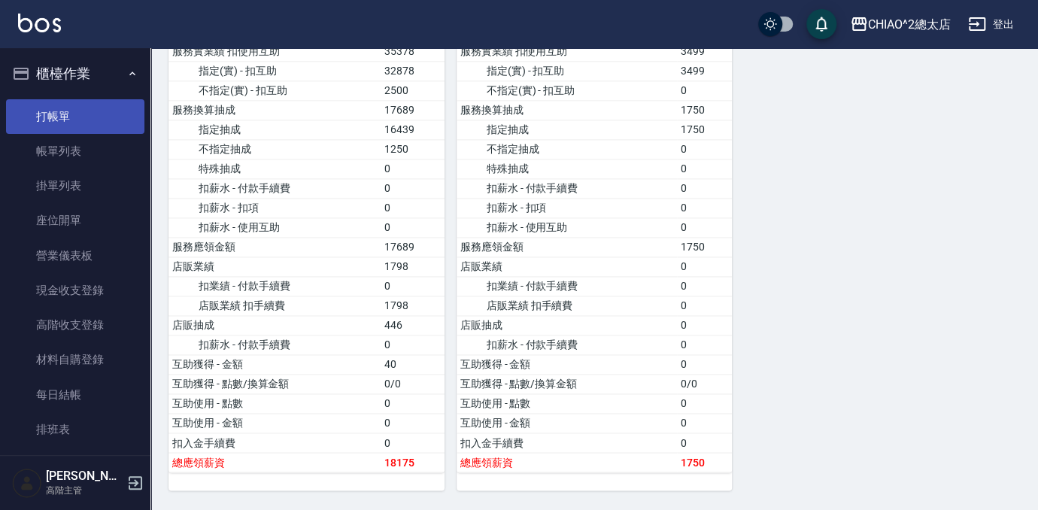
click at [44, 125] on link "打帳單" at bounding box center [75, 116] width 138 height 35
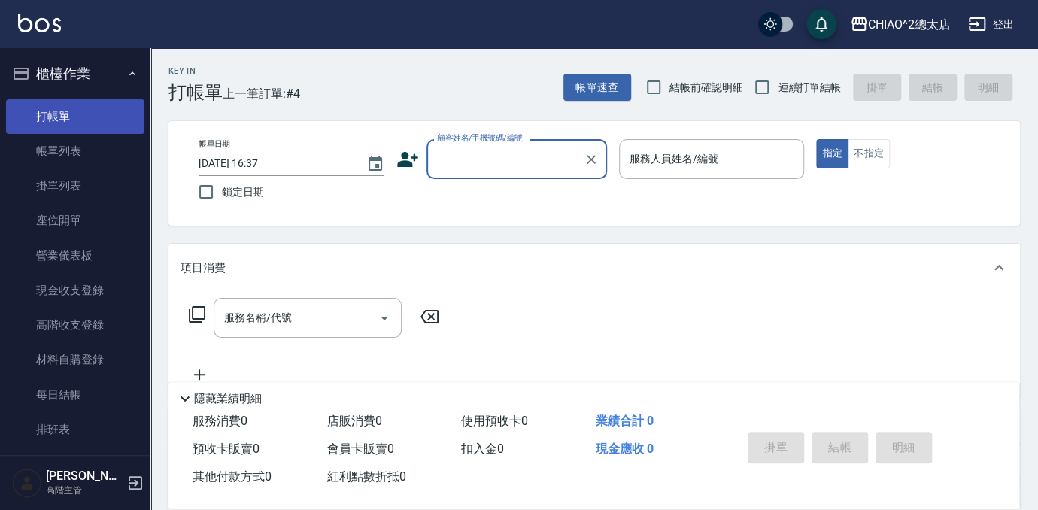
click at [84, 120] on link "打帳單" at bounding box center [75, 116] width 138 height 35
